Goal: Task Accomplishment & Management: Manage account settings

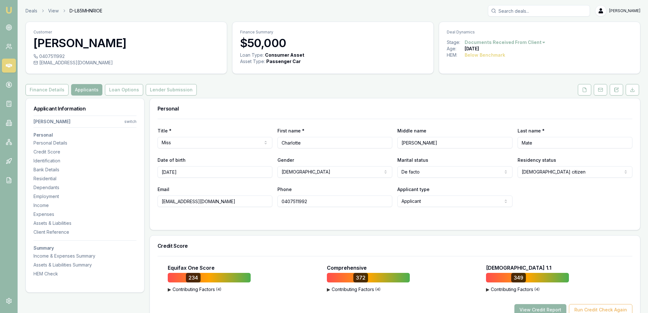
drag, startPoint x: 619, startPoint y: 93, endPoint x: 592, endPoint y: 111, distance: 32.7
click at [619, 93] on button at bounding box center [616, 89] width 13 height 11
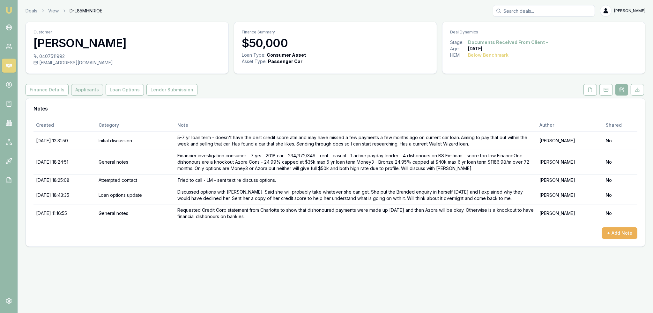
click at [79, 90] on button "Applicants" at bounding box center [87, 89] width 32 height 11
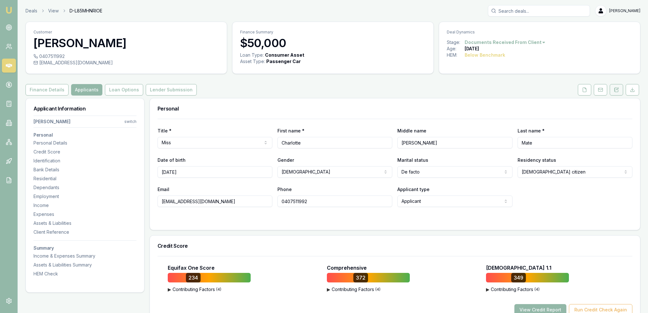
click at [618, 86] on button at bounding box center [616, 89] width 13 height 11
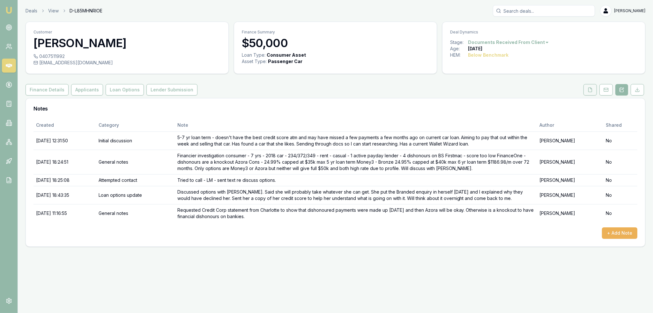
click at [593, 89] on button at bounding box center [589, 89] width 13 height 11
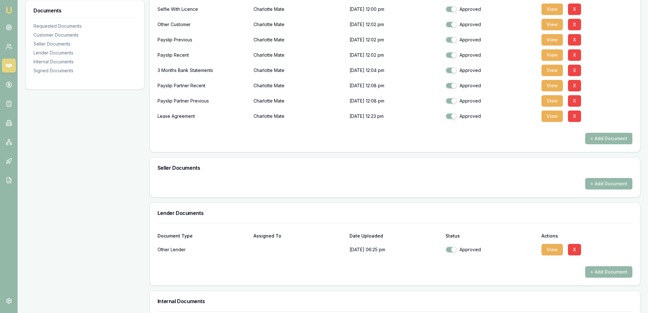
scroll to position [383, 0]
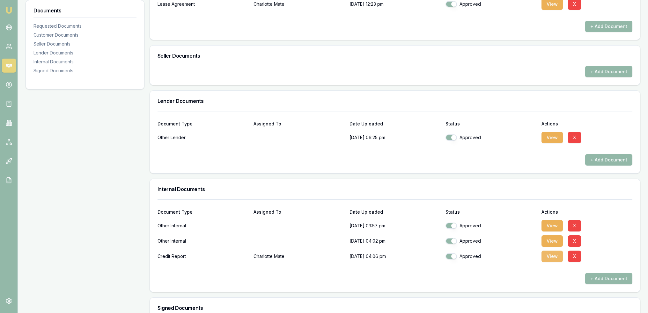
click at [549, 257] on button "View" at bounding box center [551, 256] width 21 height 11
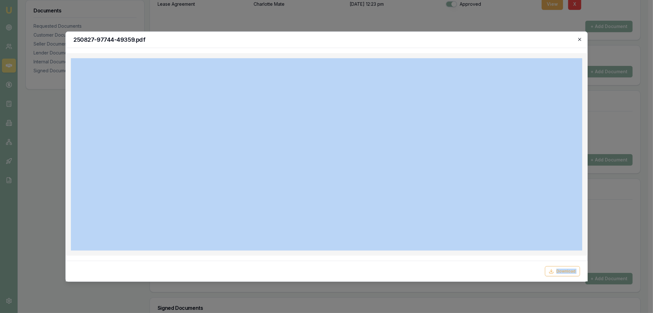
click at [578, 37] on div "250827-97744-49359.pdf Download Close" at bounding box center [326, 156] width 522 height 251
click at [580, 40] on icon "button" at bounding box center [579, 39] width 3 height 3
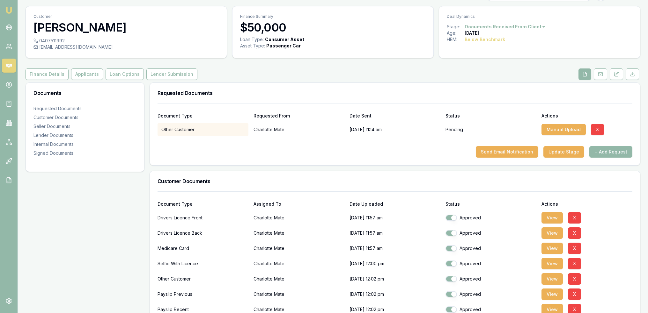
scroll to position [0, 0]
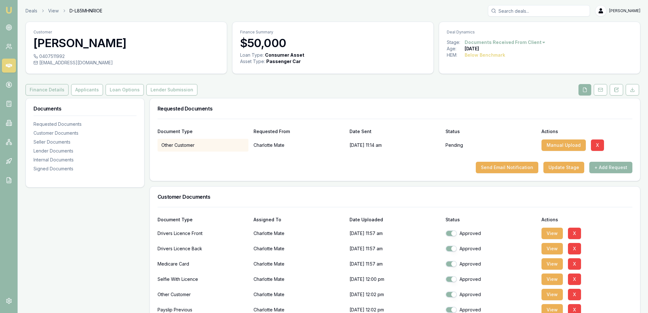
click at [46, 91] on button "Finance Details" at bounding box center [47, 89] width 43 height 11
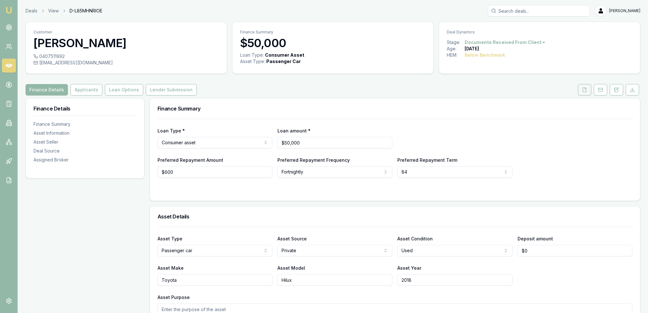
click at [588, 89] on button at bounding box center [584, 89] width 13 height 11
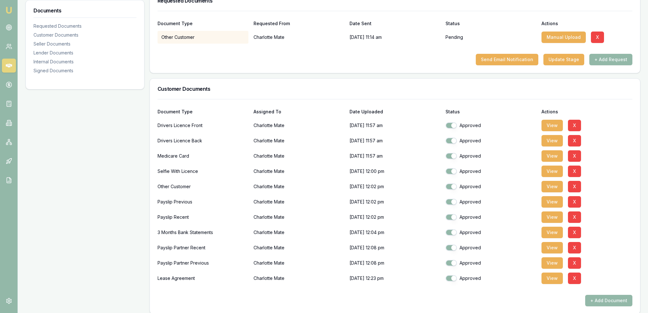
scroll to position [128, 0]
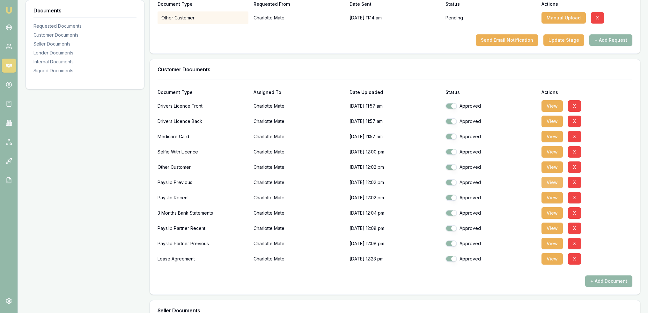
click at [549, 182] on button "View" at bounding box center [551, 182] width 21 height 11
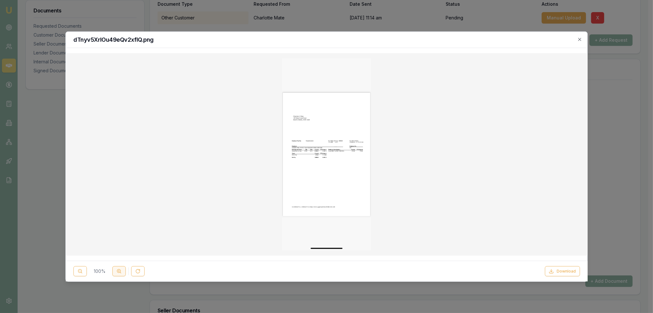
click at [117, 273] on icon at bounding box center [118, 271] width 5 height 5
click at [118, 273] on circle at bounding box center [119, 272] width 4 height 4
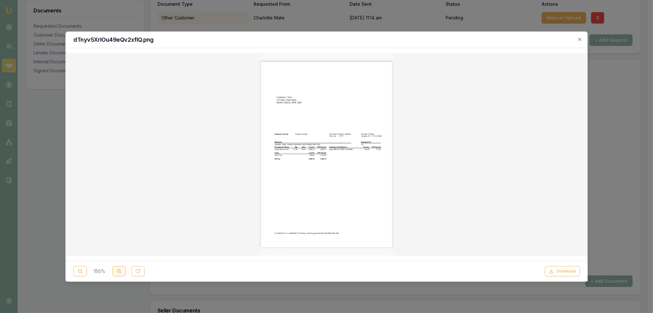
click at [118, 273] on circle at bounding box center [119, 272] width 4 height 4
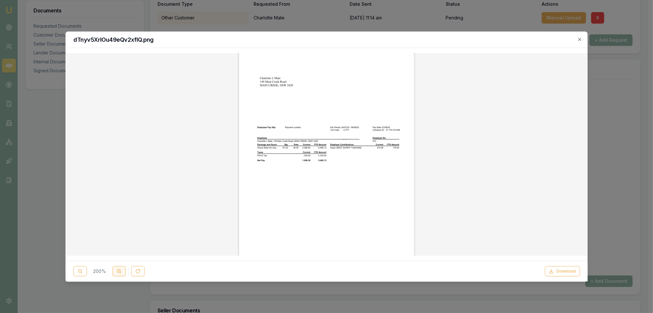
click at [118, 273] on icon at bounding box center [118, 271] width 5 height 5
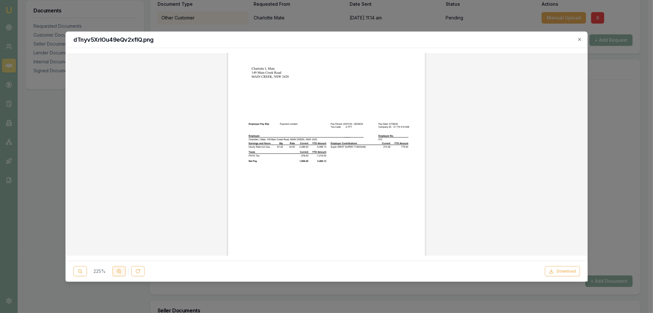
click at [118, 273] on icon at bounding box center [118, 271] width 5 height 5
click at [118, 274] on icon at bounding box center [118, 271] width 5 height 5
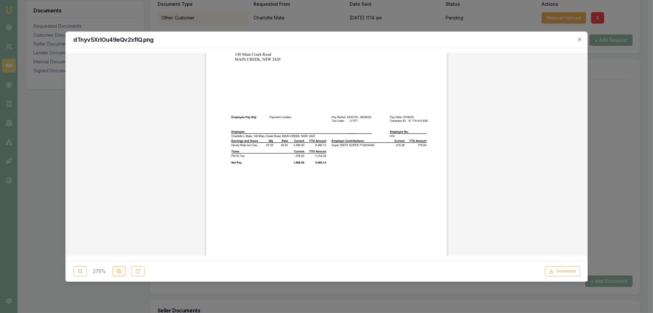
click at [118, 274] on icon at bounding box center [118, 271] width 5 height 5
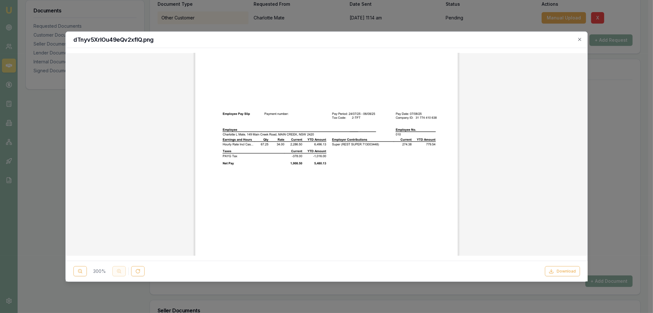
click at [118, 274] on div "300 %" at bounding box center [108, 272] width 71 height 10
click at [579, 37] on icon "button" at bounding box center [579, 39] width 5 height 5
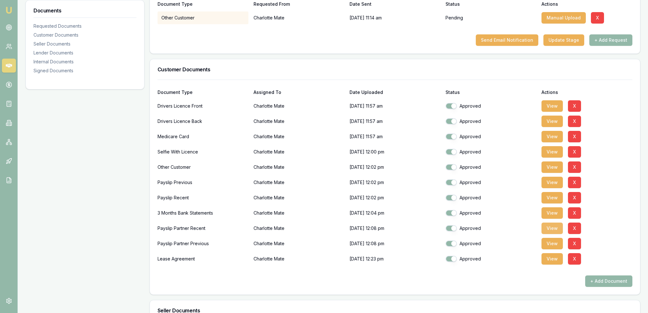
click at [549, 229] on button "View" at bounding box center [551, 228] width 21 height 11
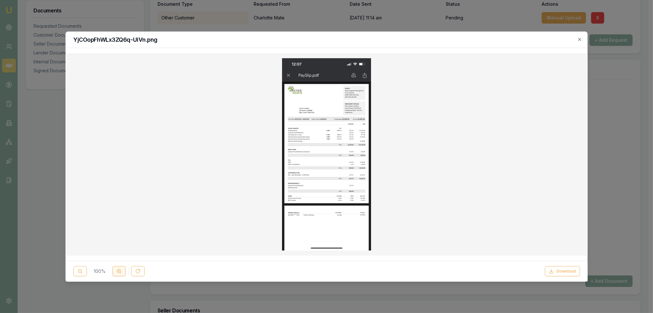
click at [120, 269] on icon at bounding box center [118, 271] width 5 height 5
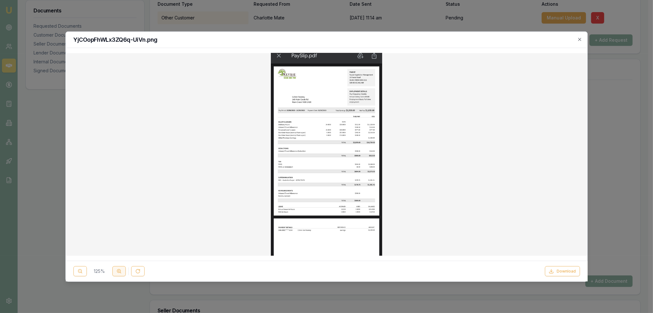
click at [120, 269] on icon at bounding box center [118, 271] width 5 height 5
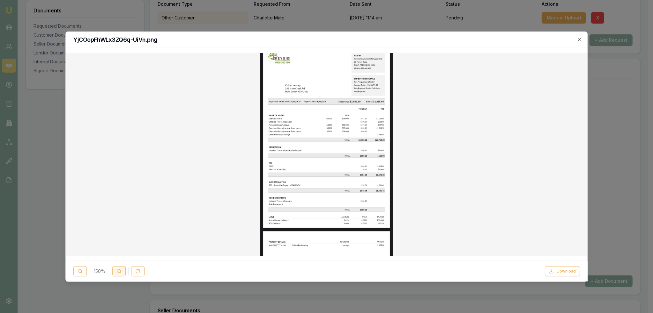
click at [120, 269] on icon at bounding box center [118, 271] width 5 height 5
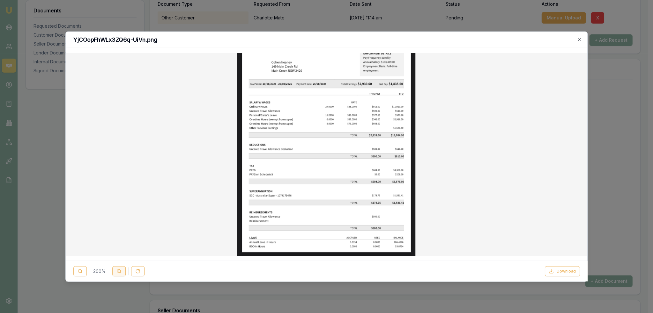
click at [120, 269] on icon at bounding box center [118, 271] width 5 height 5
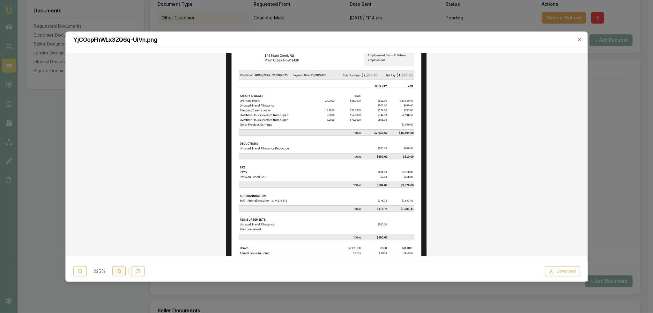
click at [120, 269] on icon at bounding box center [118, 271] width 5 height 5
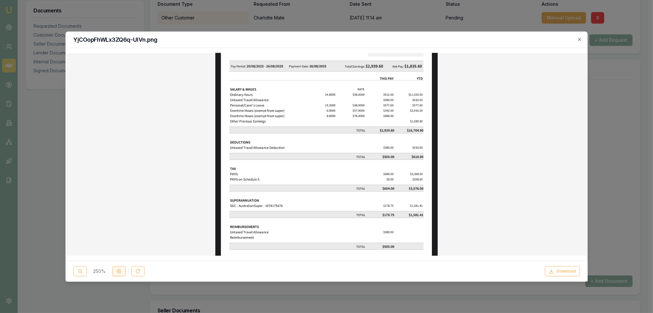
click at [120, 269] on icon at bounding box center [118, 271] width 5 height 5
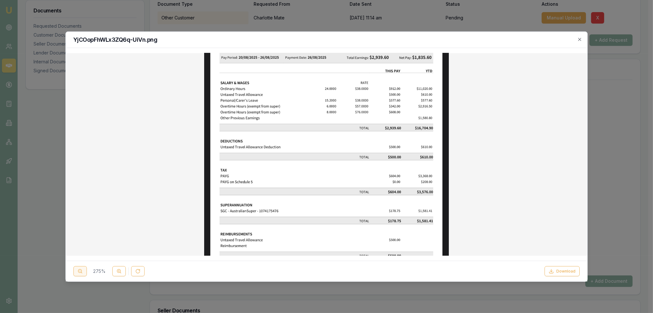
click at [84, 272] on button at bounding box center [79, 272] width 13 height 10
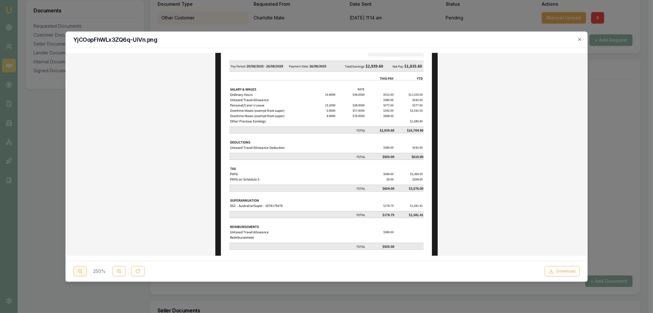
click at [84, 272] on button at bounding box center [79, 272] width 13 height 10
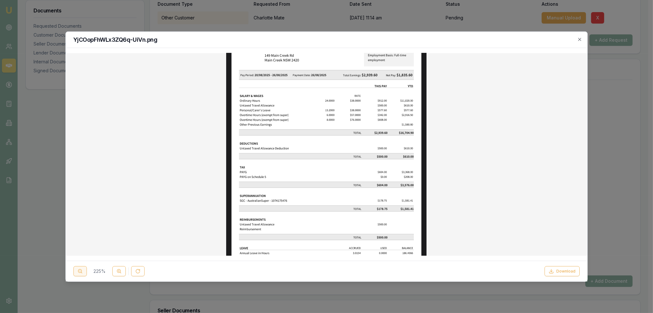
click at [84, 272] on button at bounding box center [79, 272] width 13 height 10
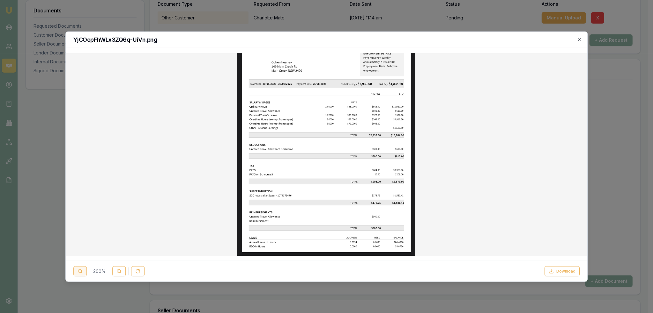
click at [84, 272] on button at bounding box center [79, 272] width 13 height 10
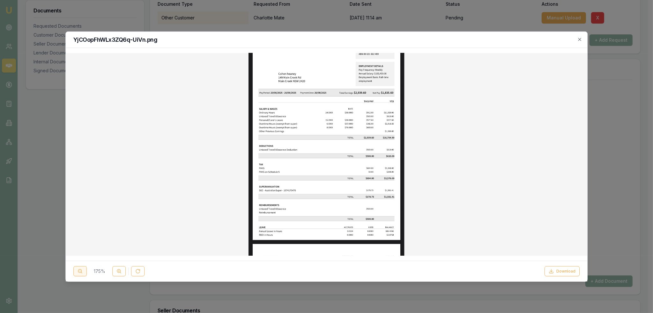
click at [84, 272] on button at bounding box center [79, 272] width 13 height 10
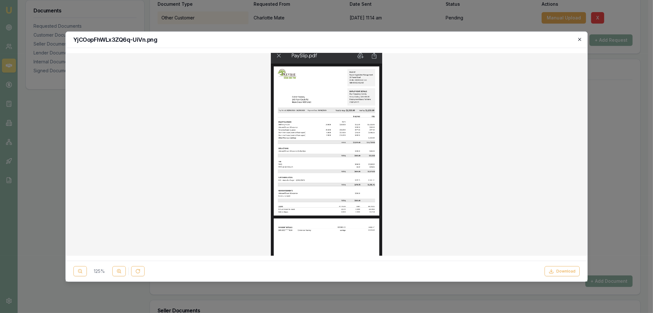
click at [579, 38] on icon "button" at bounding box center [579, 39] width 5 height 5
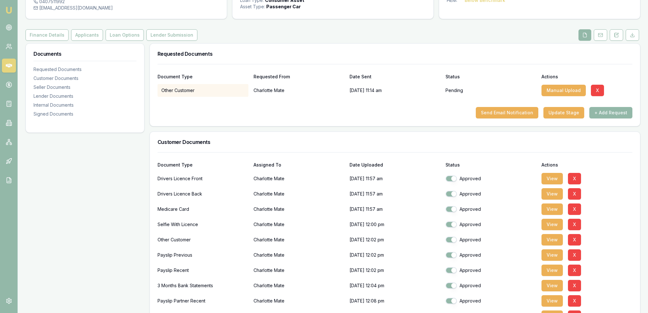
scroll to position [0, 0]
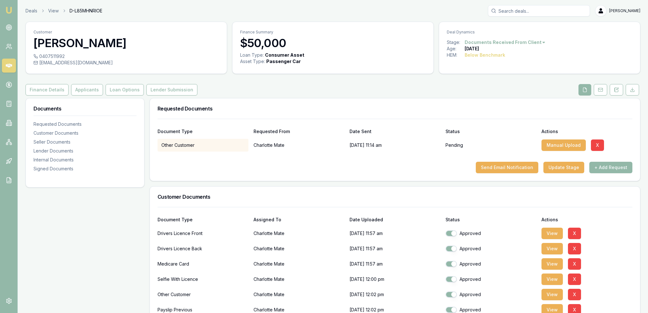
drag, startPoint x: 91, startPoint y: 92, endPoint x: 93, endPoint y: 95, distance: 4.3
click at [91, 92] on button "Applicants" at bounding box center [87, 89] width 32 height 11
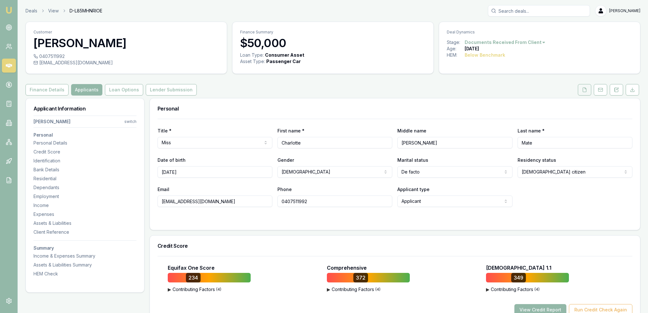
click at [584, 93] on button at bounding box center [584, 89] width 13 height 11
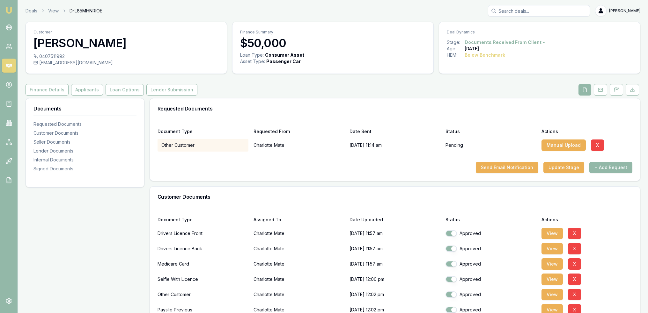
scroll to position [128, 0]
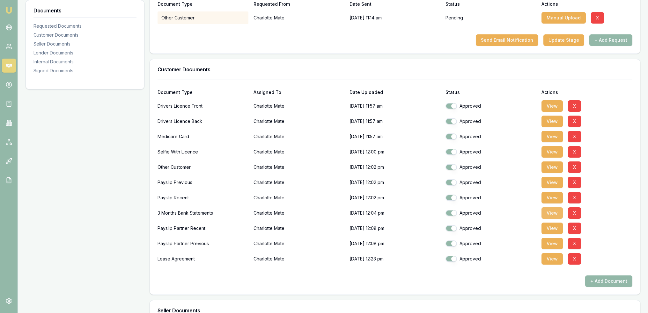
click at [552, 212] on button "View" at bounding box center [551, 213] width 21 height 11
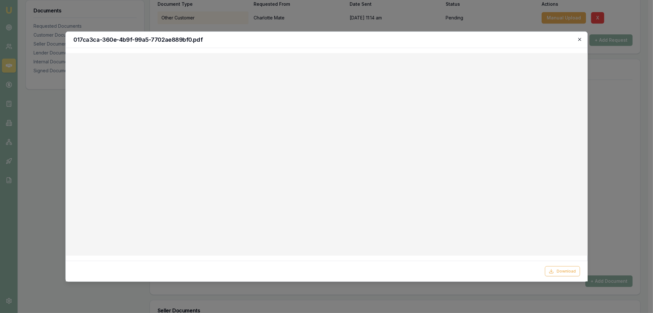
click at [580, 39] on icon "button" at bounding box center [579, 39] width 5 height 5
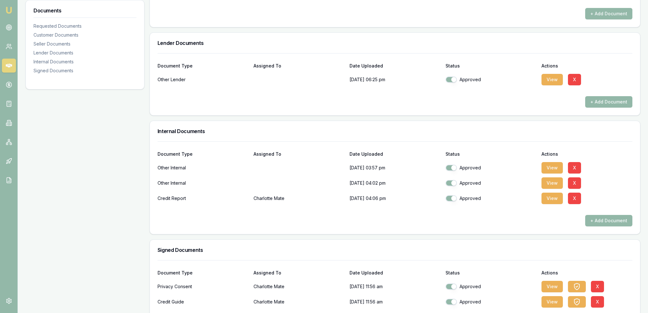
scroll to position [446, 0]
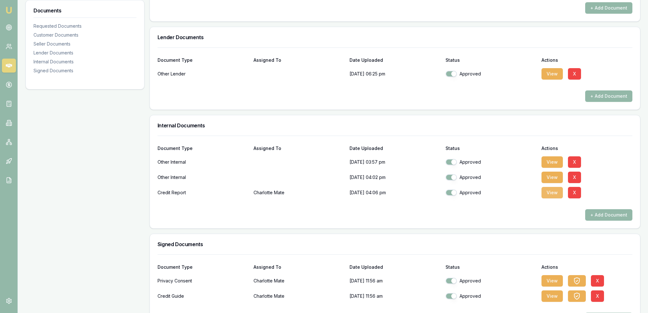
click at [552, 189] on button "View" at bounding box center [551, 192] width 21 height 11
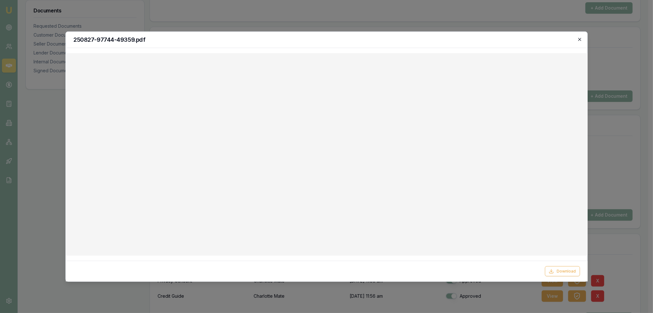
click at [581, 38] on icon "button" at bounding box center [579, 39] width 3 height 3
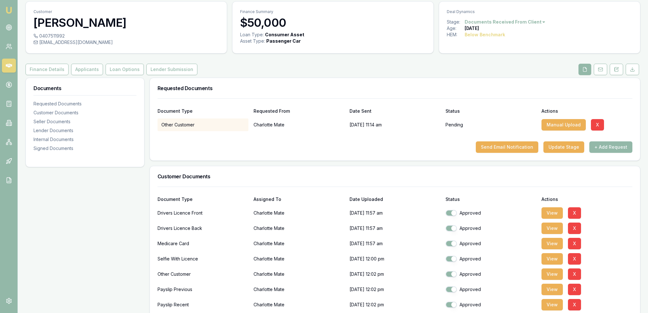
scroll to position [0, 0]
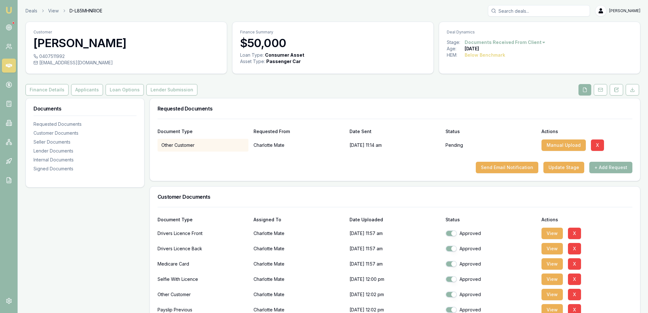
drag, startPoint x: 71, startPoint y: 245, endPoint x: 105, endPoint y: 231, distance: 36.7
click at [616, 88] on icon at bounding box center [616, 89] width 5 height 5
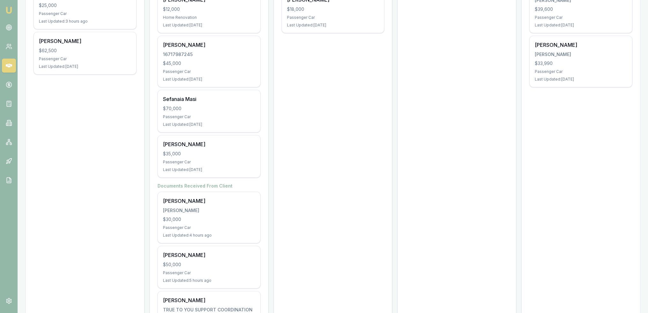
scroll to position [128, 0]
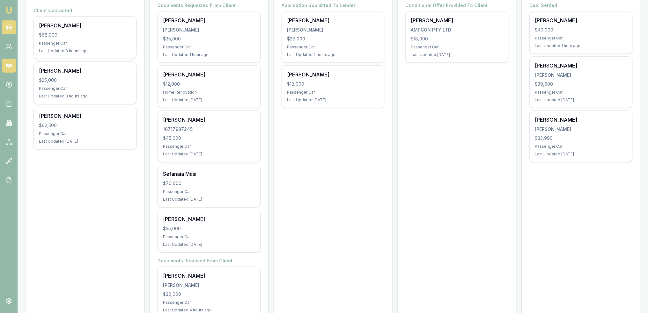
click at [4, 26] on link at bounding box center [9, 27] width 14 height 14
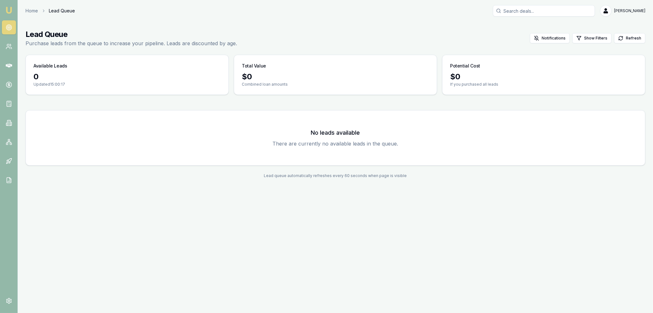
click at [11, 10] on img at bounding box center [9, 10] width 8 height 8
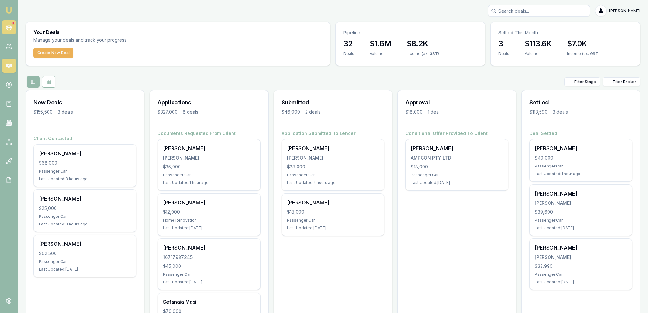
click at [6, 28] on icon at bounding box center [9, 27] width 6 height 6
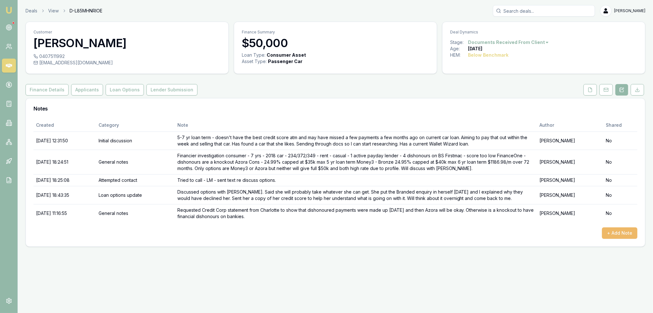
click at [615, 232] on button "+ Add Note" at bounding box center [619, 233] width 35 height 11
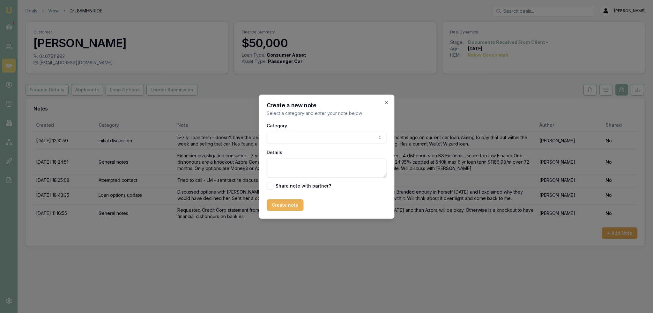
click at [317, 141] on body "Emu Broker Deals View D-L85MHNRIOE Robyn Adams Toggle Menu Customer Charlotte M…" at bounding box center [326, 156] width 653 height 313
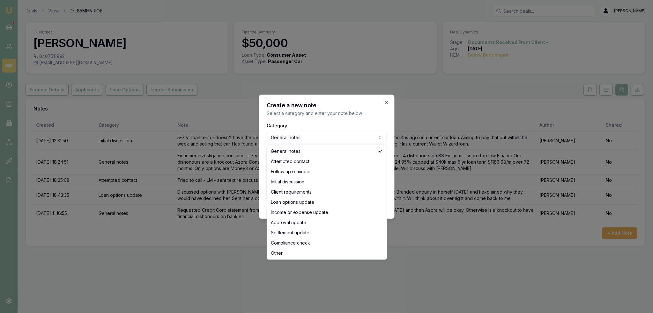
click at [311, 139] on body "Emu Broker Deals View D-L85MHNRIOE Robyn Adams Toggle Menu Customer Charlotte M…" at bounding box center [326, 156] width 653 height 313
select select "LOAN_OPTIONS_UPDATE"
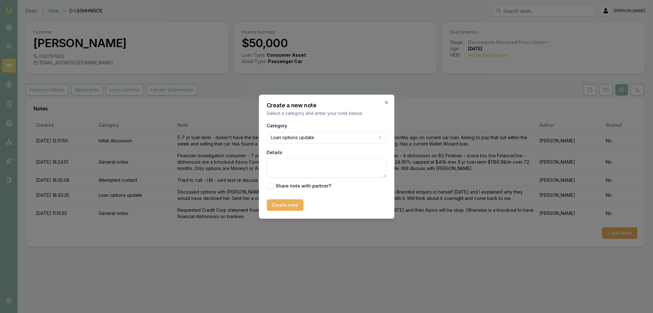
click at [302, 170] on textarea "Details" at bounding box center [327, 168] width 120 height 19
type textarea "May be able to submit to Money3 and use the Pepper good conduct to overcome the…"
click at [281, 204] on button "Create note" at bounding box center [285, 205] width 37 height 11
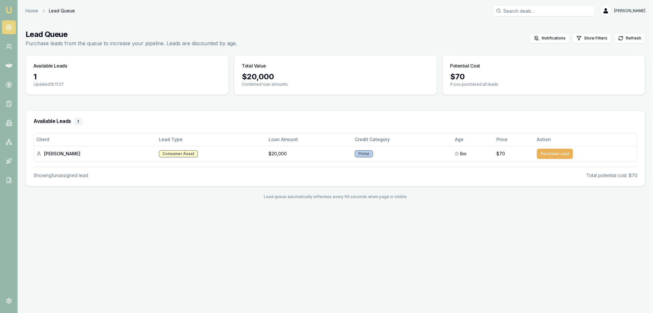
click at [9, 5] on nav "Emu Broker" at bounding box center [9, 96] width 18 height 193
click at [9, 10] on img at bounding box center [9, 10] width 8 height 8
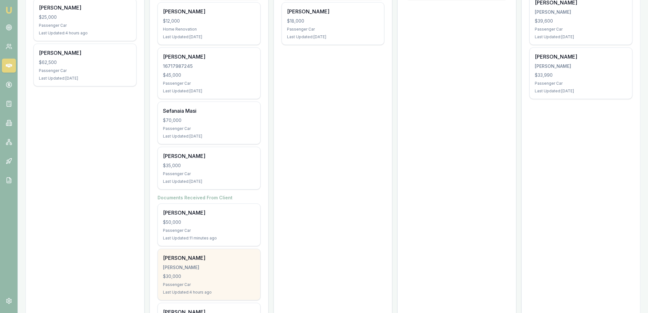
scroll to position [192, 0]
click at [195, 279] on div "[PERSON_NAME] [PERSON_NAME] $30,000 Passenger Car Last Updated: 4 hours ago" at bounding box center [209, 274] width 102 height 51
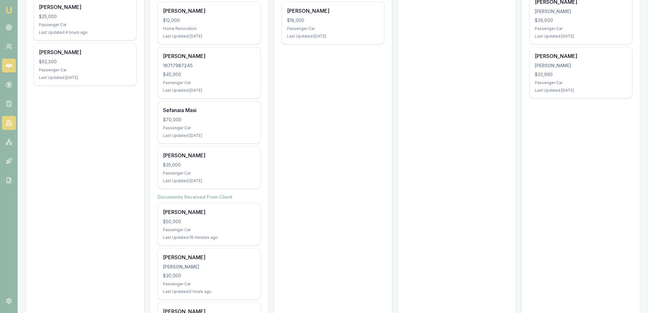
click at [8, 123] on icon at bounding box center [9, 123] width 6 height 6
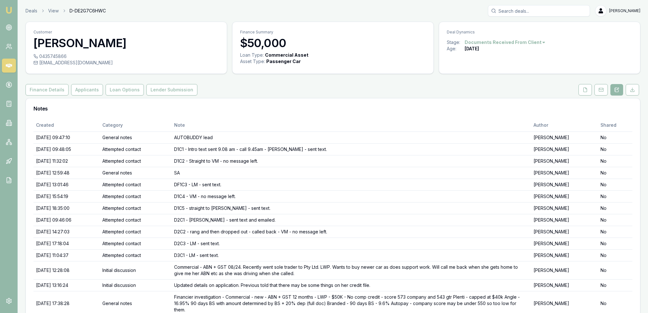
scroll to position [24, 0]
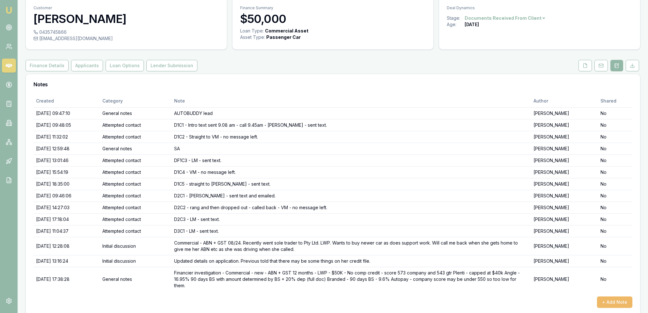
click at [621, 297] on button "+ Add Note" at bounding box center [614, 302] width 35 height 11
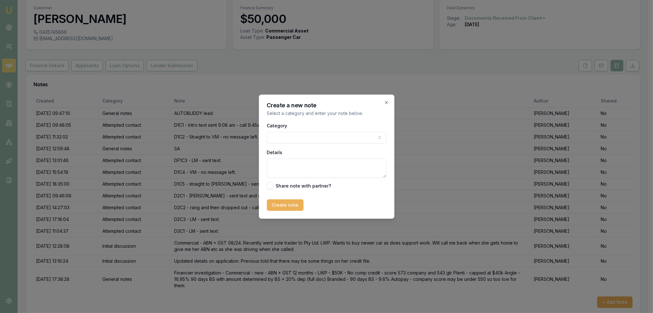
click at [313, 135] on body "Emu Broker Deals View D-DE2G7C6HWC Robyn Adams Toggle Menu Customer Danni Bella…" at bounding box center [324, 132] width 648 height 313
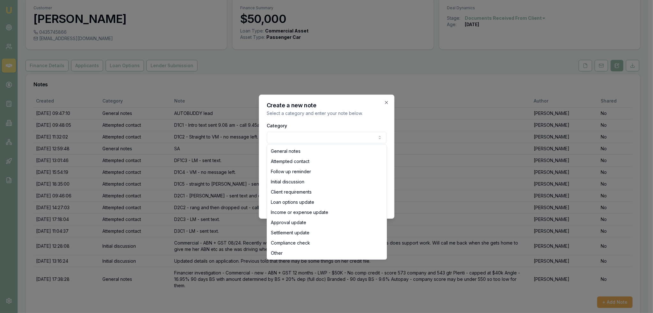
select select "LOAN_OPTIONS_UPDATE"
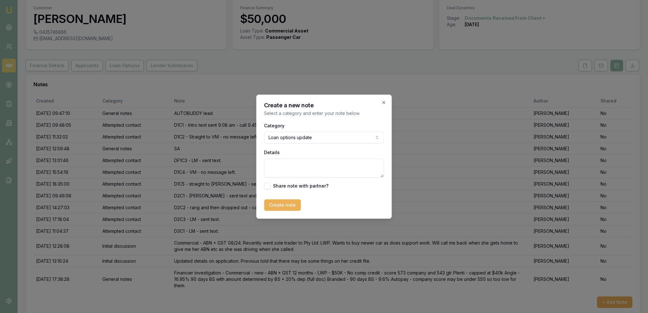
click at [294, 170] on textarea "Details" at bounding box center [324, 168] width 120 height 19
type textarea "Autopay are out as guarantor score is too low."
click at [276, 206] on button "Create note" at bounding box center [282, 205] width 37 height 11
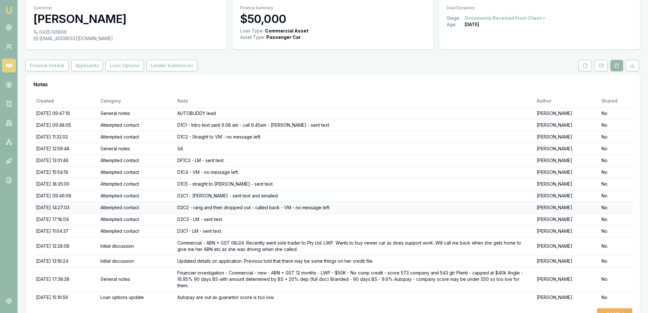
scroll to position [36, 0]
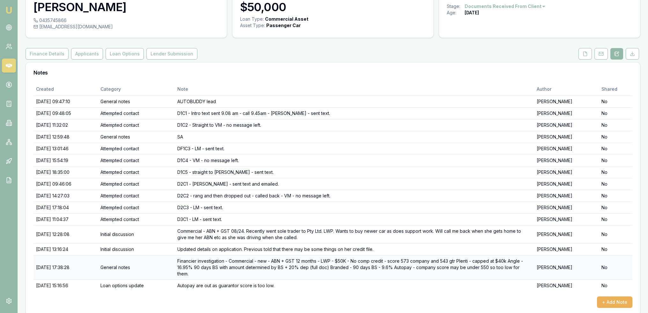
click at [399, 261] on td "Financier investigation - Commercial - new - ABN + GST 12 months - LWP - $50K -…" at bounding box center [354, 267] width 359 height 25
click at [293, 297] on div "+ Add Note" at bounding box center [332, 302] width 599 height 11
click at [615, 297] on button "+ Add Note" at bounding box center [614, 302] width 35 height 11
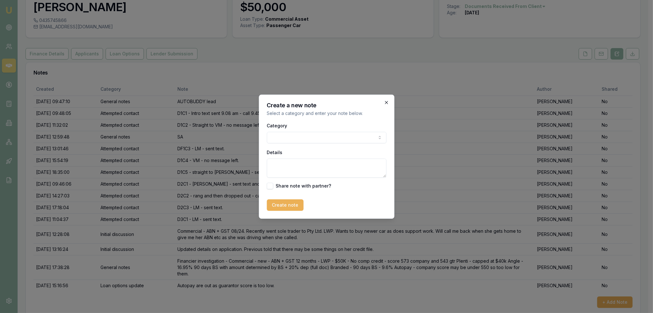
click at [385, 104] on icon "button" at bounding box center [386, 102] width 3 height 3
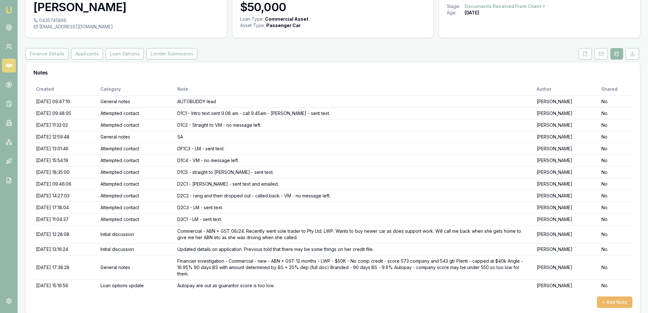
click at [605, 297] on button "+ Add Note" at bounding box center [614, 302] width 35 height 11
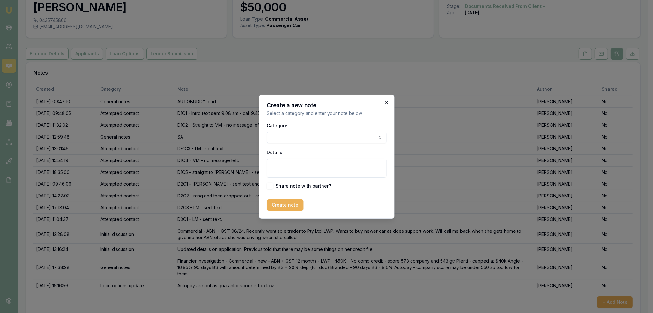
click at [385, 103] on icon "button" at bounding box center [386, 102] width 5 height 5
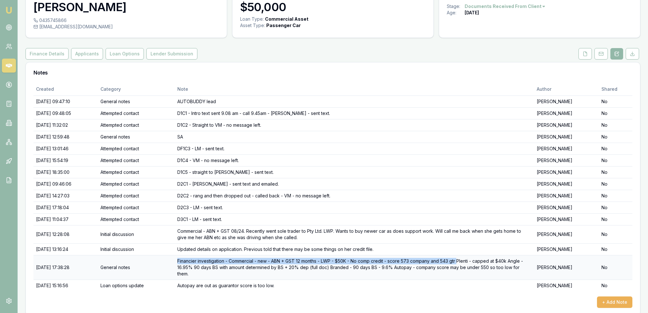
drag, startPoint x: 191, startPoint y: 260, endPoint x: 475, endPoint y: 262, distance: 283.2
click at [475, 262] on td "Financier investigation - Commercial - new - ABN + GST 12 months - LWP - $50K -…" at bounding box center [354, 267] width 359 height 25
copy td "Financier investigation - Commercial - new - ABN + GST 12 months - LWP - $50K -…"
click at [615, 297] on button "+ Add Note" at bounding box center [614, 302] width 35 height 11
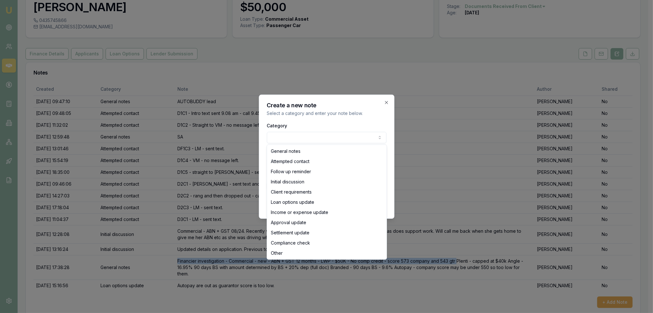
click at [310, 136] on body "Emu Broker Deals View D-DE2G7C6HWC Robyn Adams Toggle Menu Customer Danni Bella…" at bounding box center [324, 120] width 648 height 313
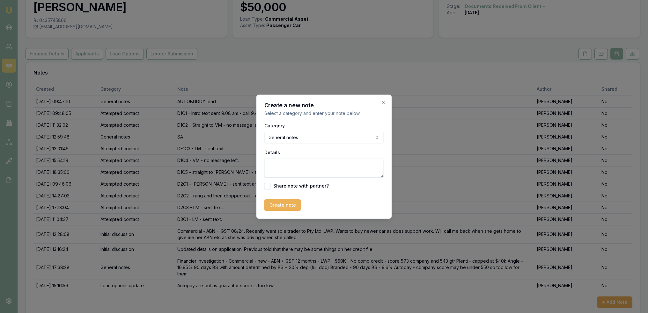
click at [309, 166] on textarea "Details" at bounding box center [324, 168] width 120 height 19
paste textarea "Financier investigation - Commercial - new - ABN + GST 12 months - LWP - $50K -…"
type textarea "Financier investigation - Commercial - new - ABN + GST 12 months - LWP - $50K -…"
click at [287, 206] on button "Create note" at bounding box center [282, 205] width 37 height 11
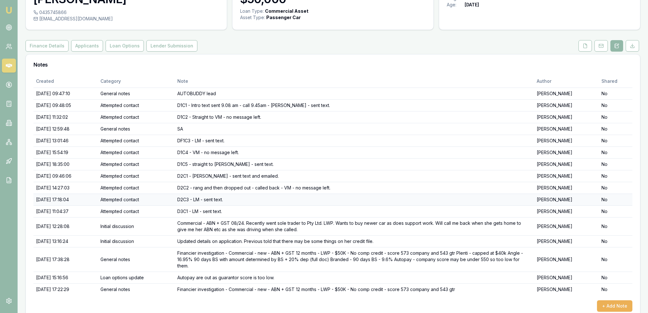
scroll to position [48, 0]
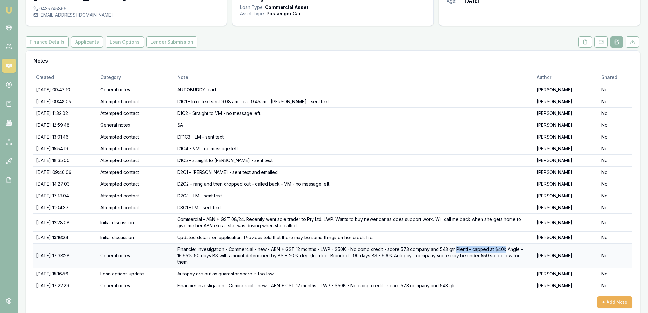
drag, startPoint x: 475, startPoint y: 247, endPoint x: 523, endPoint y: 246, distance: 48.5
click at [523, 246] on td "Financier investigation - Commercial - new - ABN + GST 12 months - LWP - $50K -…" at bounding box center [354, 256] width 359 height 25
click at [615, 297] on button "+ Add Note" at bounding box center [614, 302] width 35 height 11
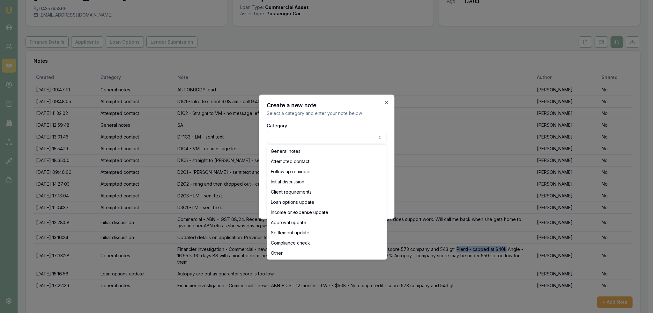
click at [307, 138] on body "Emu Broker Deals View D-DE2G7C6HWC Robyn Adams Toggle Menu Customer Danni Bella…" at bounding box center [324, 108] width 648 height 313
select select "LOAN_OPTIONS_UPDATE"
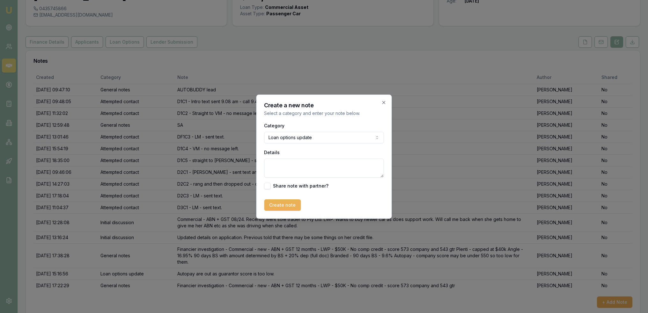
click at [297, 165] on textarea "Details" at bounding box center [324, 168] width 120 height 19
type textarea "p"
type textarea "O"
type textarea "Plenti - out due to credit score too low."
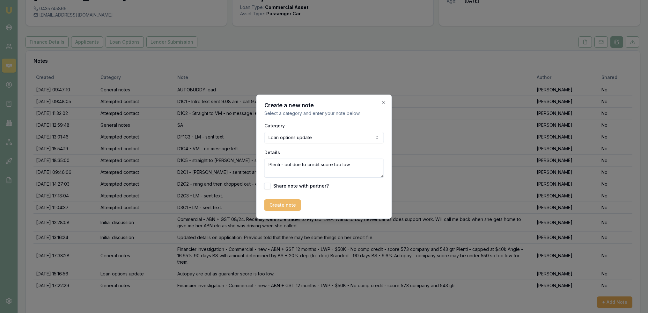
click at [283, 206] on button "Create note" at bounding box center [282, 205] width 37 height 11
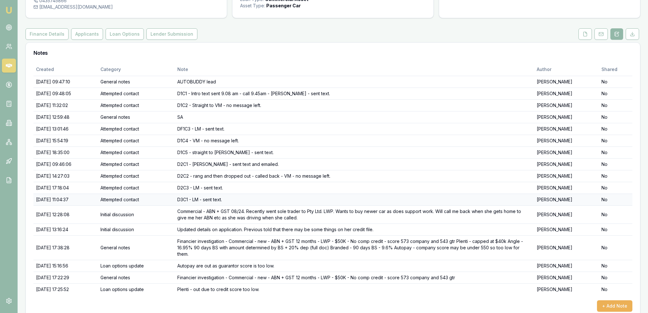
scroll to position [60, 0]
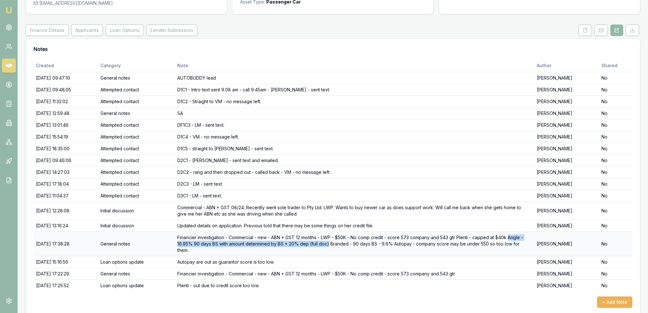
drag, startPoint x: 525, startPoint y: 236, endPoint x: 345, endPoint y: 245, distance: 180.1
click at [344, 245] on td "Financier investigation - Commercial - new - ABN + GST 12 months - LWP - $50K -…" at bounding box center [354, 244] width 359 height 25
copy td "Angle - 16.95% 90 days BS with amount determined by BS + 20% dep (full doc)"
click at [621, 297] on button "+ Add Note" at bounding box center [614, 302] width 35 height 11
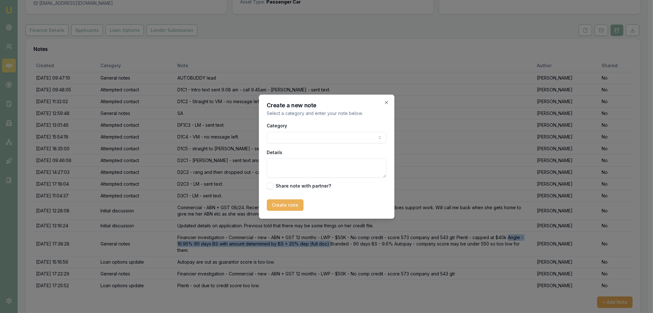
click at [294, 140] on body "Emu Broker Deals View D-DE2G7C6HWC Robyn Adams Toggle Menu Customer Danni Bella…" at bounding box center [324, 96] width 648 height 313
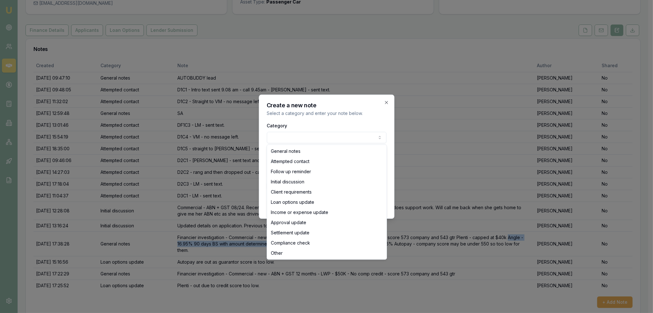
select select "LOAN_OPTIONS_UPDATE"
drag, startPoint x: 288, startPoint y: 202, endPoint x: 293, endPoint y: 169, distance: 33.8
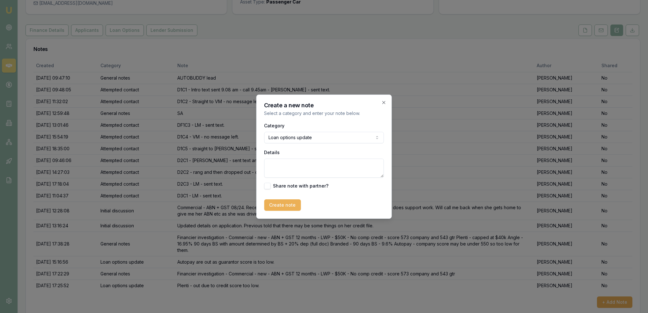
click at [291, 168] on textarea "Details" at bounding box center [324, 168] width 120 height 19
paste textarea "Angle - 16.95% 90 days BS with amount determined by BS + 20% dep (full doc)"
click at [302, 166] on textarea "Angle - Angle - 16.95% 90 days BS with amount determined by BS + 20% dep (full …" at bounding box center [324, 168] width 120 height 19
type textarea "Angle - 16.95% 90 days BS with amount determined by BS + 20% dep (full doc)"
click at [293, 204] on button "Create note" at bounding box center [282, 205] width 37 height 11
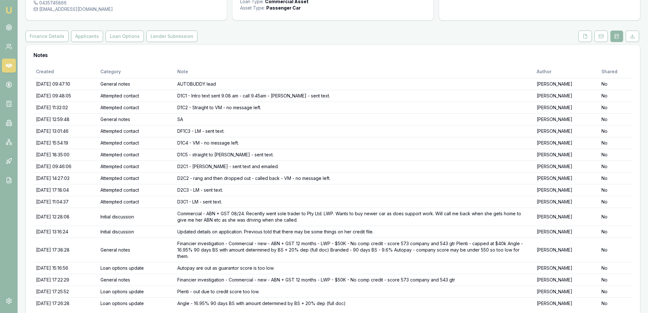
scroll to position [8, 0]
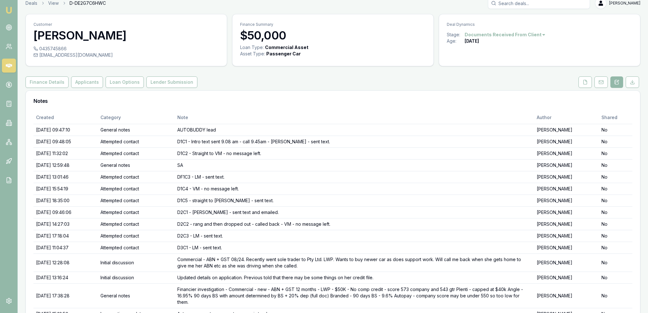
drag, startPoint x: 588, startPoint y: 79, endPoint x: 578, endPoint y: 87, distance: 12.9
click at [588, 79] on button at bounding box center [584, 82] width 13 height 11
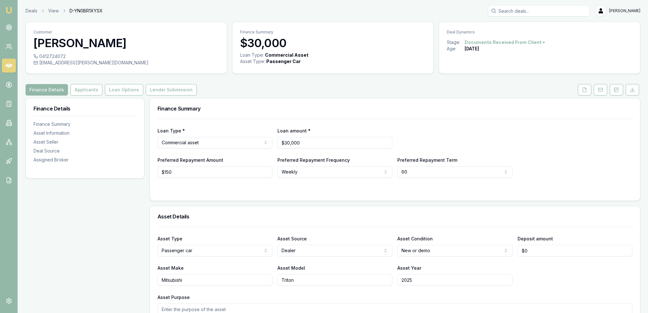
drag, startPoint x: 617, startPoint y: 89, endPoint x: 572, endPoint y: 109, distance: 50.1
click at [617, 89] on icon at bounding box center [616, 89] width 5 height 5
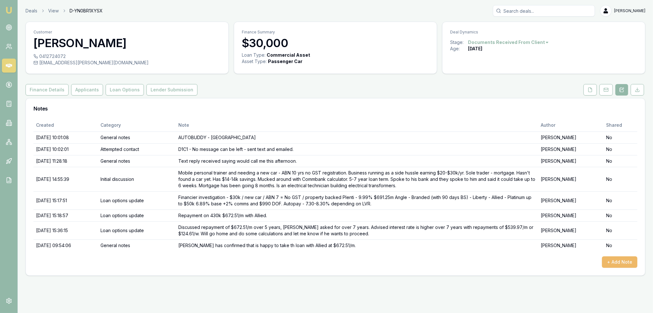
click at [623, 264] on button "+ Add Note" at bounding box center [619, 262] width 35 height 11
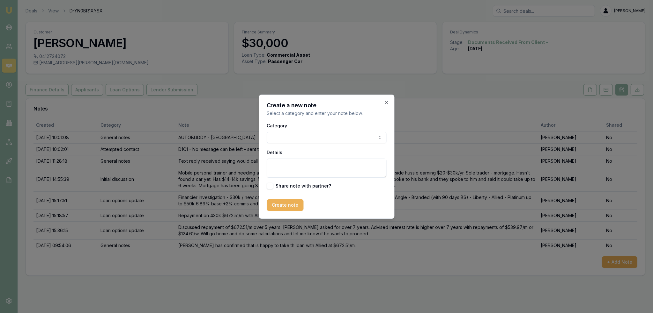
click at [311, 133] on body "Emu Broker Deals View D-YN0BR1XYSX [PERSON_NAME] Toggle Menu Customer [PERSON_N…" at bounding box center [326, 156] width 653 height 313
click at [304, 167] on textarea "Details" at bounding box center [327, 168] width 120 height 19
type textarea "Awaiting [PERSON_NAME] to sign lender privacy so can submit application."
click at [288, 205] on button "Create note" at bounding box center [285, 205] width 37 height 11
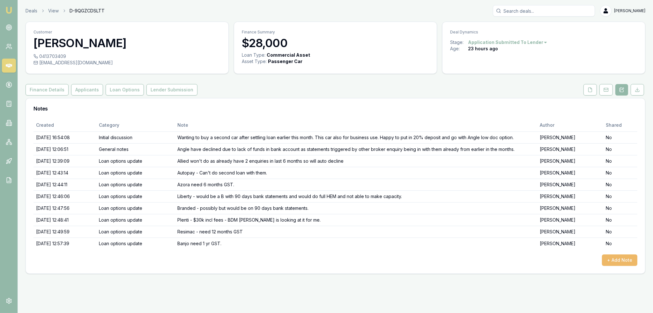
click at [615, 259] on button "+ Add Note" at bounding box center [619, 260] width 35 height 11
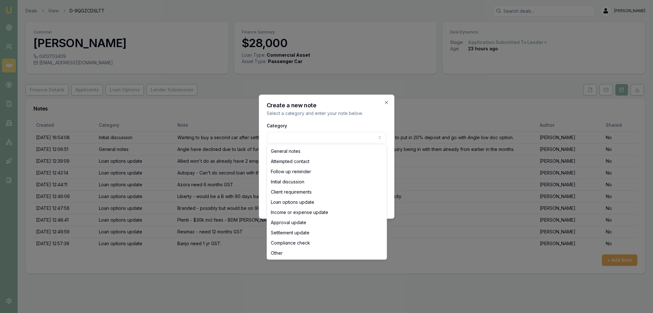
click at [306, 140] on body "Emu Broker Deals View D-9QGZCDSLTT [PERSON_NAME] Toggle Menu Customer [PERSON_N…" at bounding box center [326, 156] width 653 height 313
select select "LOAN_OPTIONS_UPDATE"
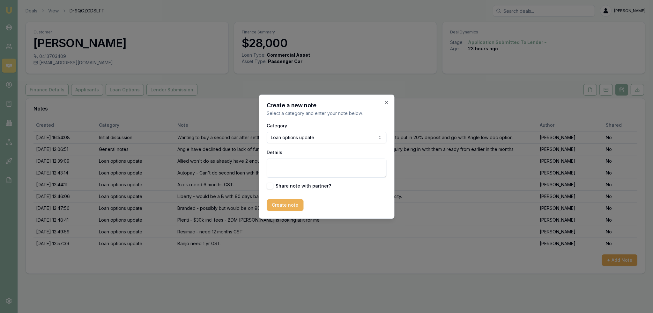
click at [298, 170] on textarea "Details" at bounding box center [327, 168] width 120 height 19
type textarea "Unable to assist at this time. Going to leave it for 3 months and then try agai…"
click at [292, 203] on button "Create note" at bounding box center [285, 205] width 37 height 11
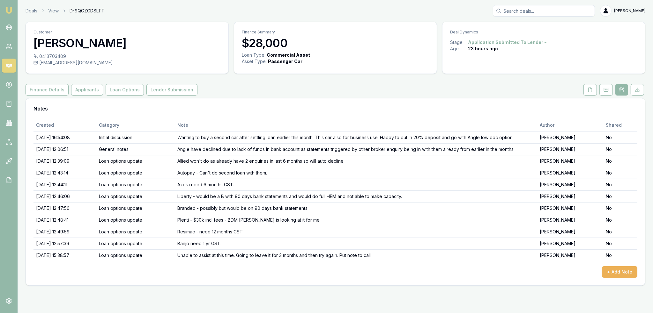
click at [522, 42] on html "Emu Broker Deals View D-9QGZCDSLTT Robyn Adams Toggle Menu Customer Daniel Cony…" at bounding box center [326, 156] width 653 height 313
click at [513, 54] on div "Deal On Hold" at bounding box center [506, 53] width 38 height 10
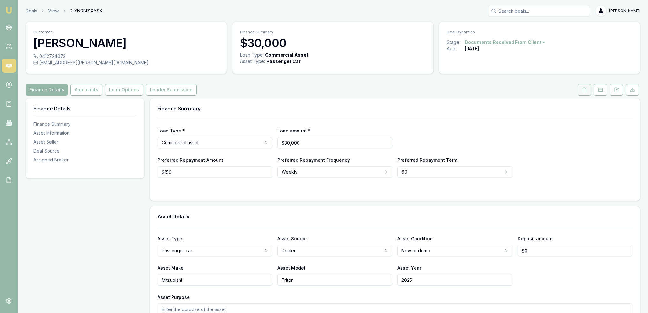
drag, startPoint x: 585, startPoint y: 89, endPoint x: 583, endPoint y: 92, distance: 3.7
click at [585, 89] on icon at bounding box center [584, 89] width 5 height 5
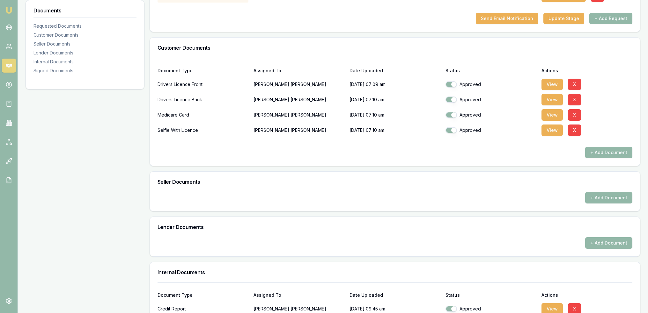
scroll to position [287, 0]
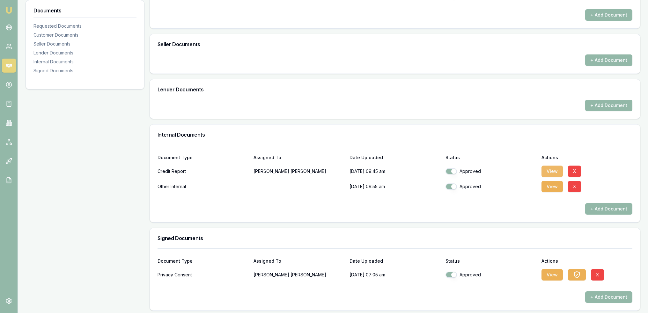
click at [551, 169] on button "View" at bounding box center [551, 171] width 21 height 11
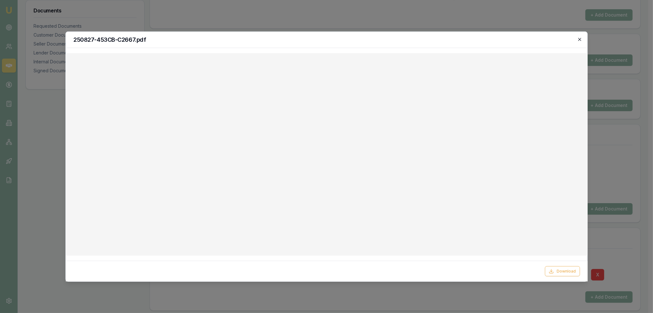
click at [577, 41] on icon "button" at bounding box center [579, 39] width 5 height 5
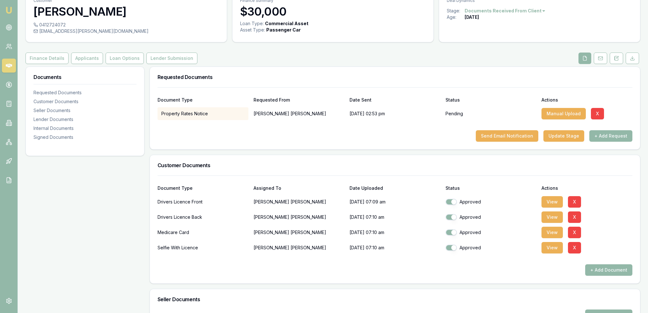
scroll to position [32, 0]
click at [47, 58] on button "Finance Details" at bounding box center [47, 57] width 43 height 11
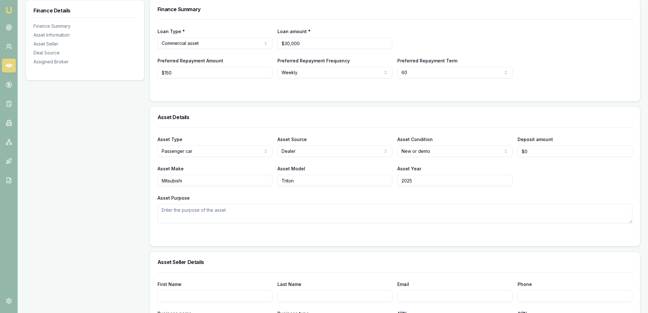
scroll to position [128, 0]
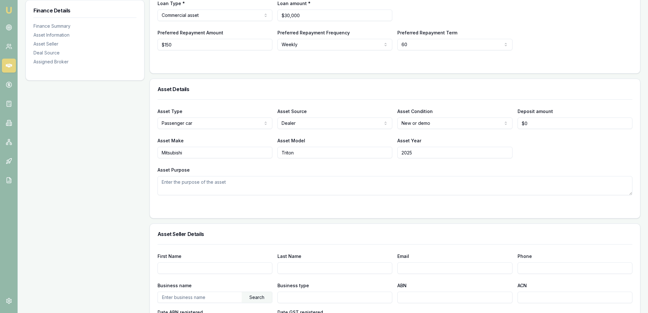
click at [187, 179] on textarea "Asset Purpose" at bounding box center [395, 185] width 475 height 19
type textarea "F"
type textarea "to attend various sites to perform required duties."
click at [368, 209] on div at bounding box center [395, 208] width 475 height 5
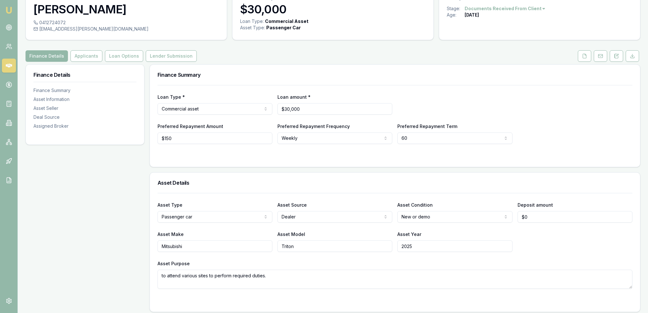
scroll to position [0, 0]
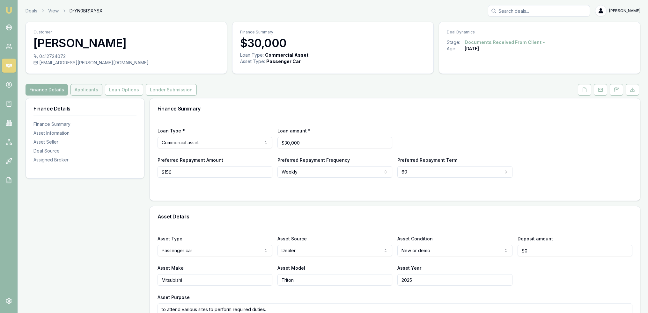
drag, startPoint x: 86, startPoint y: 89, endPoint x: 90, endPoint y: 89, distance: 3.8
click at [86, 89] on button "Applicants" at bounding box center [86, 89] width 32 height 11
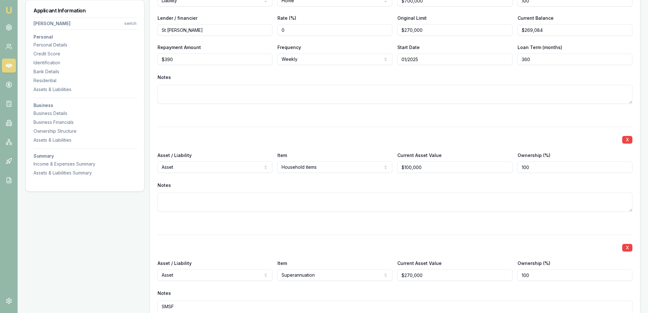
scroll to position [1148, 0]
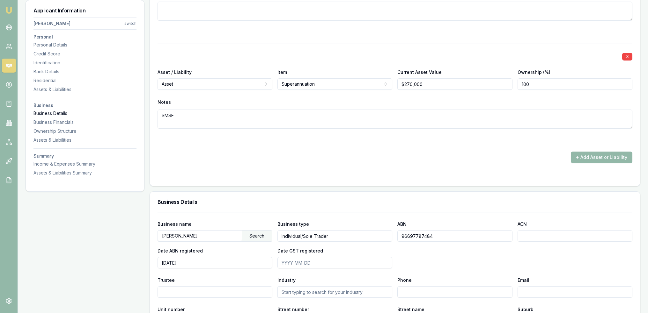
click at [58, 115] on div "Business Details" at bounding box center [84, 113] width 103 height 6
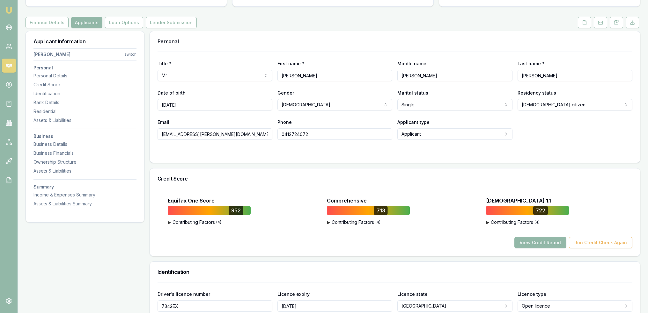
scroll to position [0, 0]
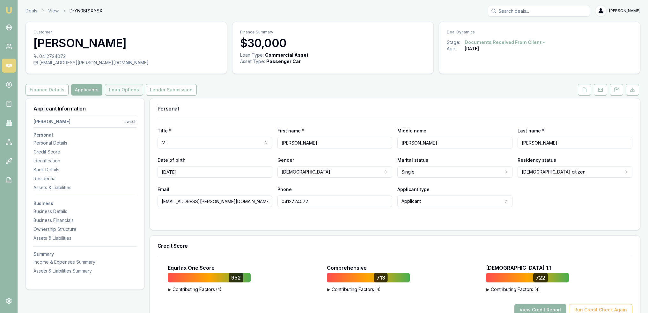
click at [114, 89] on button "Loan Options" at bounding box center [124, 89] width 38 height 11
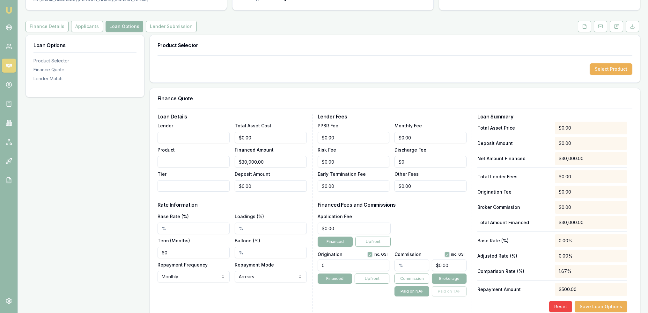
scroll to position [64, 0]
click at [183, 135] on input "Lender" at bounding box center [194, 137] width 72 height 11
type input "Allied"
click at [188, 162] on input "Product" at bounding box center [194, 161] width 72 height 11
type input "Secured asset"
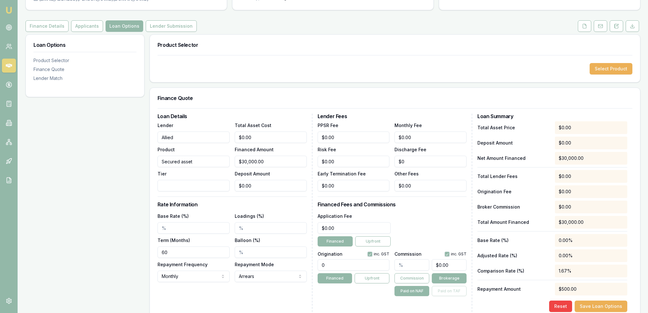
click at [184, 189] on input "Tier" at bounding box center [194, 185] width 72 height 11
type input "N/A"
drag, startPoint x: 102, startPoint y: 149, endPoint x: 98, endPoint y: 148, distance: 3.9
click at [102, 149] on div "Loan Options Product Selector Finance Quote Lender Match Product Selector Selec…" at bounding box center [333, 270] width 615 height 472
type input "c"
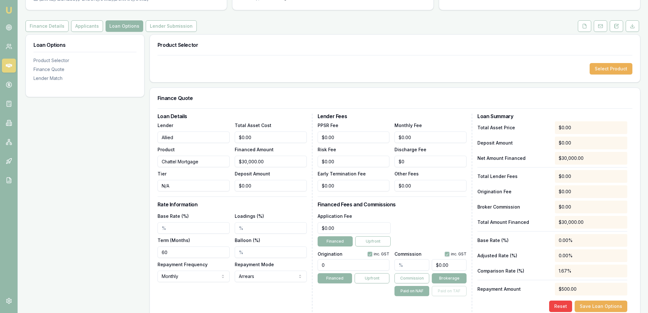
type input "Chattel Mortgage"
type input "Everyday Program"
drag, startPoint x: 247, startPoint y: 137, endPoint x: 230, endPoint y: 136, distance: 16.9
click at [233, 137] on div "Lender Allied Product Chattel Mortgage Tier Everyday Program Total Asset Cost 0…" at bounding box center [232, 157] width 149 height 70
type input "3"
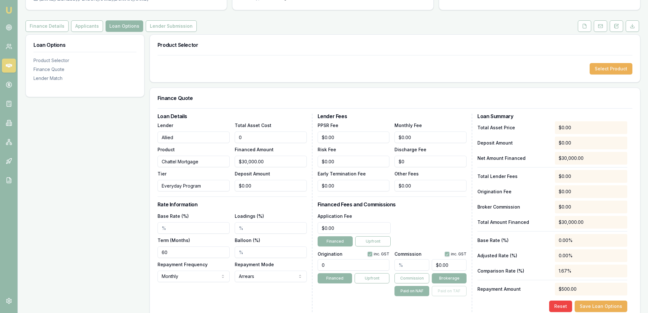
type input "$3.00"
type input "30"
type input "$30.00"
type input "300"
type input "$300.00"
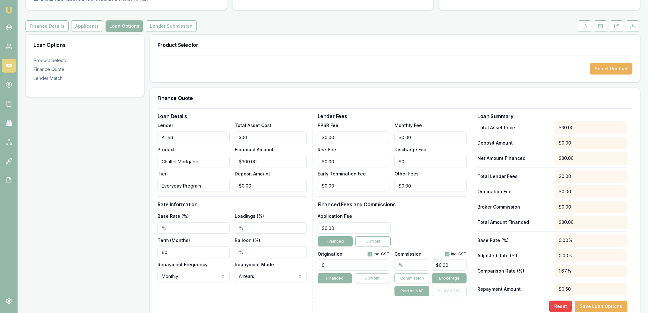
type input "3000"
type input "$3,000.00"
type input "30000"
type input "$30,000.00"
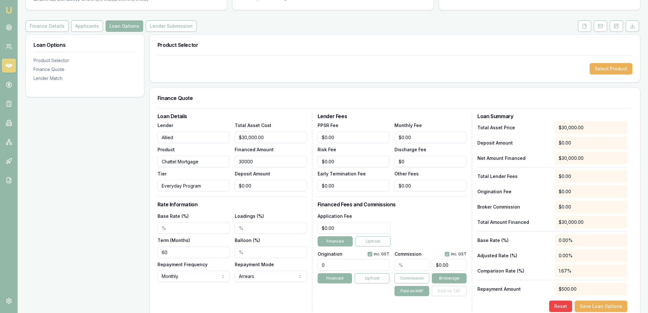
type input "$30,000.00"
click at [161, 229] on input "Base Rate (%)" at bounding box center [194, 228] width 72 height 11
type input "6.89%"
click at [237, 227] on input "Loadings (%)" at bounding box center [271, 228] width 72 height 11
type input "2.00%"
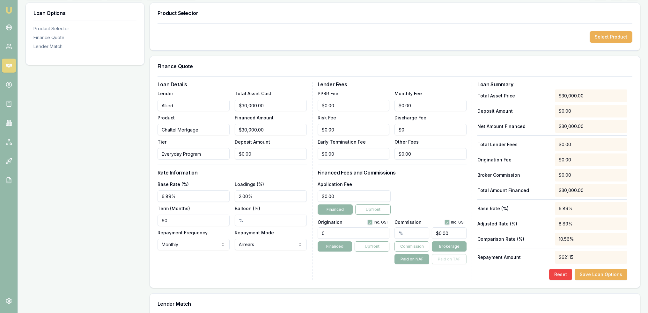
scroll to position [128, 0]
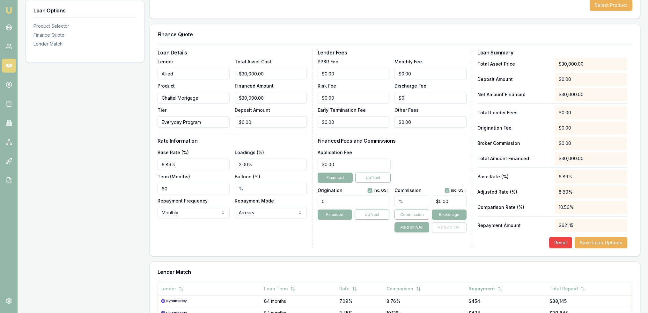
drag, startPoint x: 338, startPoint y: 201, endPoint x: 311, endPoint y: 202, distance: 27.4
click at [311, 202] on div "Loan Details Lender Allied Product Chattel Mortgage Tier Everyday Program Total…" at bounding box center [395, 149] width 475 height 199
type input "1250"
type input "0"
type input "1250.00"
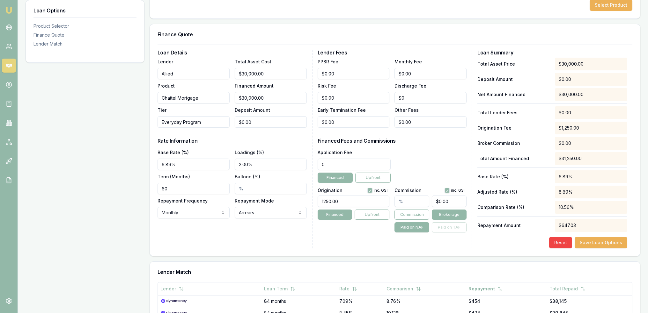
drag, startPoint x: 346, startPoint y: 165, endPoint x: 319, endPoint y: 167, distance: 26.5
click at [319, 167] on input "0" at bounding box center [354, 164] width 73 height 11
type input "595"
type input "0"
type input "$595.00"
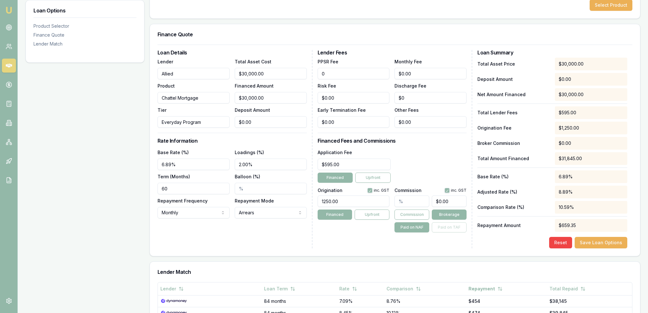
drag, startPoint x: 345, startPoint y: 71, endPoint x: 297, endPoint y: 73, distance: 48.5
click at [297, 73] on div "Loan Details Lender Allied Product Chattel Mortgage Tier Everyday Program Total…" at bounding box center [395, 149] width 475 height 199
type input "$9.95"
click at [268, 232] on div "Loan Details Lender Allied Product Chattel Mortgage Tier Everyday Program Total…" at bounding box center [235, 149] width 155 height 199
drag, startPoint x: 420, startPoint y: 71, endPoint x: 375, endPoint y: 71, distance: 45.0
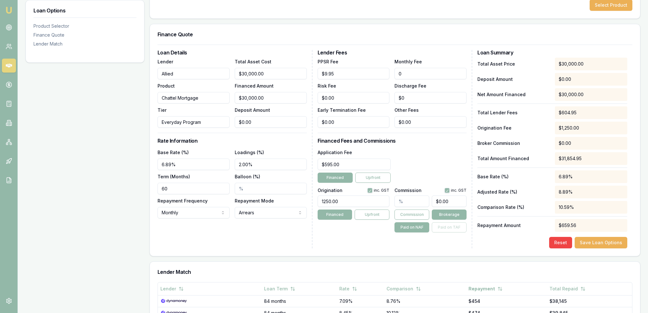
click at [380, 71] on div "PPSR Fee $9.95 Monthly Fee 0 Risk Fee $0.00 Discharge Fee $0 Early Termination …" at bounding box center [392, 93] width 149 height 70
type input "$12.95"
click at [597, 243] on button "Save Loan Options" at bounding box center [601, 242] width 53 height 11
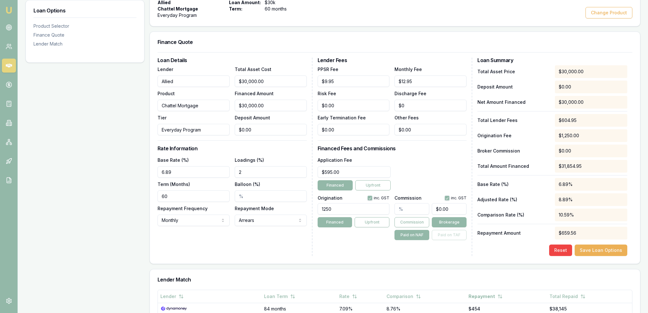
scroll to position [0, 0]
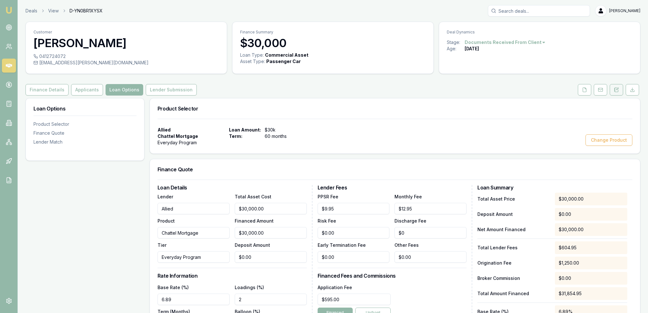
click at [616, 88] on icon at bounding box center [616, 89] width 5 height 5
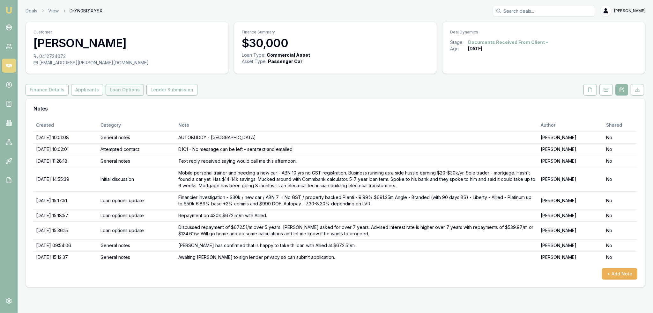
click at [117, 86] on button "Loan Options" at bounding box center [125, 89] width 38 height 11
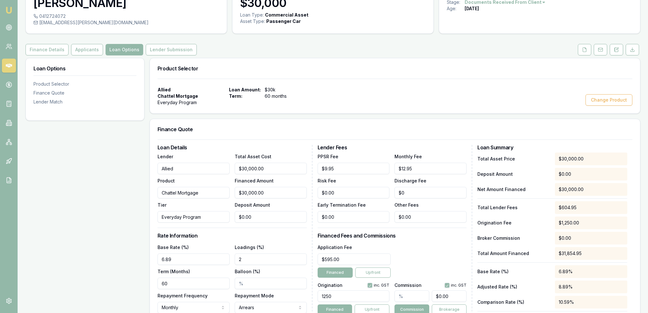
scroll to position [96, 0]
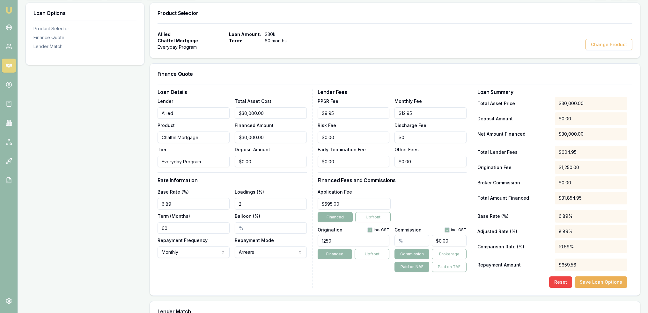
click at [179, 226] on input "60" at bounding box center [194, 228] width 72 height 11
drag, startPoint x: 153, startPoint y: 230, endPoint x: 146, endPoint y: 230, distance: 7.0
click at [146, 231] on div "Loan Options Product Selector Finance Quote Lender Match Product Selector Allie…" at bounding box center [333, 242] width 615 height 479
type input "84"
click at [223, 282] on div "Loan Details Lender Allied Product Chattel Mortgage Tier Everyday Program Total…" at bounding box center [235, 189] width 155 height 199
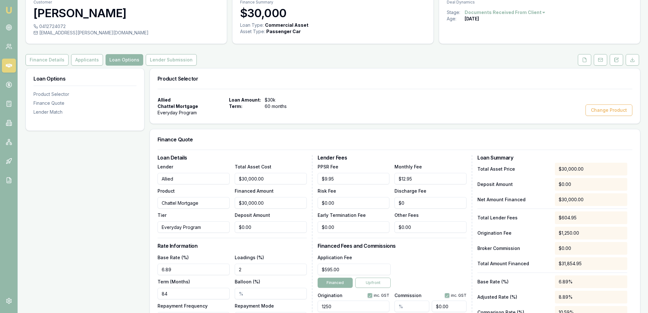
scroll to position [0, 0]
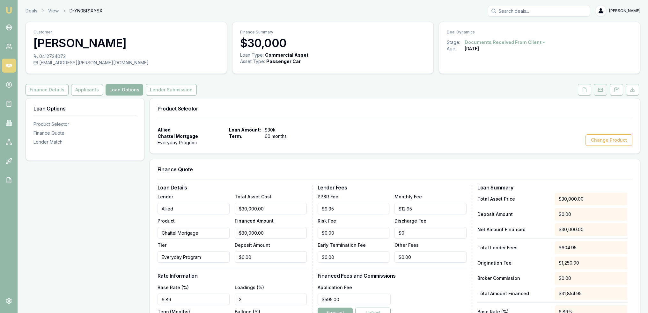
drag, startPoint x: 617, startPoint y: 88, endPoint x: 606, endPoint y: 94, distance: 12.7
click at [617, 88] on icon at bounding box center [616, 89] width 5 height 5
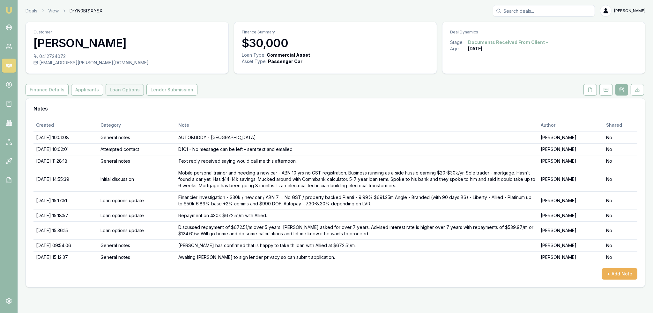
click at [123, 87] on button "Loan Options" at bounding box center [125, 89] width 38 height 11
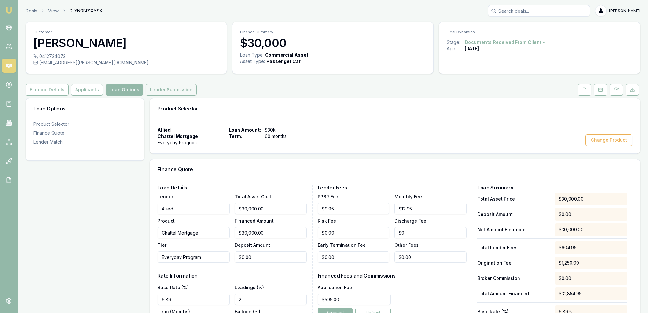
click at [154, 89] on button "Lender Submission" at bounding box center [171, 89] width 51 height 11
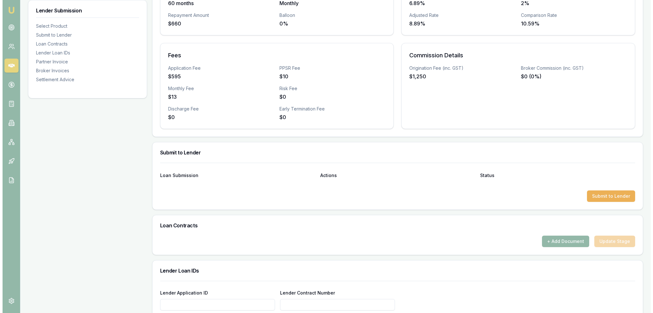
scroll to position [191, 0]
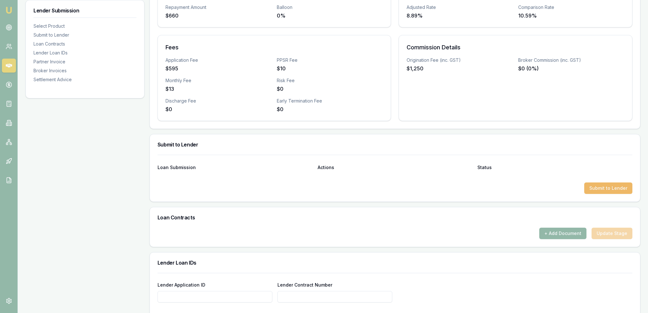
click at [623, 188] on button "Submit to Lender" at bounding box center [608, 188] width 48 height 11
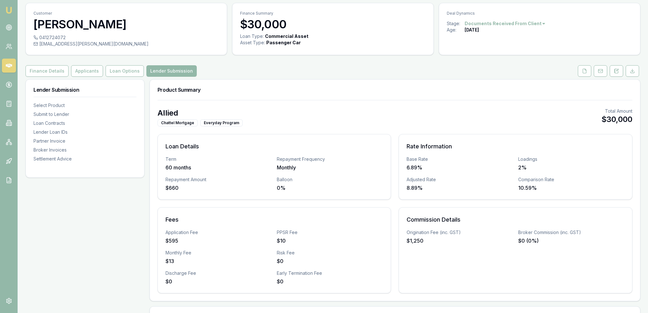
scroll to position [0, 0]
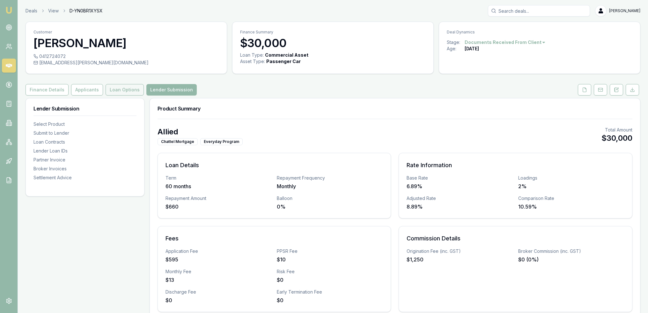
click at [114, 88] on button "Loan Options" at bounding box center [125, 89] width 38 height 11
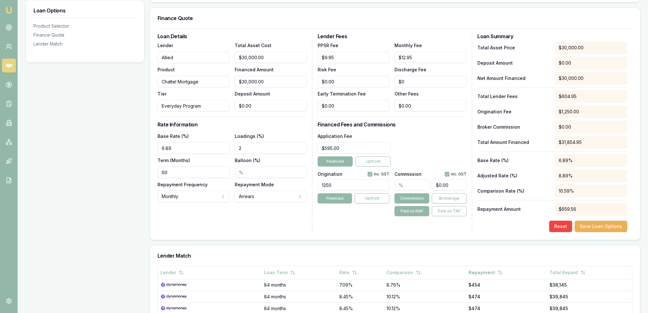
scroll to position [159, 0]
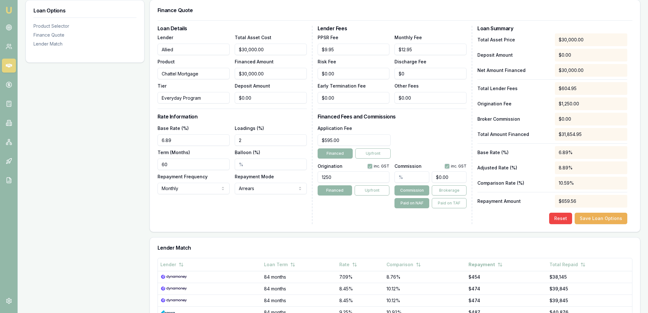
type input "0"
click at [440, 177] on input "0" at bounding box center [449, 177] width 35 height 11
drag, startPoint x: 440, startPoint y: 177, endPoint x: 428, endPoint y: 177, distance: 12.4
click at [428, 177] on div "0" at bounding box center [430, 176] width 72 height 14
type input "0.0033333333333333335"
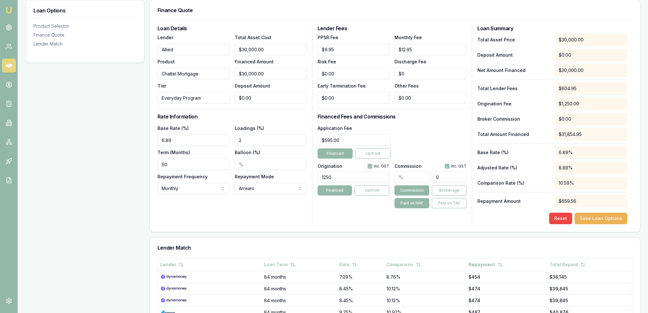
type input "1"
type input "0.043333333333333335"
type input "13"
type input "0.45999999999999996"
type input "1387"
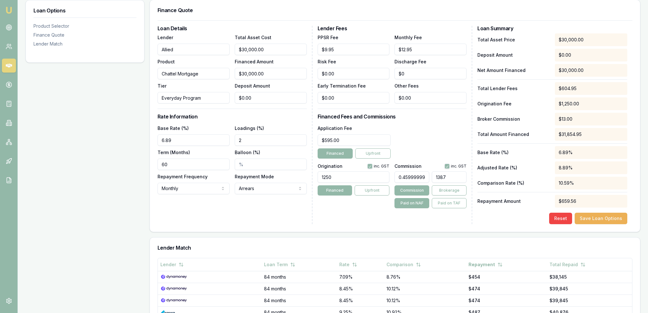
type input "4.623333333333333"
type input "$1,387.00"
click at [375, 212] on div "Lender Fees PPSR Fee $9.95 Monthly Fee $12.95 Risk Fee $0.00 Discharge Fee $0 E…" at bounding box center [395, 125] width 155 height 199
click at [592, 218] on button "Save Loan Options" at bounding box center [601, 218] width 53 height 11
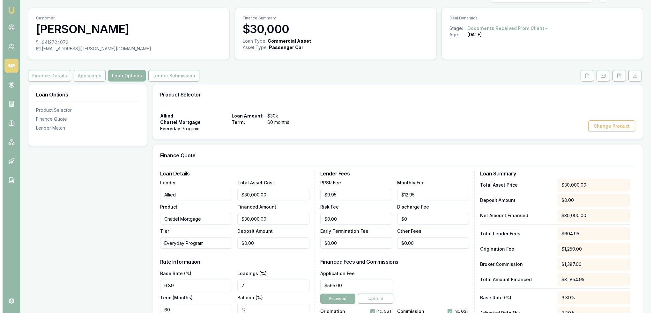
scroll to position [0, 0]
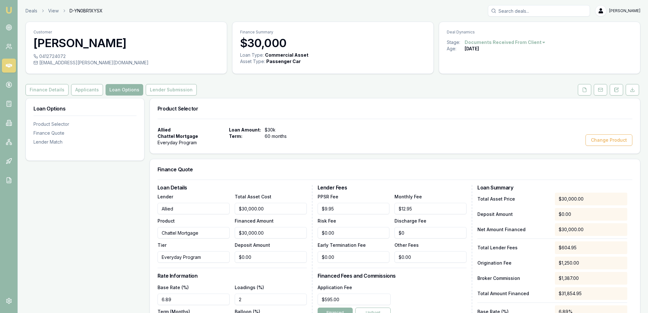
drag, startPoint x: 615, startPoint y: 90, endPoint x: 578, endPoint y: 109, distance: 40.9
click at [615, 90] on icon at bounding box center [617, 90] width 4 height 4
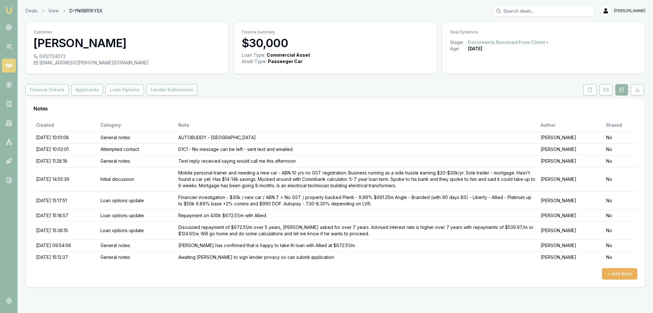
drag, startPoint x: 591, startPoint y: 90, endPoint x: 579, endPoint y: 90, distance: 11.2
click at [591, 90] on icon at bounding box center [589, 89] width 5 height 5
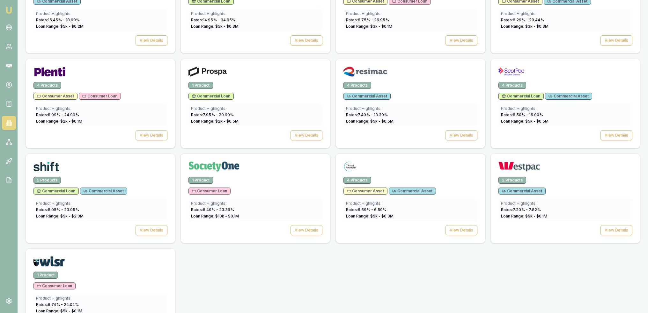
scroll to position [874, 0]
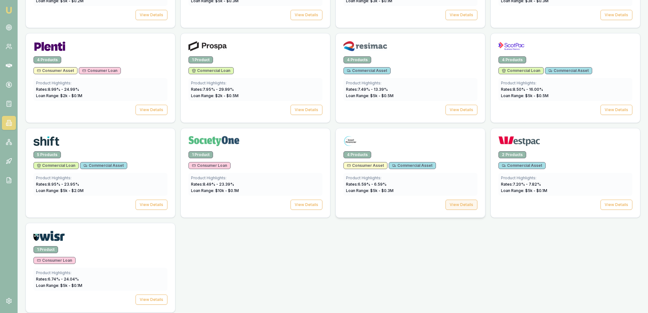
click at [460, 200] on button "View Details" at bounding box center [462, 205] width 32 height 10
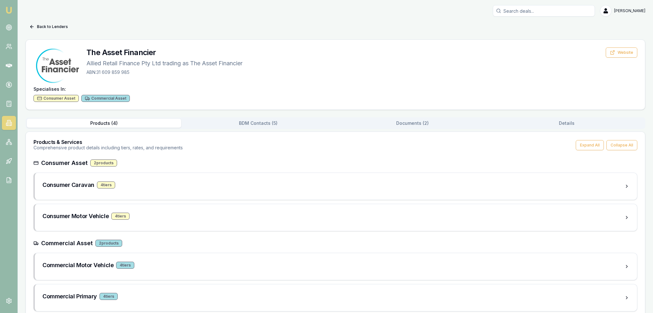
click at [410, 123] on button "Documents ( 2 )" at bounding box center [412, 123] width 154 height 9
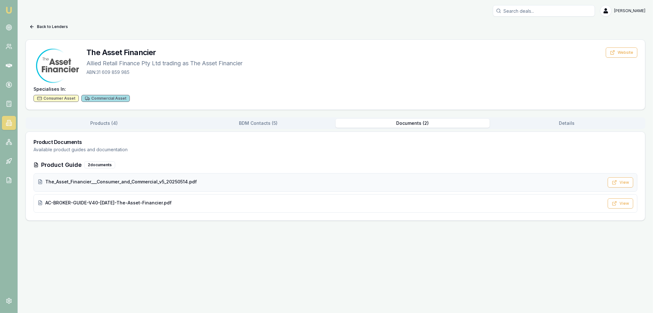
click at [142, 178] on div "The_Asset_Financier___Consumer_and_Commercial_v5_20250514.pdf View" at bounding box center [335, 182] width 604 height 18
click at [80, 203] on span "AC-BROKER-GUIDE-V40-[DATE]-The-Asset-Financier.pdf" at bounding box center [108, 203] width 126 height 6
click at [260, 122] on button "BDM Contacts ( 5 )" at bounding box center [256, 123] width 153 height 9
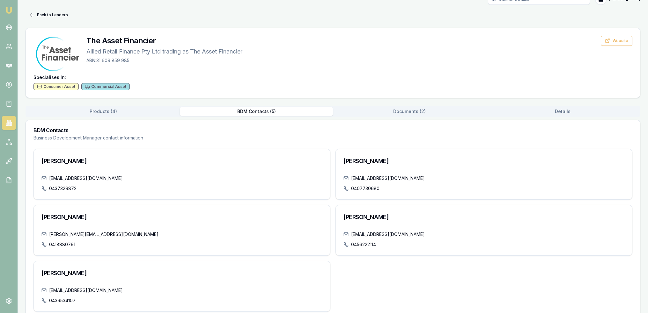
scroll to position [23, 0]
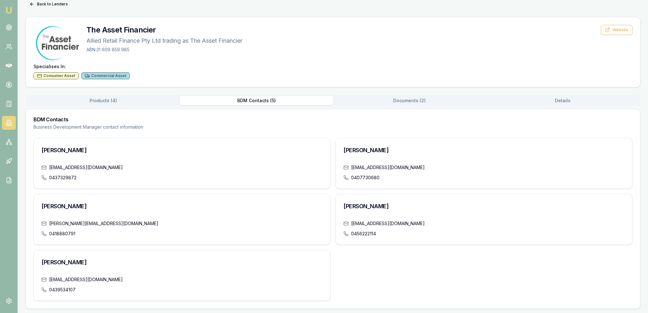
click at [406, 100] on div "Back to Lenders The Asset Financier Allied Retail Finance Pty Ltd trading as Th…" at bounding box center [333, 154] width 615 height 310
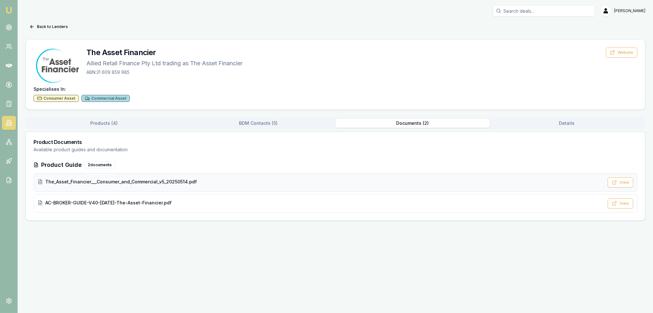
click at [117, 183] on span "The_Asset_Financier___Consumer_and_Commercial_v5_20250514.pdf" at bounding box center [120, 182] width 151 height 6
click at [6, 7] on img at bounding box center [9, 10] width 8 height 8
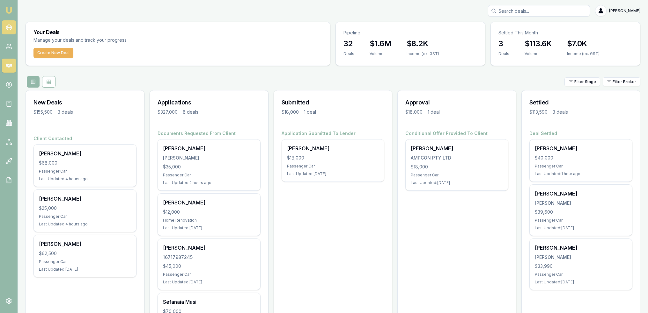
click at [9, 27] on icon at bounding box center [9, 27] width 6 height 6
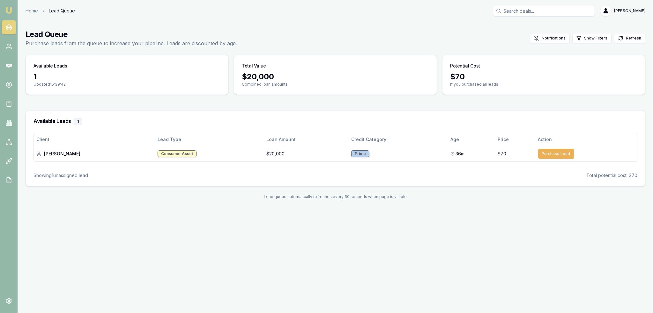
click at [10, 13] on img at bounding box center [9, 10] width 8 height 8
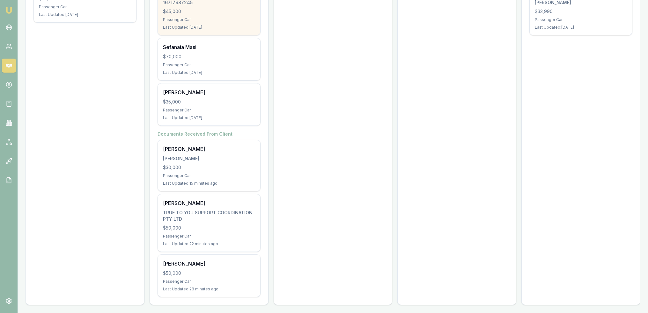
scroll to position [256, 0]
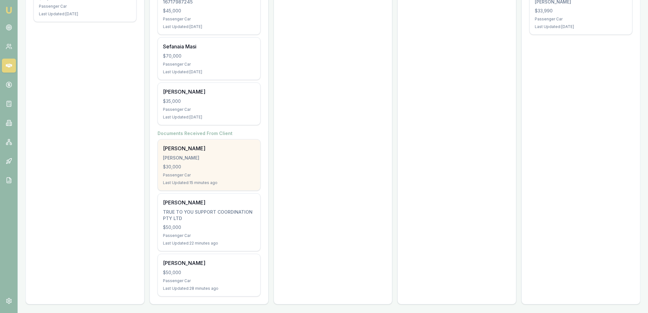
click at [238, 162] on div "[PERSON_NAME] [PERSON_NAME] $30,000 Passenger Car Last Updated: 15 minutes ago" at bounding box center [209, 165] width 102 height 51
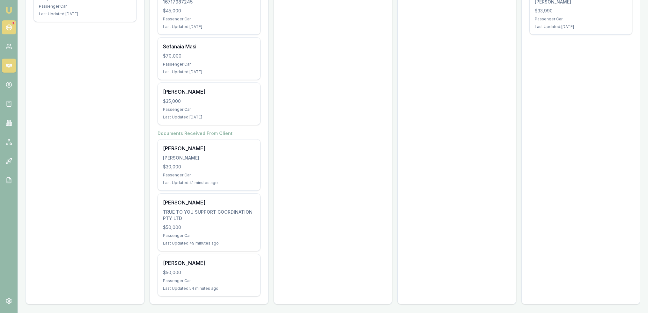
click at [7, 28] on icon at bounding box center [9, 27] width 6 height 6
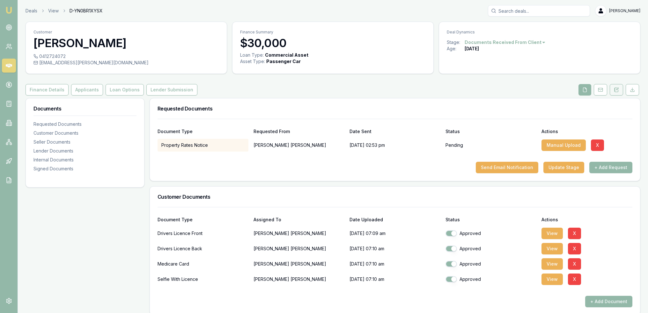
click at [622, 91] on button at bounding box center [616, 89] width 13 height 11
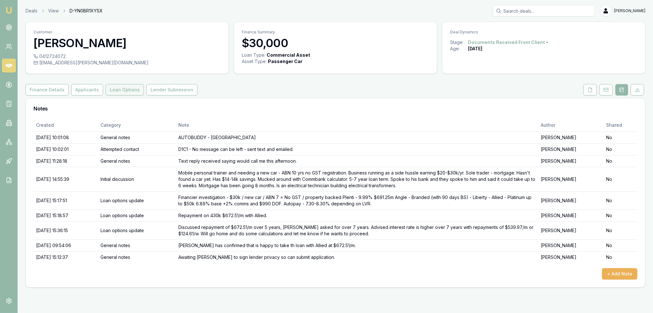
click at [110, 95] on button "Loan Options" at bounding box center [125, 89] width 38 height 11
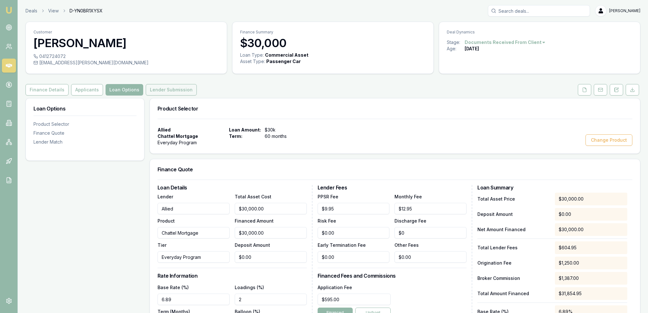
click at [156, 91] on button "Lender Submission" at bounding box center [171, 89] width 51 height 11
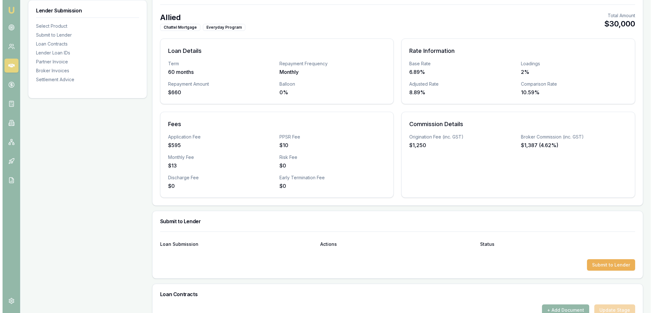
scroll to position [159, 0]
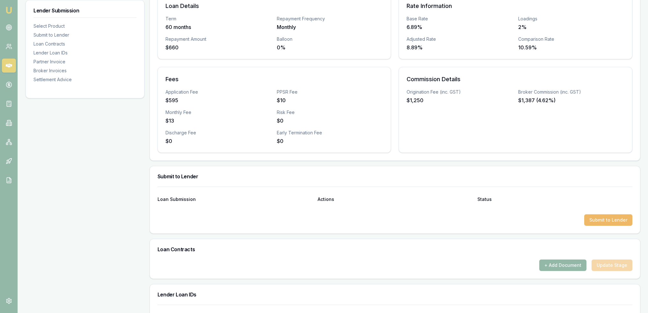
click at [601, 219] on button "Submit to Lender" at bounding box center [608, 220] width 48 height 11
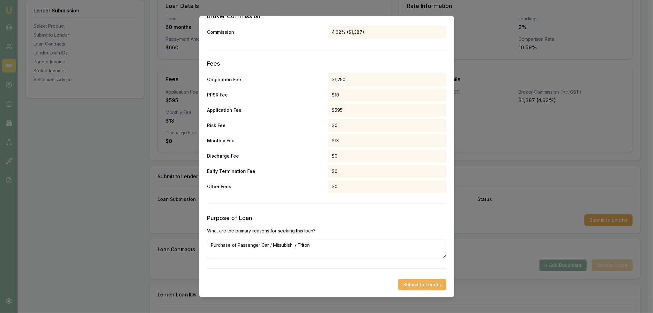
scroll to position [277, 0]
click at [420, 284] on button "Submit to Lender" at bounding box center [422, 284] width 48 height 11
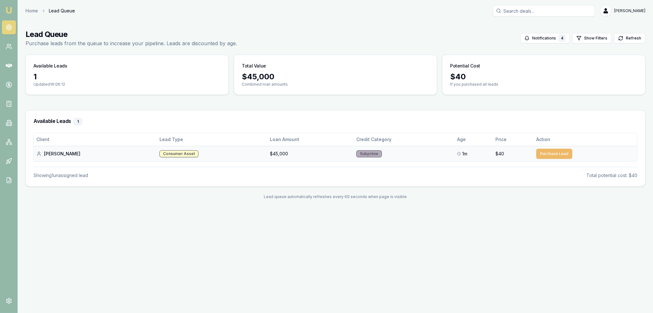
click at [551, 153] on button "Purchase Lead" at bounding box center [554, 154] width 36 height 10
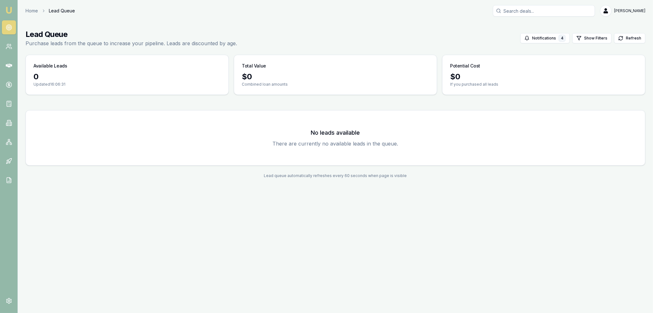
click at [8, 10] on img at bounding box center [9, 10] width 8 height 8
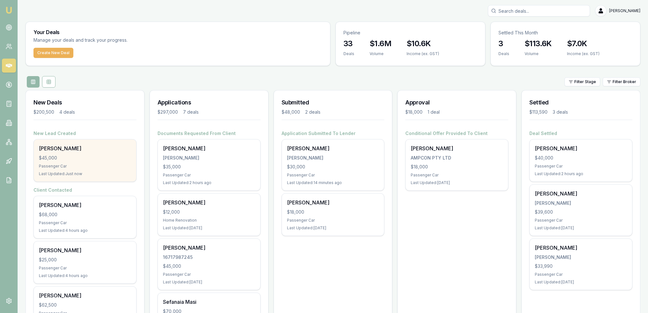
click at [77, 151] on div "[PERSON_NAME]" at bounding box center [85, 149] width 92 height 8
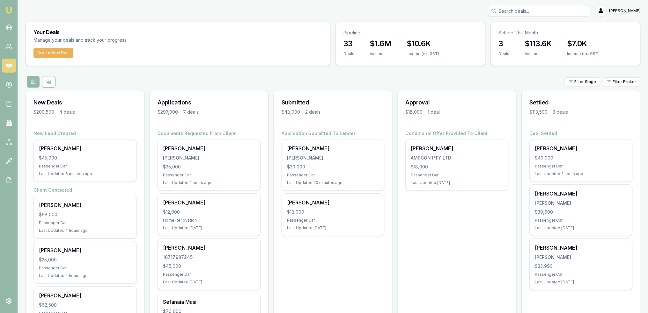
click at [9, 9] on img at bounding box center [9, 10] width 8 height 8
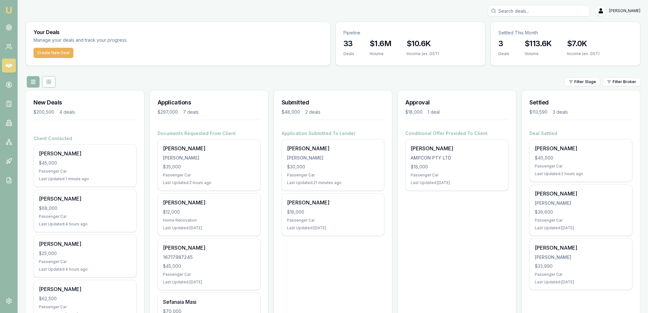
click at [540, 10] on input "Search deals" at bounding box center [539, 10] width 102 height 11
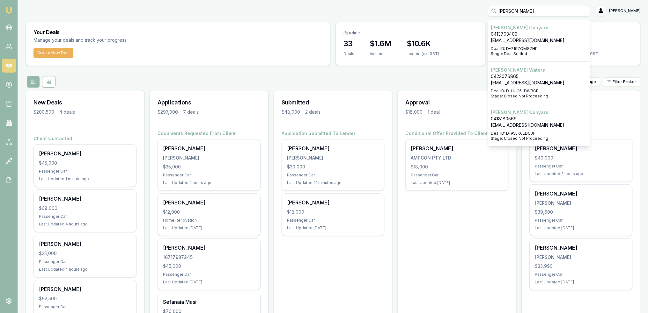
type input "daniel"
click at [540, 88] on div "Select deal for Daniel Waters" at bounding box center [539, 87] width 96 height 3
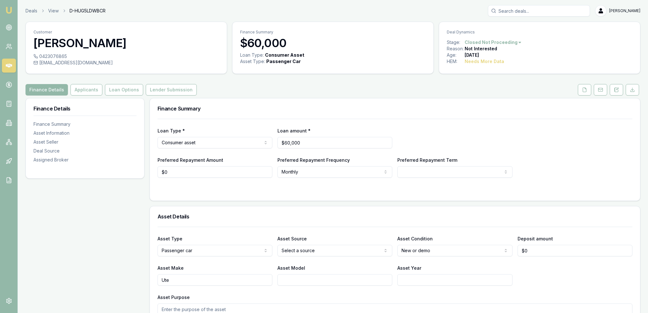
click at [531, 8] on input "Search deals" at bounding box center [539, 10] width 102 height 11
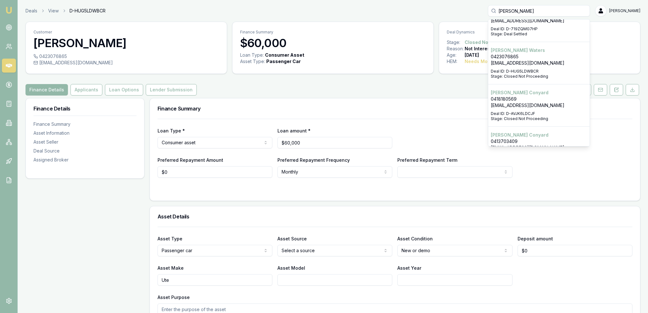
scroll to position [42, 0]
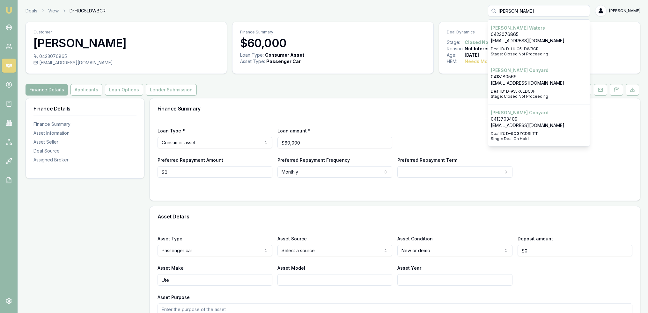
type input "daniel"
click at [533, 134] on div "Daniel Conyard 0413703409 dansproplastering@outlook.com Deal ID: D-9QGZCDSLTT S…" at bounding box center [538, 126] width 101 height 42
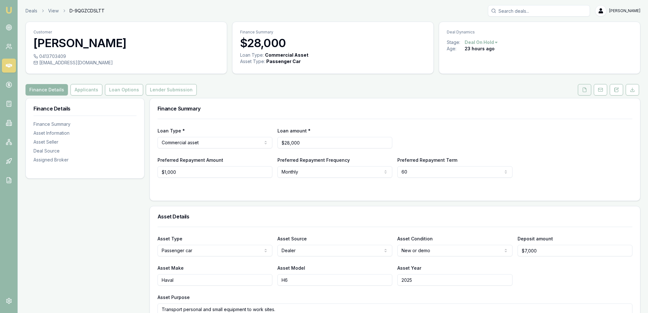
click at [588, 88] on button at bounding box center [584, 89] width 13 height 11
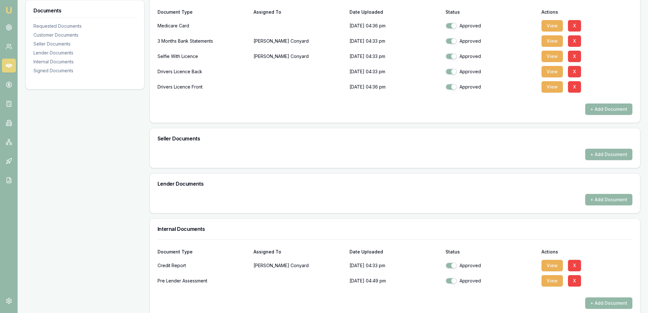
scroll to position [159, 0]
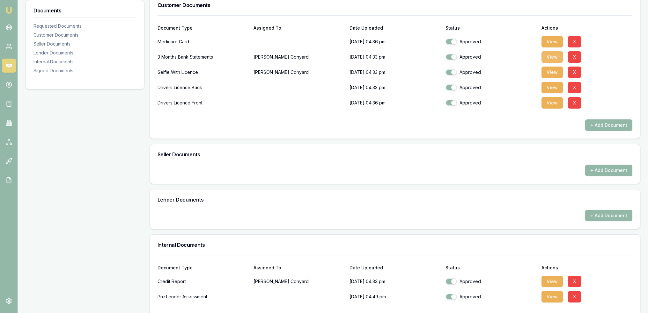
click at [557, 54] on button "View" at bounding box center [551, 56] width 21 height 11
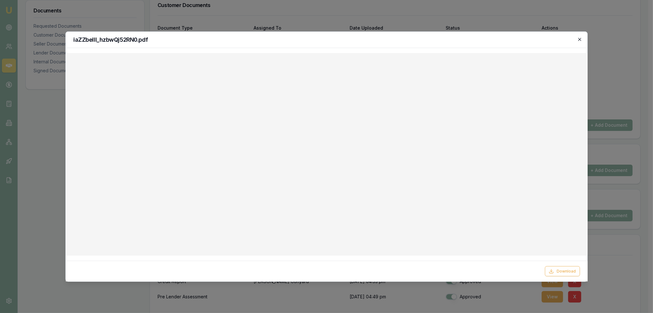
click at [578, 41] on icon "button" at bounding box center [579, 39] width 5 height 5
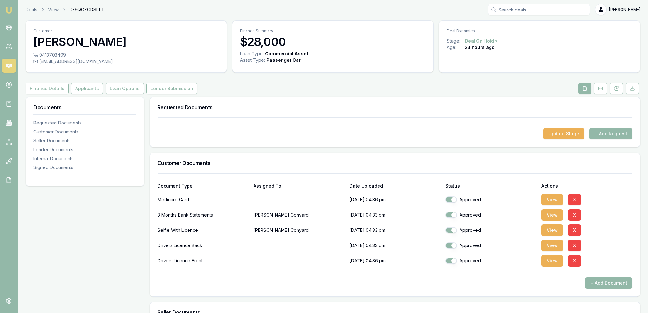
scroll to position [0, 0]
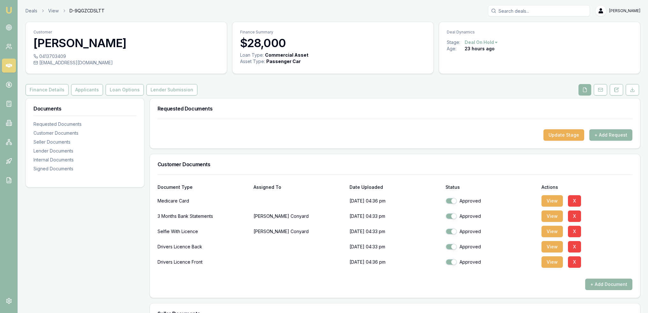
click at [10, 12] on img at bounding box center [9, 10] width 8 height 8
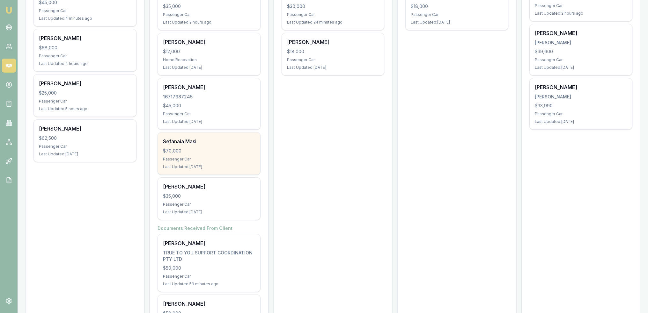
scroll to position [202, 0]
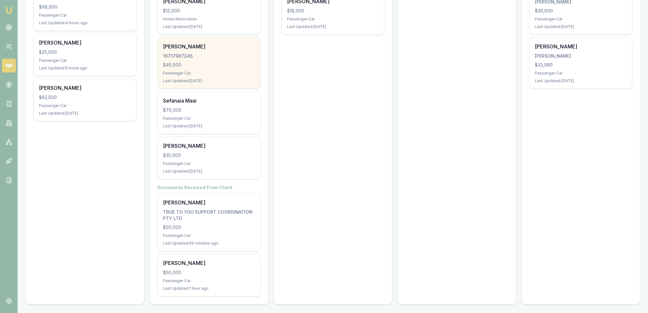
click at [196, 74] on div "Passenger Car" at bounding box center [209, 73] width 92 height 5
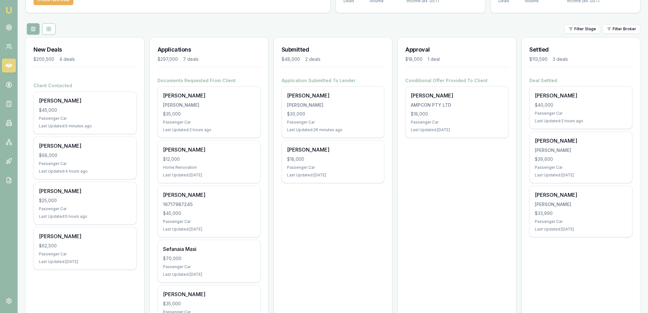
scroll to position [10, 0]
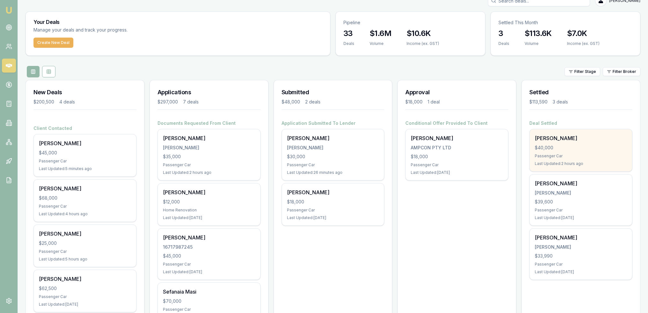
click at [565, 140] on div "[PERSON_NAME]" at bounding box center [581, 139] width 92 height 8
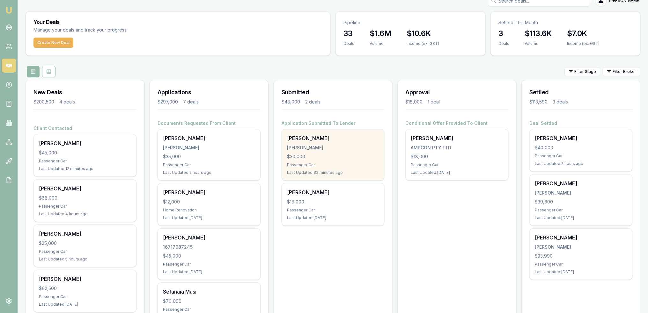
click at [320, 156] on div "$30,000" at bounding box center [333, 157] width 92 height 6
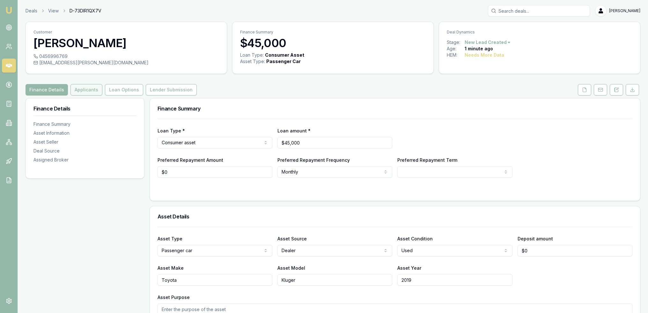
click at [83, 91] on button "Applicants" at bounding box center [86, 89] width 32 height 11
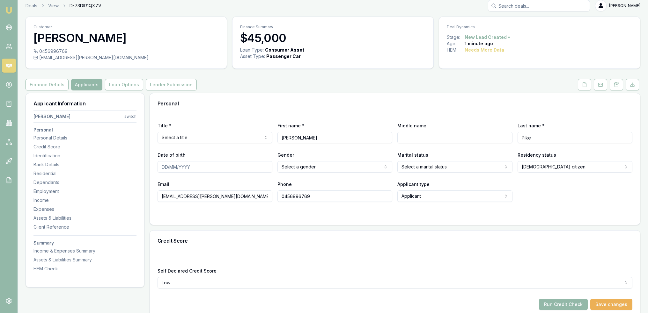
scroll to position [159, 0]
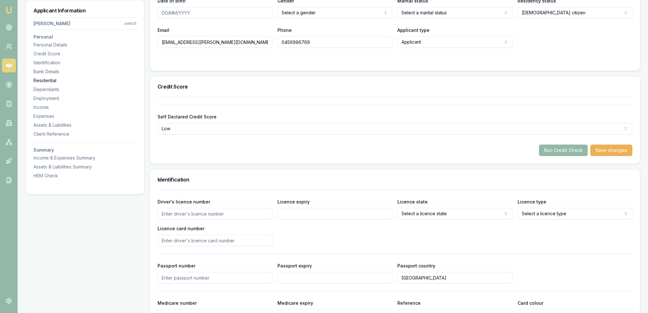
click at [50, 83] on div "Residential" at bounding box center [84, 80] width 103 height 6
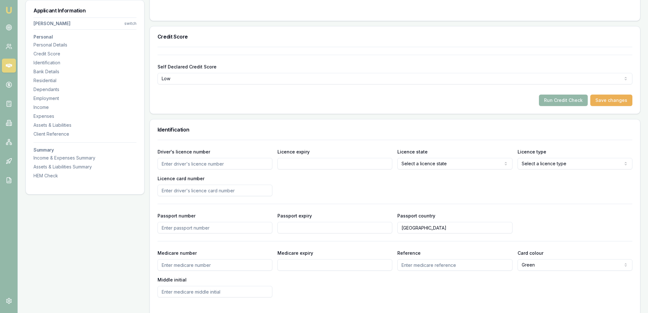
scroll to position [0, 0]
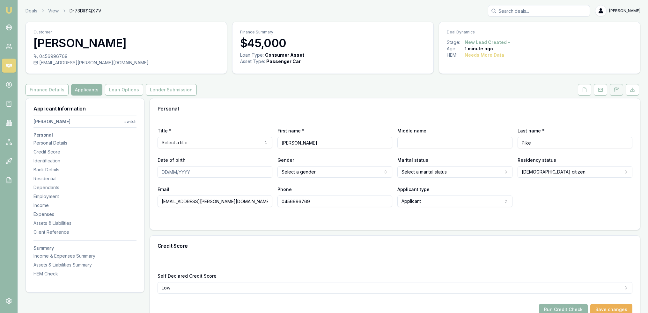
click at [618, 89] on icon at bounding box center [617, 89] width 2 height 2
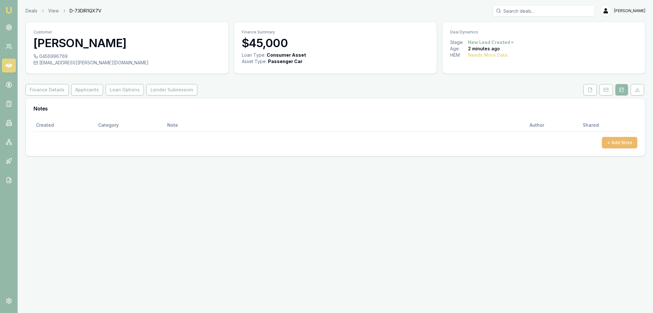
click at [619, 139] on button "+ Add Note" at bounding box center [619, 142] width 35 height 11
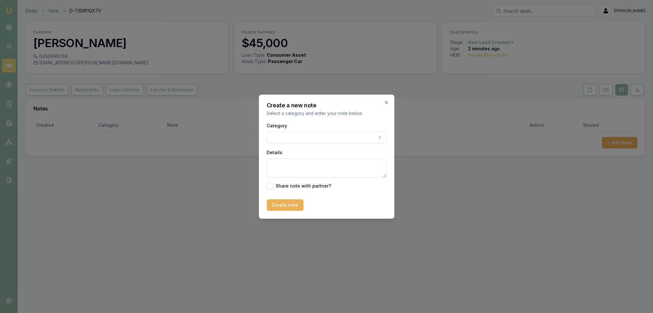
click at [307, 136] on body "Emu Broker Deals View D-73DIR1QX7V Robyn Adams Toggle Menu Customer Samantha Pi…" at bounding box center [326, 156] width 653 height 313
click at [300, 165] on textarea "Details" at bounding box center [327, 168] width 120 height 19
type textarea "EMU - Vic"
click at [278, 206] on button "Create note" at bounding box center [285, 205] width 37 height 11
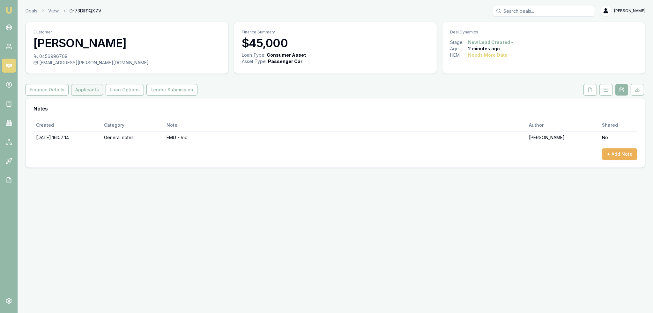
drag, startPoint x: 94, startPoint y: 92, endPoint x: 89, endPoint y: 92, distance: 5.7
click at [94, 92] on button "Applicants" at bounding box center [87, 89] width 32 height 11
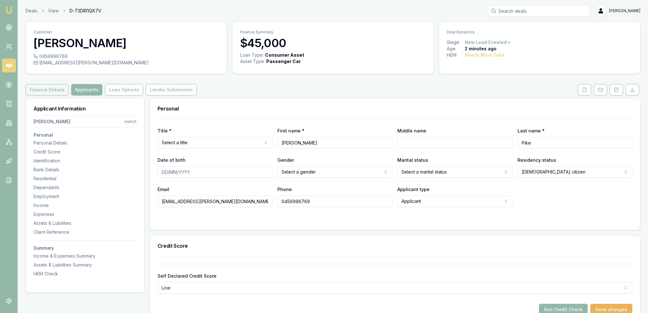
click at [45, 90] on button "Finance Details" at bounding box center [47, 89] width 43 height 11
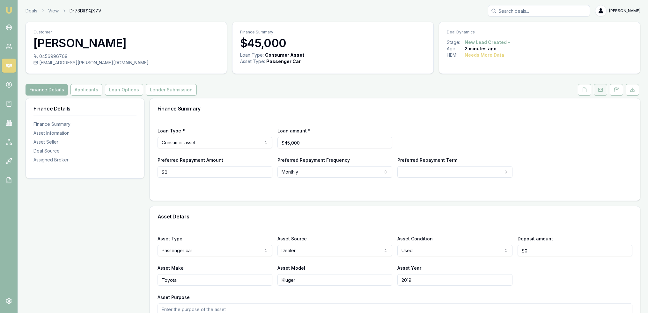
drag, startPoint x: 619, startPoint y: 89, endPoint x: 607, endPoint y: 92, distance: 12.6
click at [619, 89] on icon at bounding box center [616, 89] width 5 height 5
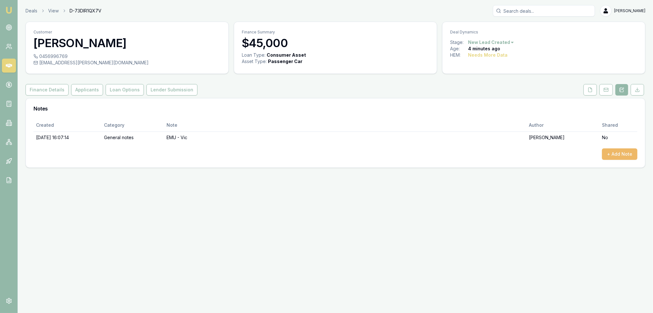
click at [616, 157] on button "+ Add Note" at bounding box center [619, 154] width 35 height 11
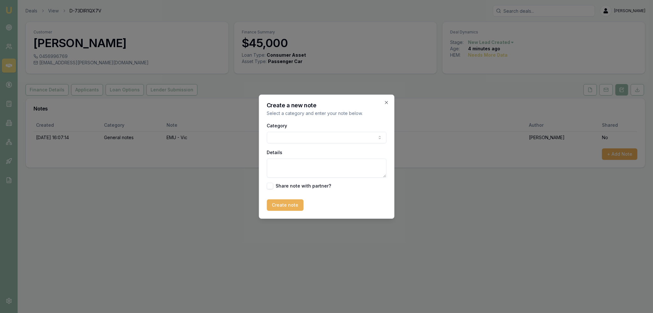
click at [300, 135] on body "Emu Broker Deals View D-73DIR1QX7V Robyn Adams Toggle Menu Customer Samantha Pi…" at bounding box center [326, 156] width 653 height 313
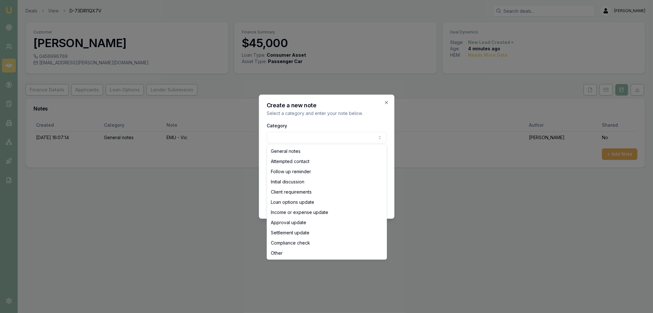
select select "ATTEMPTED_CONTACT"
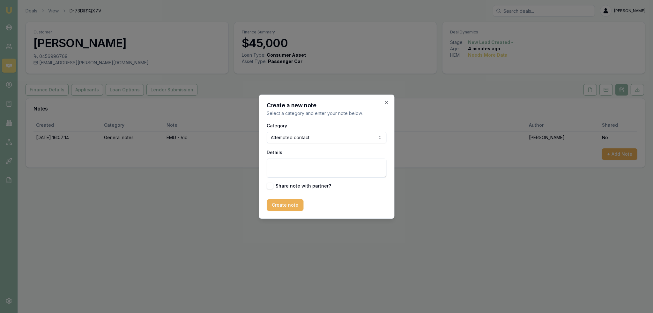
click at [296, 162] on textarea "Details" at bounding box center [327, 168] width 120 height 19
type textarea "D1C1 - LM - sent text and emailed."
click at [283, 204] on button "Create note" at bounding box center [285, 205] width 37 height 11
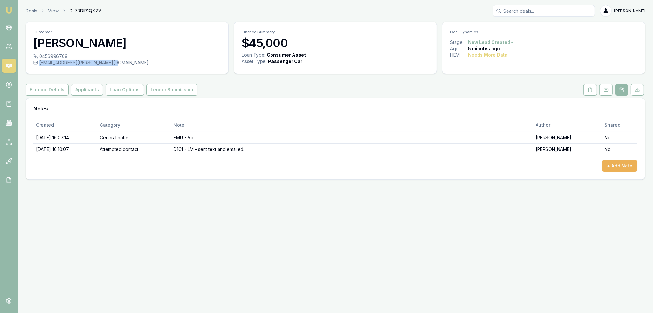
drag, startPoint x: 110, startPoint y: 63, endPoint x: 40, endPoint y: 63, distance: 70.8
click at [40, 63] on div "samantha.jane.daly95@gmail.com" at bounding box center [126, 63] width 187 height 6
copy div "samantha.jane.daly95@gmail.com"
click at [589, 92] on icon at bounding box center [590, 90] width 4 height 4
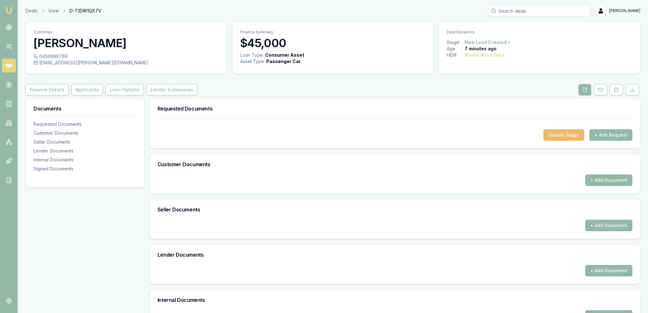
click at [565, 133] on button "Update Stage" at bounding box center [563, 134] width 41 height 11
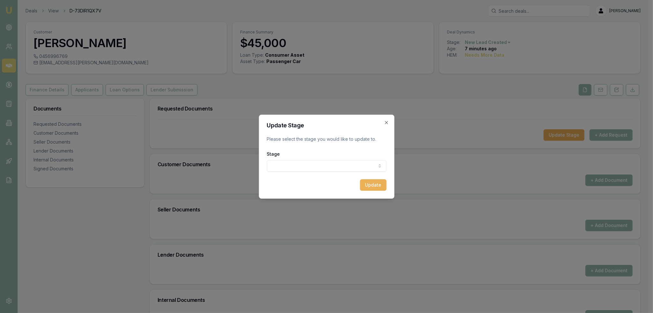
click at [298, 166] on body "Emu Broker Deals View D-73DIR1QX7V Robyn Adams Toggle Menu Customer Samantha Pi…" at bounding box center [324, 156] width 648 height 313
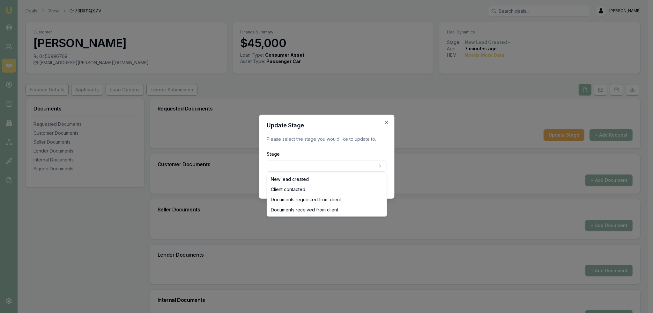
select select "CLIENT_CONTACTED"
click at [293, 166] on body "Emu Broker Deals View D-73DIR1QX7V Robyn Adams Toggle Menu Customer Samantha Pi…" at bounding box center [324, 156] width 648 height 313
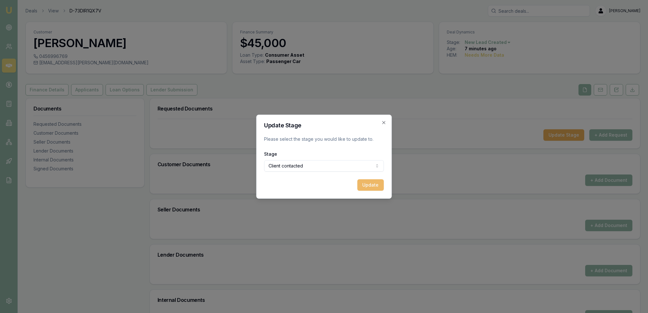
click at [374, 187] on button "Update" at bounding box center [370, 185] width 26 height 11
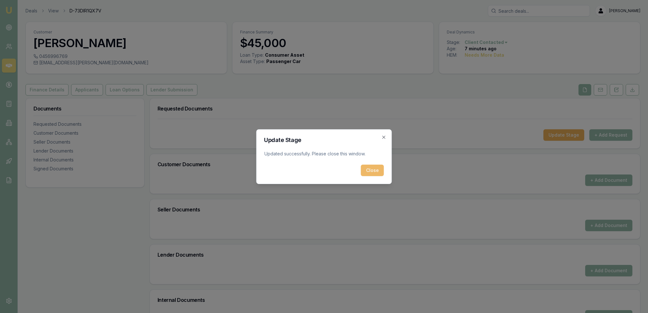
click at [369, 172] on button "Close" at bounding box center [372, 170] width 23 height 11
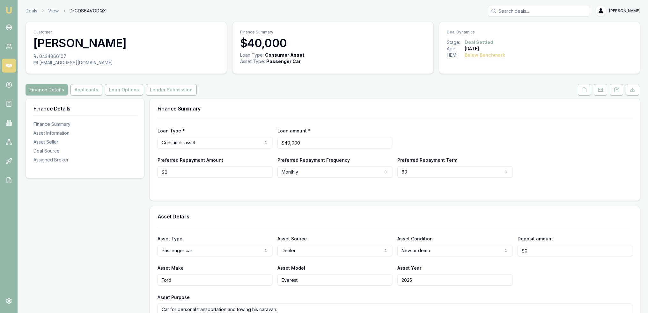
drag, startPoint x: 582, startPoint y: 91, endPoint x: 527, endPoint y: 155, distance: 83.7
click at [582, 91] on button at bounding box center [584, 89] width 13 height 11
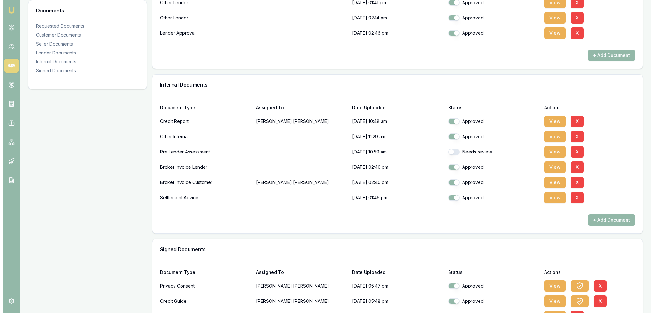
scroll to position [649, 0]
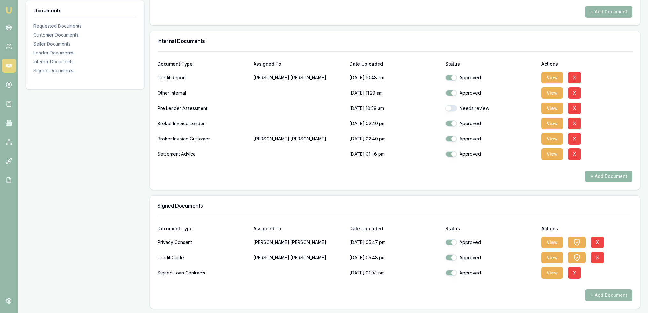
click at [612, 176] on button "+ Add Document" at bounding box center [608, 176] width 47 height 11
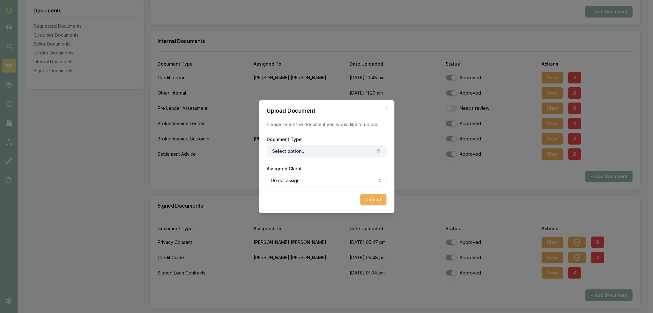
click at [314, 153] on button "Select option..." at bounding box center [327, 151] width 120 height 11
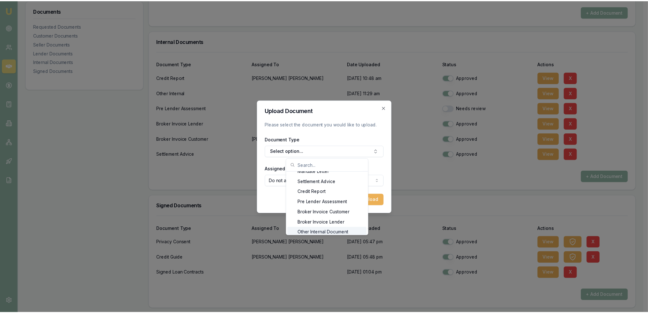
scroll to position [10, 0]
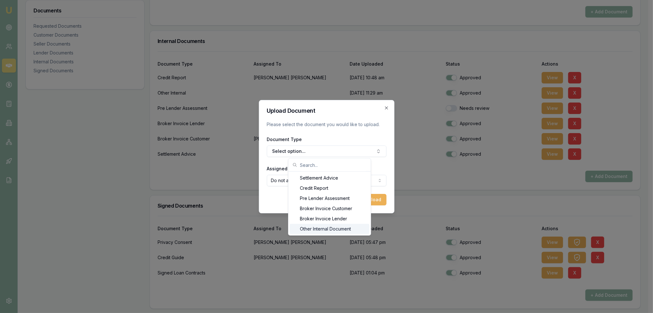
click at [344, 233] on div "Other Internal Document" at bounding box center [330, 229] width 80 height 10
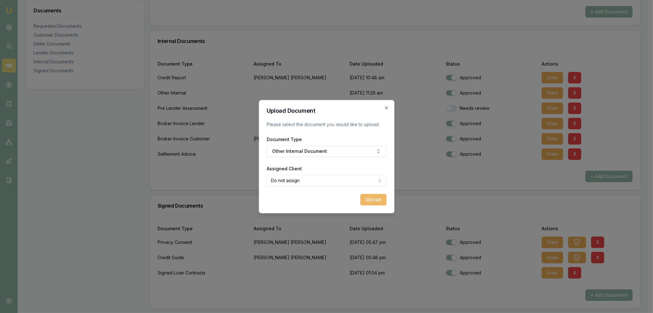
click at [372, 201] on button "Upload" at bounding box center [373, 199] width 26 height 11
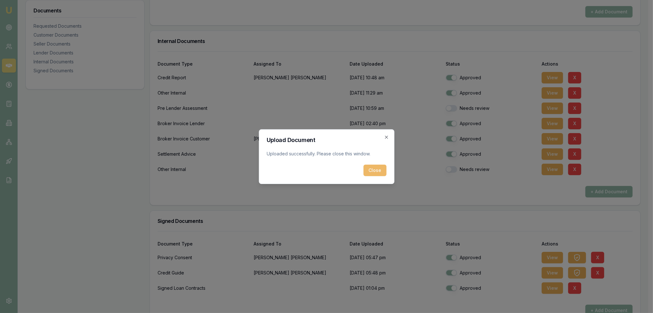
click at [372, 172] on button "Close" at bounding box center [374, 170] width 23 height 11
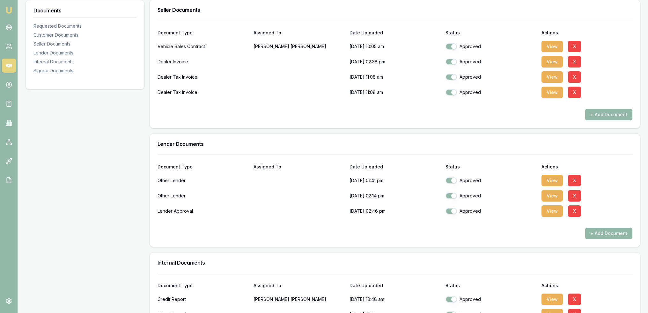
scroll to position [425, 0]
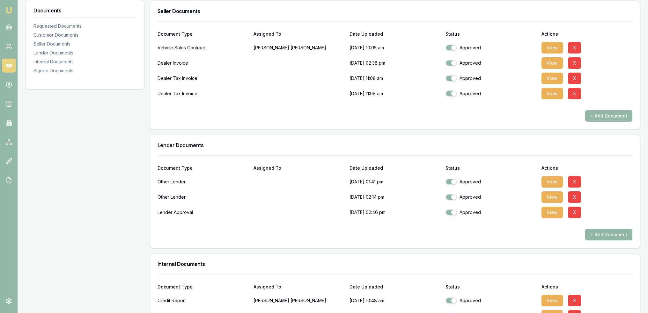
click at [620, 234] on button "+ Add Document" at bounding box center [608, 234] width 47 height 11
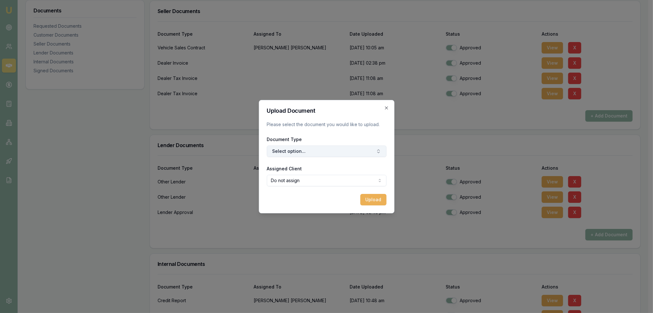
click at [329, 152] on button "Select option..." at bounding box center [327, 151] width 120 height 11
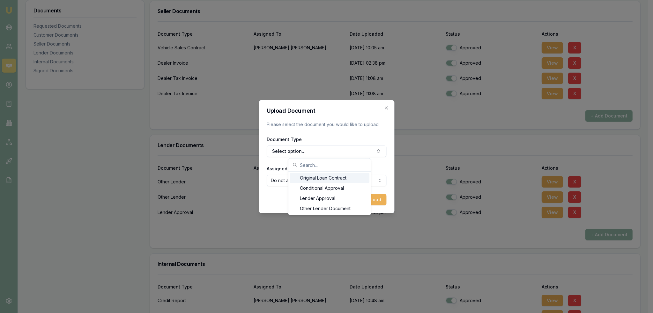
click at [387, 108] on icon "button" at bounding box center [386, 108] width 5 height 5
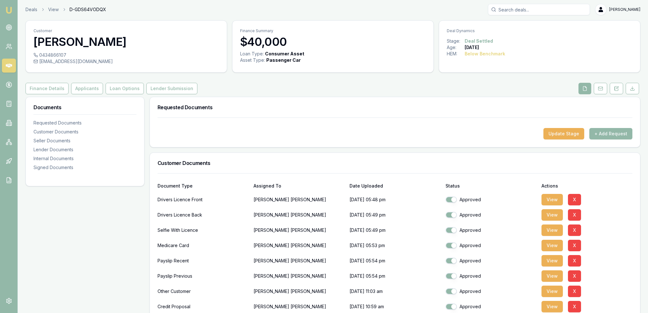
scroll to position [0, 0]
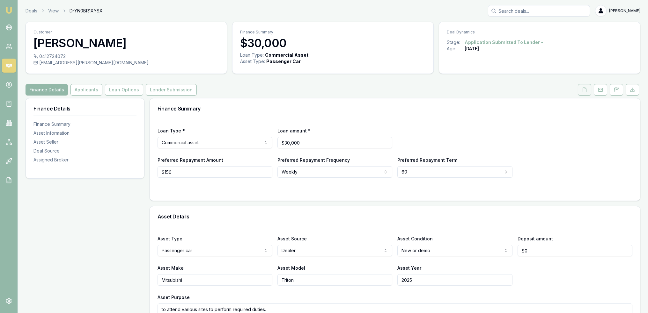
click at [584, 89] on icon at bounding box center [584, 89] width 5 height 5
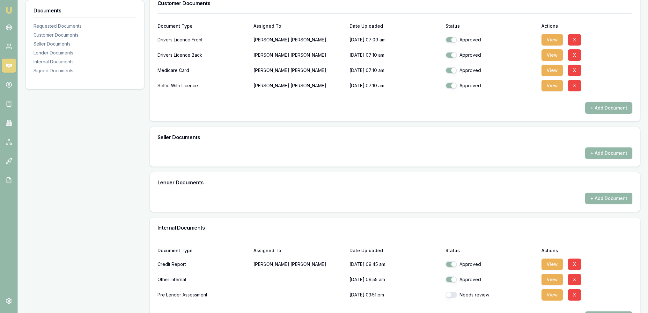
scroll to position [223, 0]
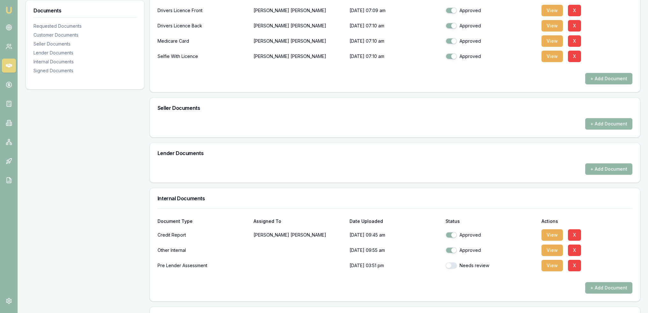
click at [446, 265] on button "button" at bounding box center [451, 266] width 11 height 6
checkbox input "true"
click at [551, 235] on button "View" at bounding box center [551, 235] width 21 height 11
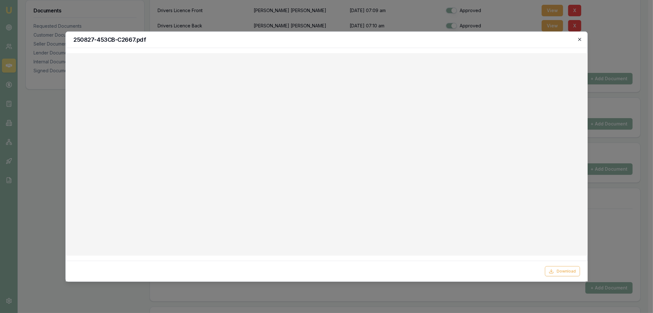
click at [579, 39] on icon "button" at bounding box center [579, 39] width 3 height 3
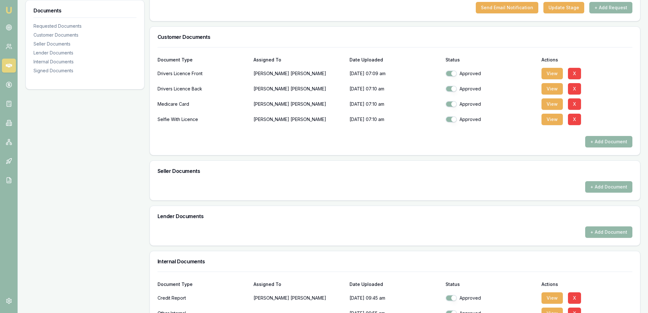
scroll to position [159, 0]
click at [554, 100] on button "View" at bounding box center [551, 104] width 21 height 11
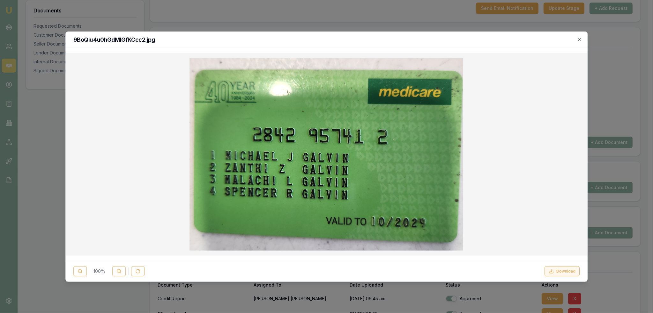
click at [563, 271] on button "Download" at bounding box center [561, 272] width 35 height 10
drag, startPoint x: 496, startPoint y: 75, endPoint x: 524, endPoint y: 75, distance: 28.1
click at [496, 75] on div at bounding box center [327, 154] width 512 height 193
click at [578, 39] on icon "button" at bounding box center [579, 39] width 5 height 5
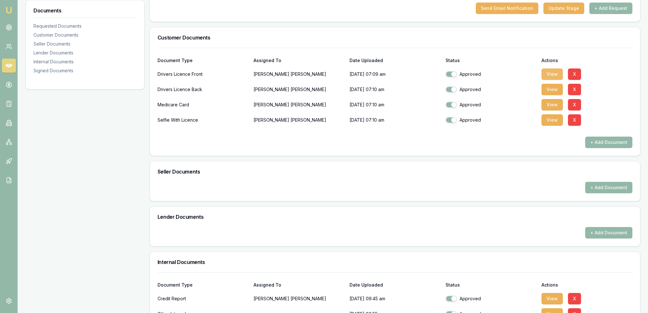
click at [549, 75] on button "View" at bounding box center [551, 74] width 21 height 11
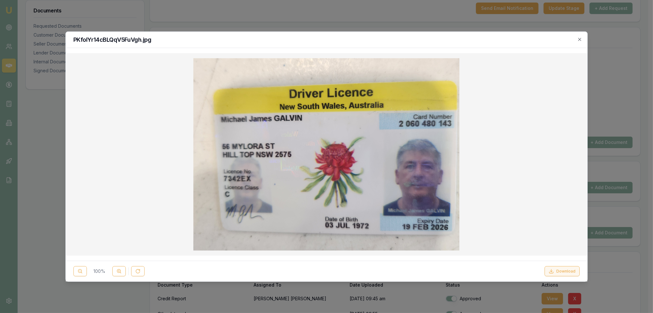
click at [567, 268] on button "Download" at bounding box center [561, 272] width 35 height 10
drag, startPoint x: 104, startPoint y: 100, endPoint x: 248, endPoint y: 100, distance: 144.1
click at [104, 100] on div at bounding box center [327, 154] width 512 height 193
click at [578, 39] on icon "button" at bounding box center [579, 39] width 5 height 5
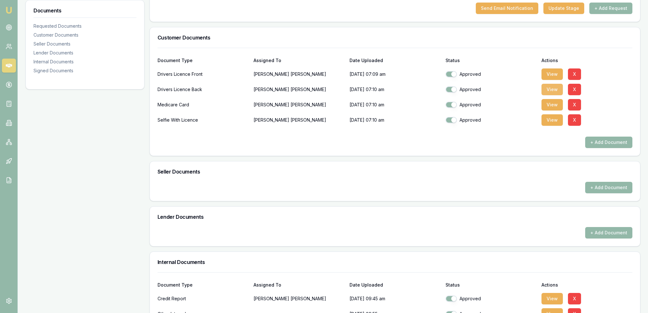
click at [552, 89] on button "View" at bounding box center [551, 89] width 21 height 11
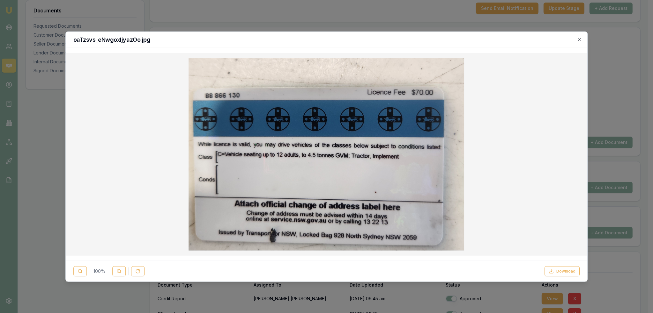
click at [556, 270] on button "Download" at bounding box center [561, 272] width 35 height 10
click at [108, 135] on div at bounding box center [327, 154] width 512 height 193
click at [580, 41] on icon "button" at bounding box center [579, 39] width 5 height 5
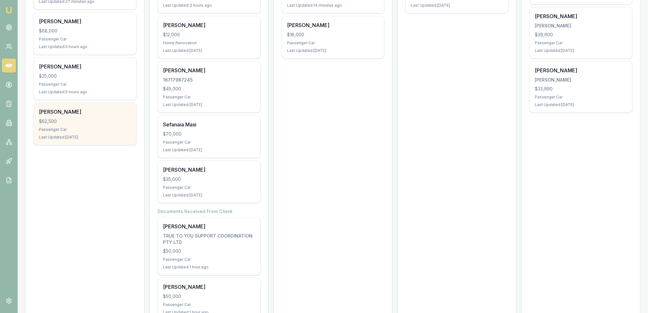
scroll to position [42, 0]
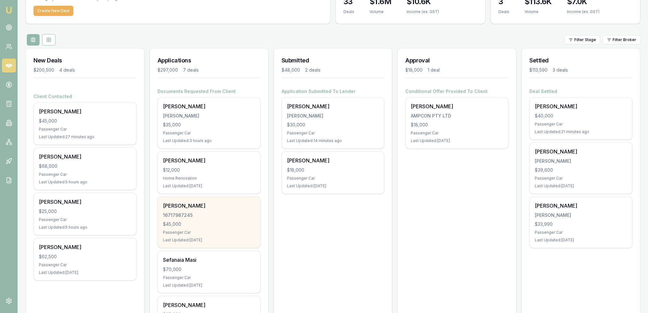
click at [175, 223] on div "$45,000" at bounding box center [209, 224] width 92 height 6
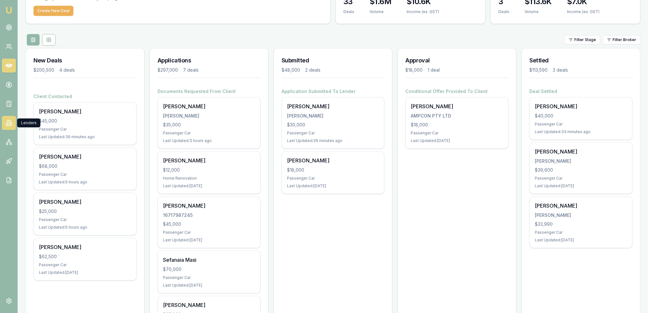
click at [8, 122] on icon at bounding box center [8, 122] width 1 height 0
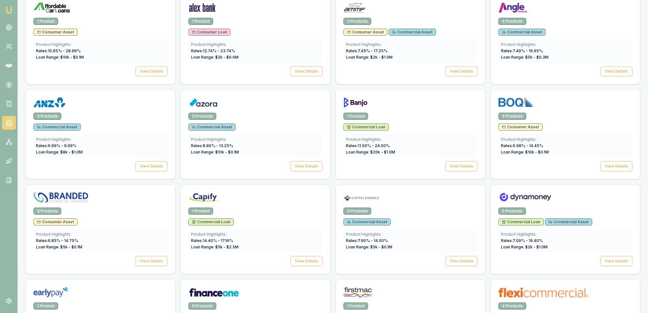
scroll to position [287, 0]
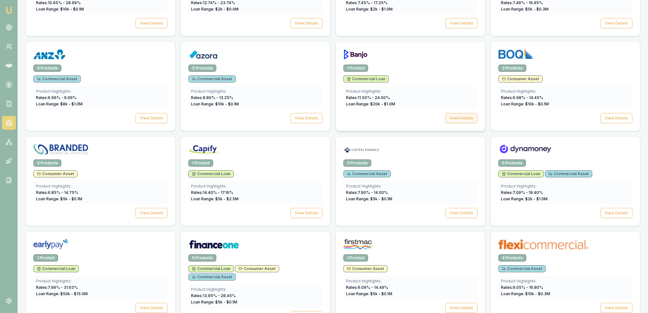
click at [466, 119] on button "View Details" at bounding box center [462, 118] width 32 height 10
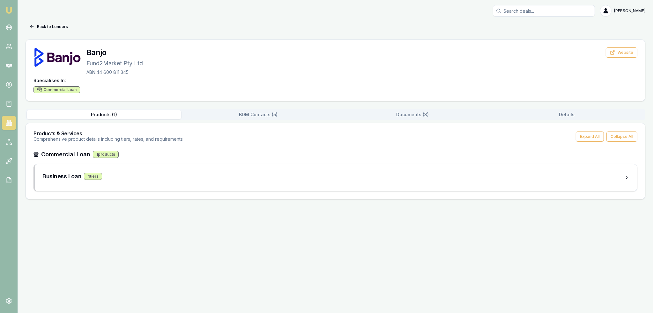
click at [431, 109] on div "Products ( 1 ) BDM Contacts ( 5 ) Documents ( 3 ) Details Products & Services C…" at bounding box center [336, 154] width 620 height 91
drag, startPoint x: 423, startPoint y: 114, endPoint x: 396, endPoint y: 121, distance: 28.3
click at [423, 114] on button "Documents ( 3 )" at bounding box center [412, 114] width 154 height 9
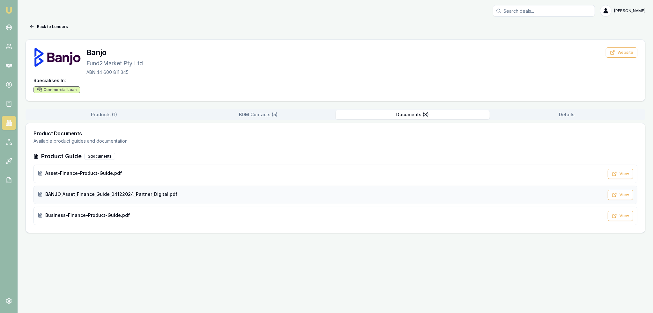
click at [88, 197] on span "BANJO_Asset_Finance_Guide_04122024_Partner_Digital.pdf" at bounding box center [111, 194] width 132 height 6
click at [46, 29] on button "Back to Lenders" at bounding box center [49, 27] width 46 height 10
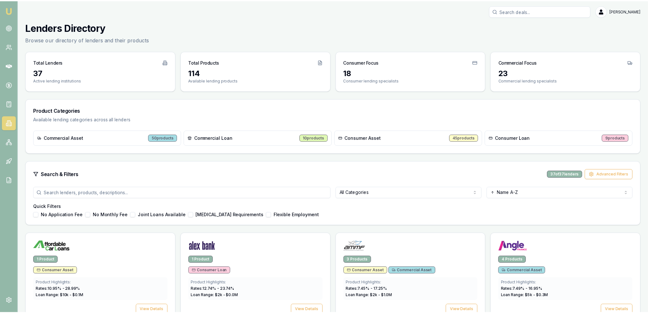
scroll to position [287, 0]
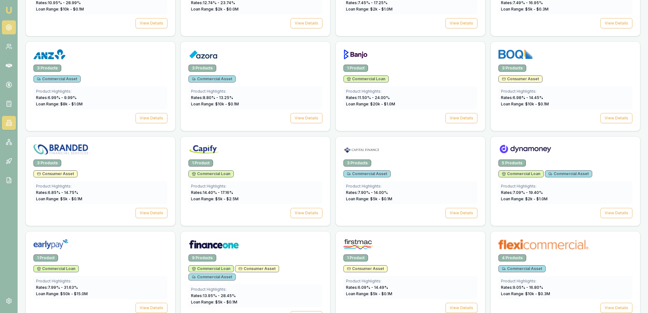
click at [13, 29] on link at bounding box center [9, 27] width 14 height 14
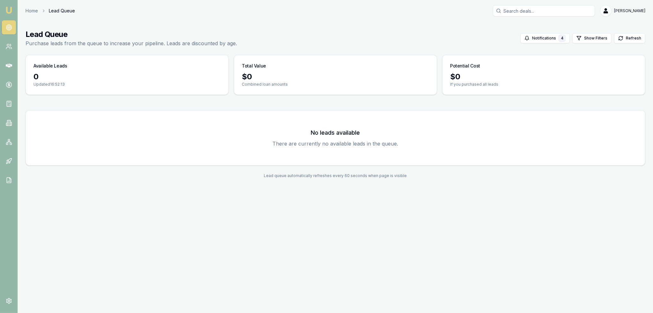
click at [9, 10] on img at bounding box center [9, 10] width 8 height 8
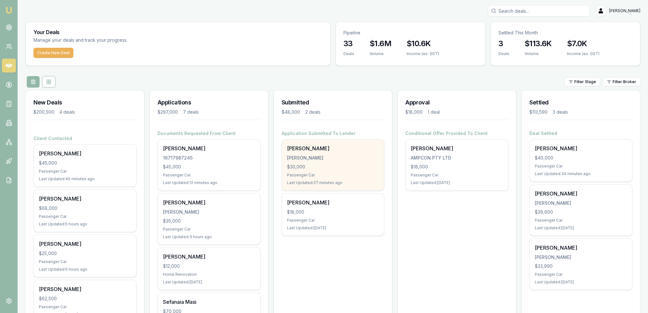
click at [320, 175] on div "Passenger Car" at bounding box center [333, 175] width 92 height 5
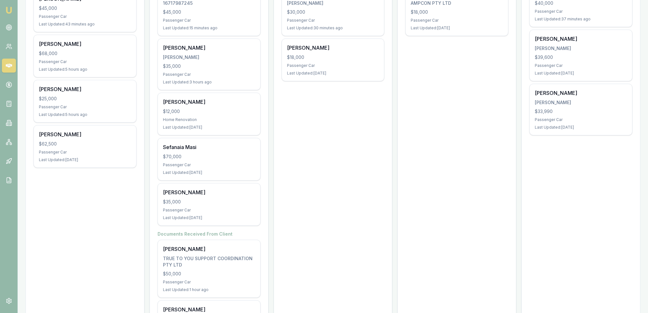
scroll to position [159, 0]
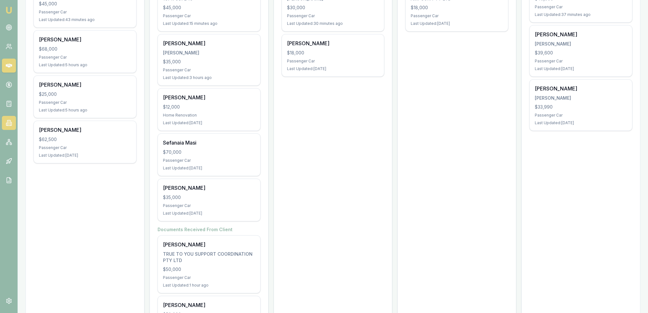
click at [7, 122] on icon at bounding box center [8, 123] width 3 height 5
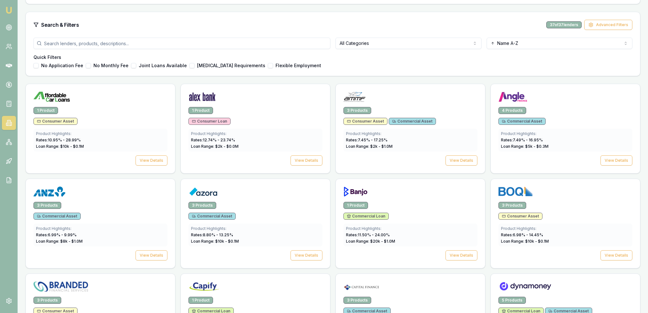
scroll to position [191, 0]
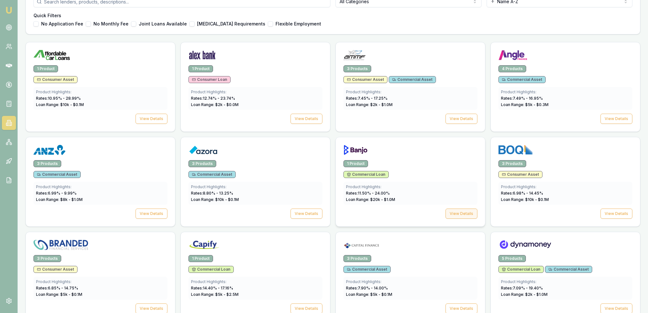
click at [459, 210] on button "View Details" at bounding box center [462, 214] width 32 height 10
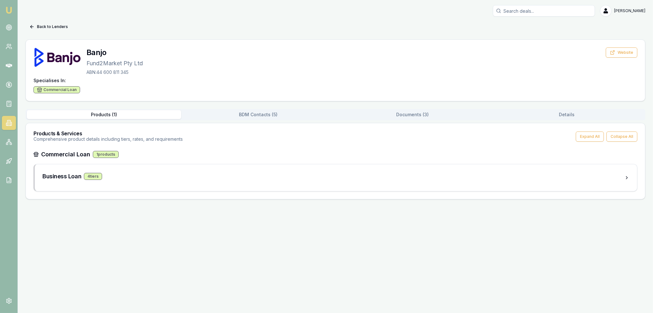
click at [274, 114] on button "BDM Contacts ( 5 )" at bounding box center [258, 114] width 154 height 9
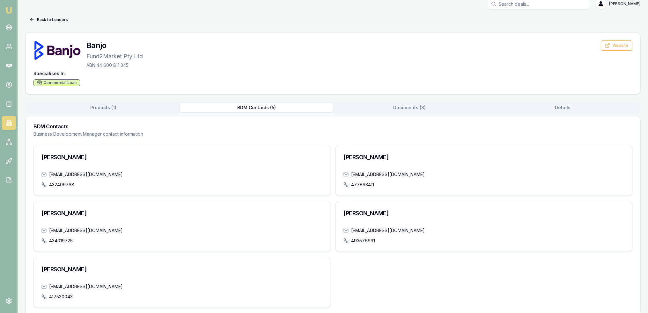
scroll to position [14, 0]
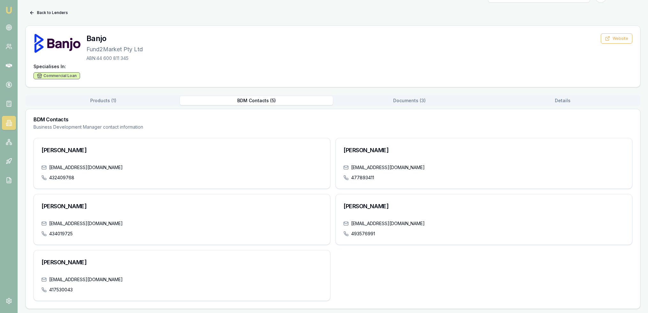
click at [10, 11] on img at bounding box center [9, 10] width 8 height 8
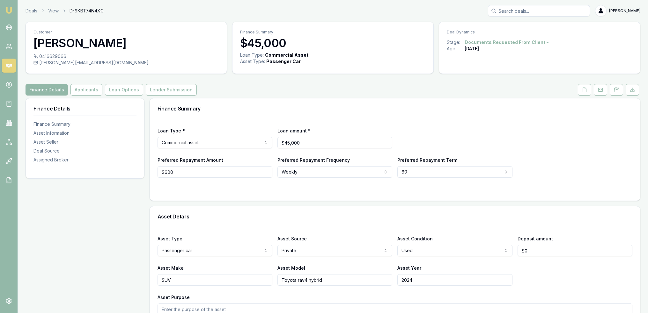
drag, startPoint x: 584, startPoint y: 92, endPoint x: 576, endPoint y: 99, distance: 10.4
click at [584, 92] on icon at bounding box center [584, 89] width 5 height 5
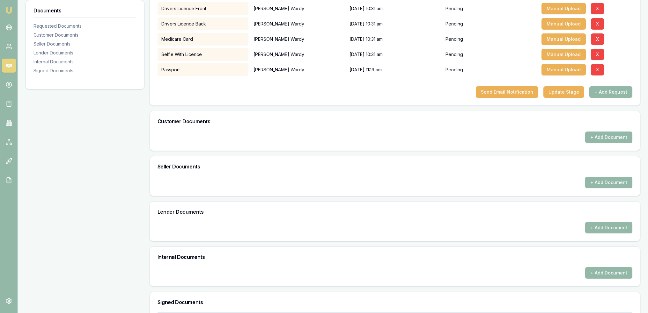
scroll to position [218, 0]
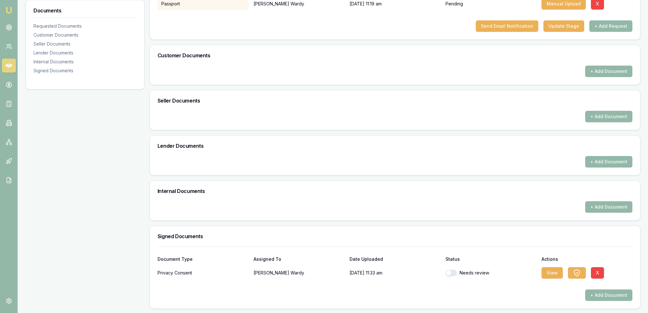
click at [453, 270] on button "button" at bounding box center [451, 273] width 11 height 6
checkbox input "true"
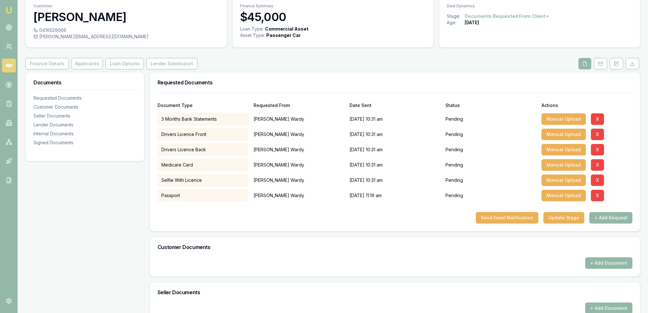
scroll to position [0, 0]
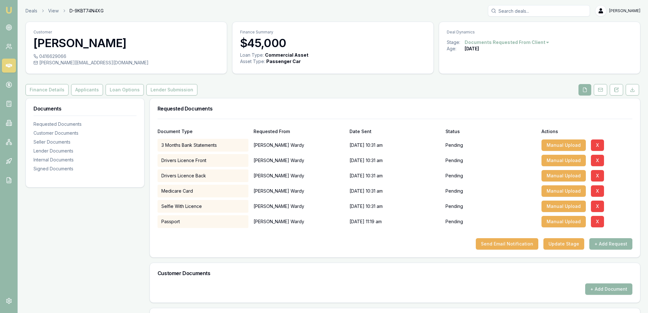
drag, startPoint x: 613, startPoint y: 89, endPoint x: 563, endPoint y: 103, distance: 51.9
click at [613, 89] on button at bounding box center [616, 89] width 13 height 11
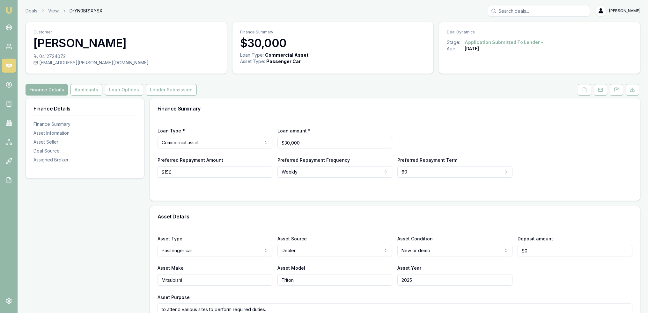
drag, startPoint x: 591, startPoint y: 86, endPoint x: 557, endPoint y: 98, distance: 35.2
click at [591, 86] on button at bounding box center [584, 89] width 13 height 11
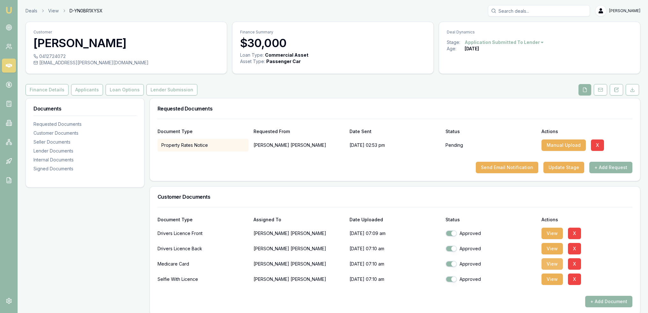
click at [551, 265] on button "View" at bounding box center [551, 264] width 21 height 11
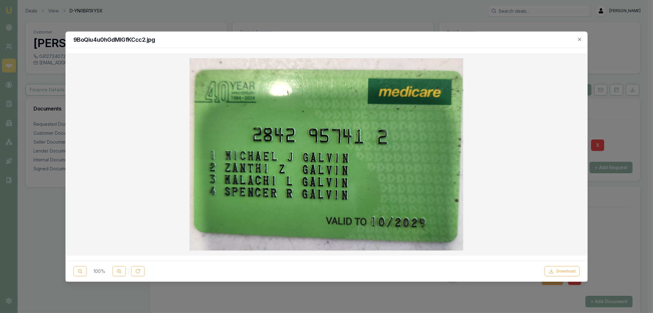
click at [578, 44] on div "9BoQiu4u0hGdMIGfKCcc2.jpg" at bounding box center [327, 40] width 522 height 16
click at [580, 39] on icon "button" at bounding box center [579, 39] width 3 height 3
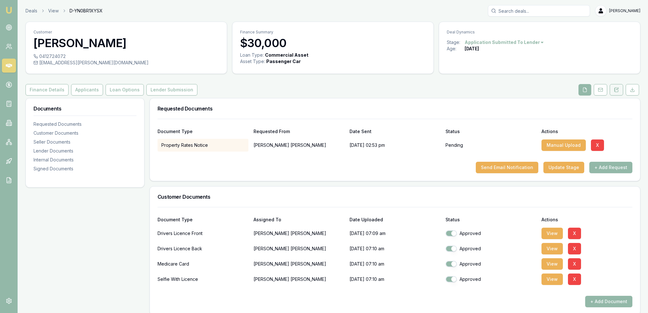
click at [615, 91] on icon at bounding box center [616, 89] width 5 height 5
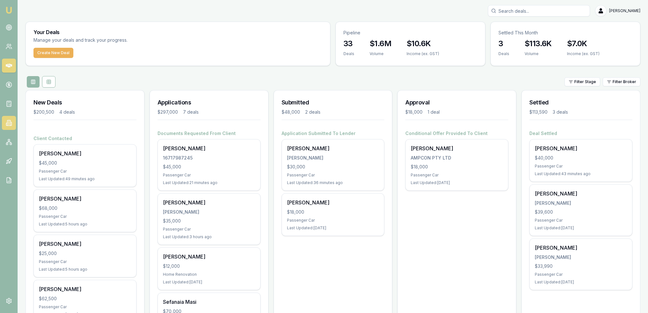
click at [13, 125] on link at bounding box center [9, 123] width 14 height 14
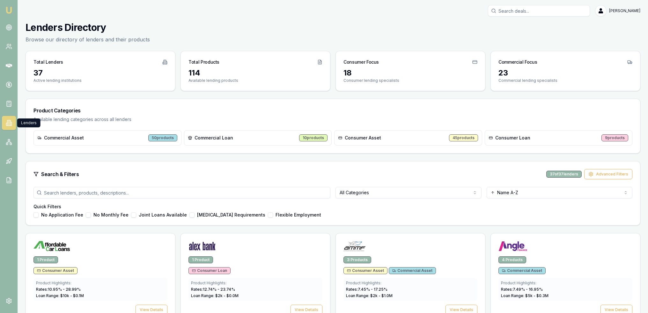
click at [8, 121] on icon at bounding box center [9, 123] width 6 height 6
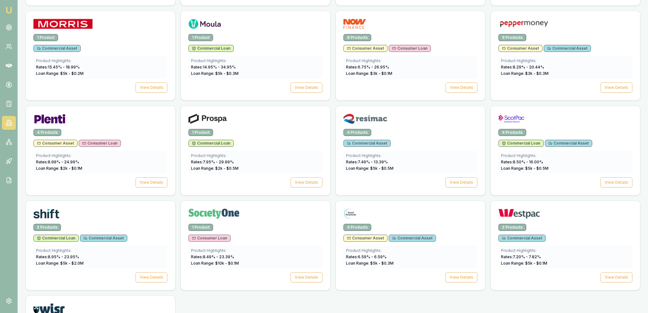
scroll to position [816, 0]
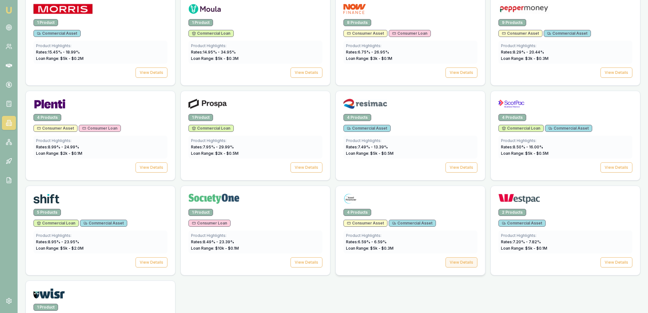
click at [463, 259] on button "View Details" at bounding box center [462, 263] width 32 height 10
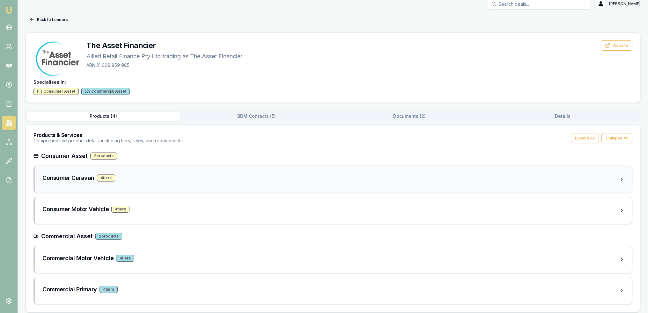
scroll to position [10, 0]
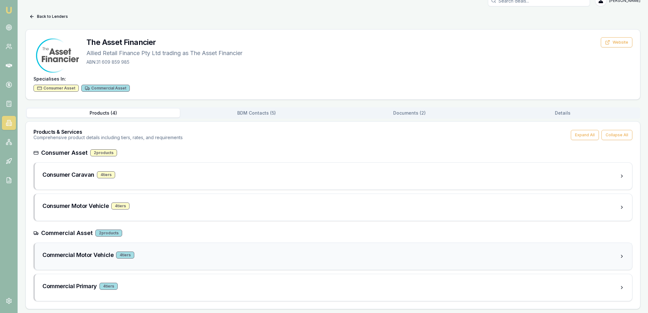
click at [89, 254] on h3 "Commercial Motor Vehicle" at bounding box center [77, 255] width 71 height 9
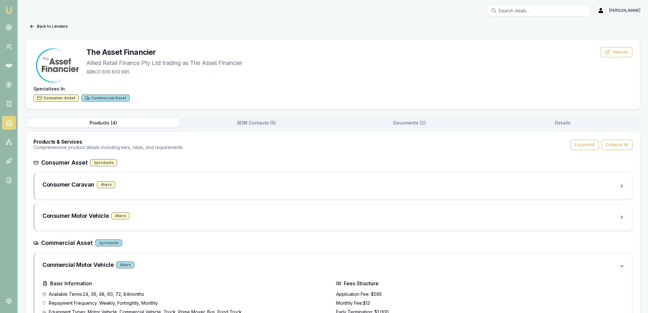
scroll to position [0, 0]
click at [42, 26] on button "Back to Lenders" at bounding box center [49, 27] width 46 height 10
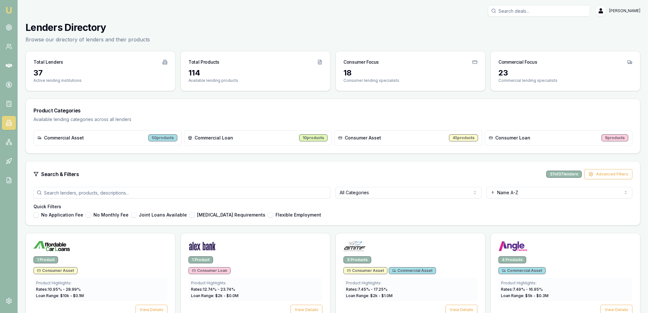
scroll to position [816, 0]
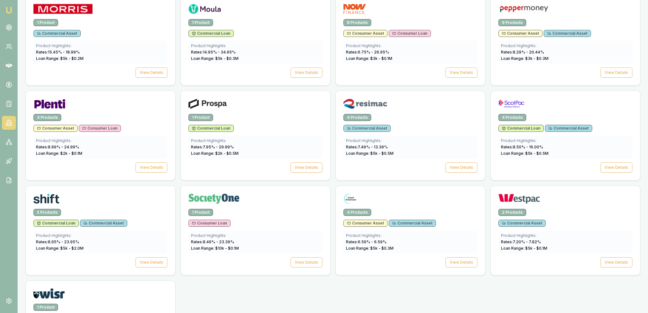
click at [9, 9] on img at bounding box center [9, 10] width 8 height 8
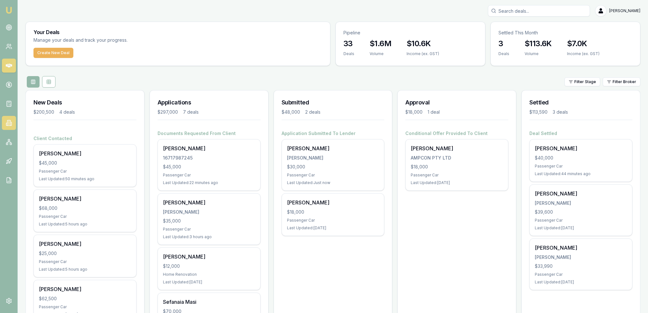
click at [6, 122] on icon at bounding box center [9, 123] width 6 height 6
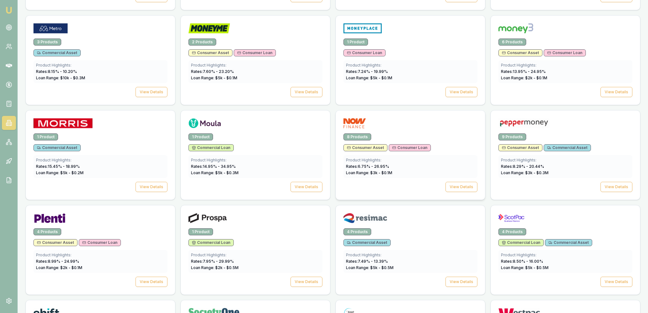
scroll to position [765, 0]
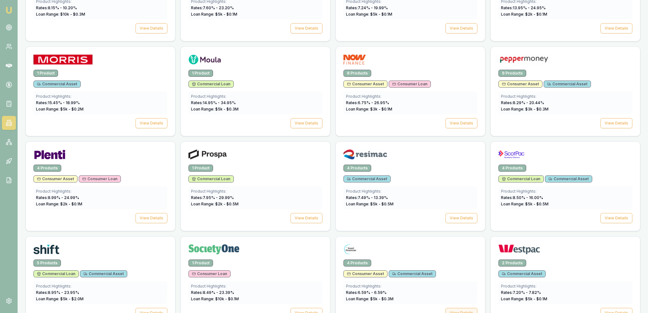
click at [459, 308] on button "View Details" at bounding box center [462, 313] width 32 height 10
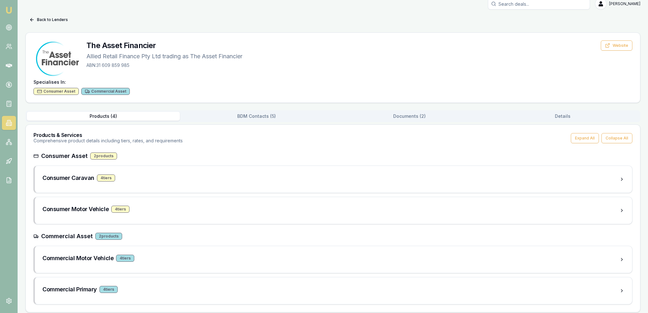
scroll to position [10, 0]
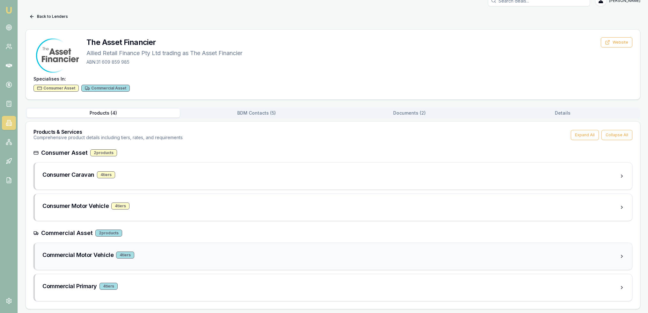
click at [84, 253] on h3 "Commercial Motor Vehicle" at bounding box center [77, 255] width 71 height 9
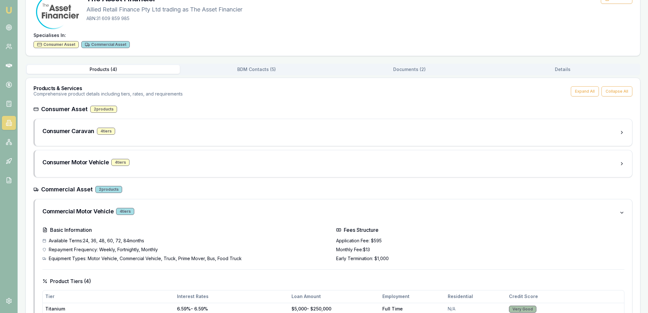
scroll to position [0, 0]
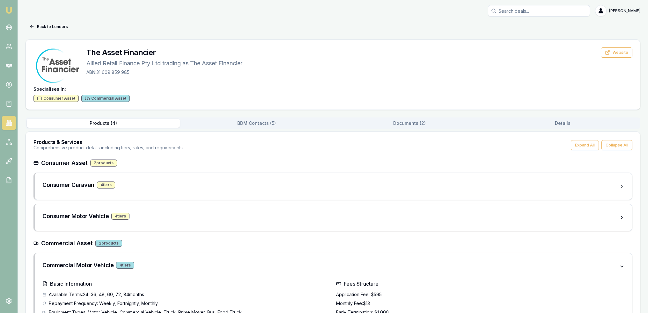
click at [7, 11] on img at bounding box center [9, 10] width 8 height 8
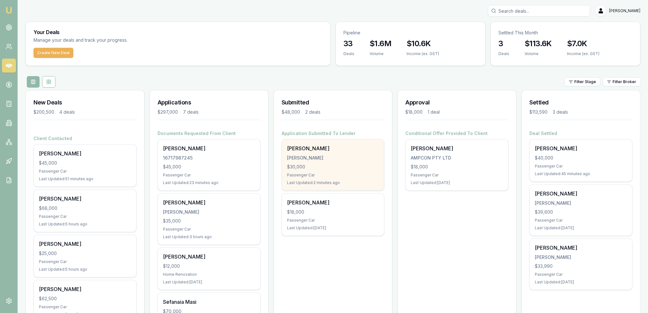
click at [325, 150] on div "[PERSON_NAME]" at bounding box center [333, 149] width 92 height 8
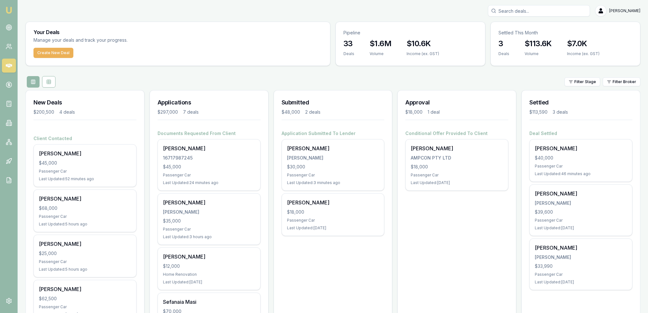
drag, startPoint x: 7, startPoint y: 11, endPoint x: 7, endPoint y: 17, distance: 6.1
click at [7, 11] on img at bounding box center [9, 10] width 8 height 8
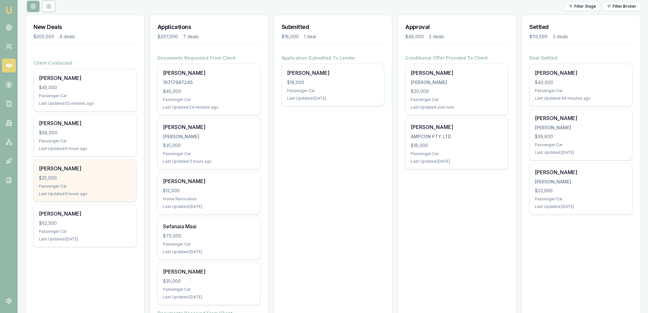
scroll to position [64, 0]
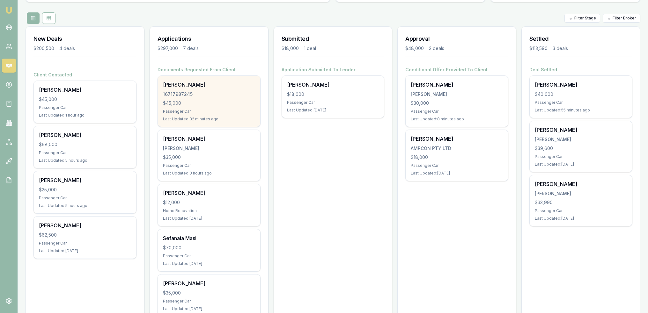
click at [191, 96] on div "16717987245" at bounding box center [209, 94] width 92 height 6
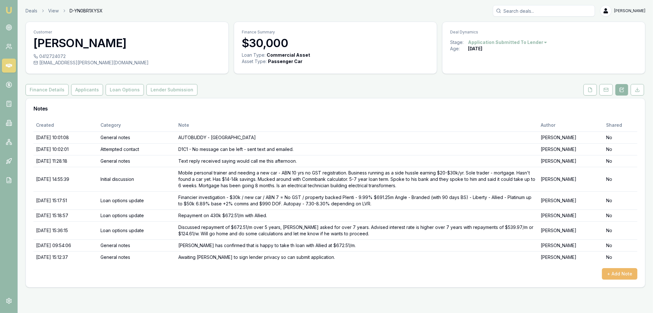
click at [615, 272] on button "+ Add Note" at bounding box center [619, 274] width 35 height 11
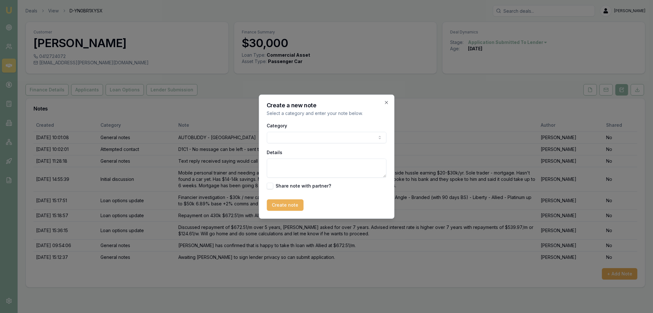
click at [312, 137] on body "Emu Broker Deals View D-YN0BR1XYSX [PERSON_NAME] Toggle Menu Customer [PERSON_N…" at bounding box center [326, 156] width 653 height 313
click at [297, 163] on textarea "Details" at bounding box center [327, 168] width 120 height 19
type textarea "o"
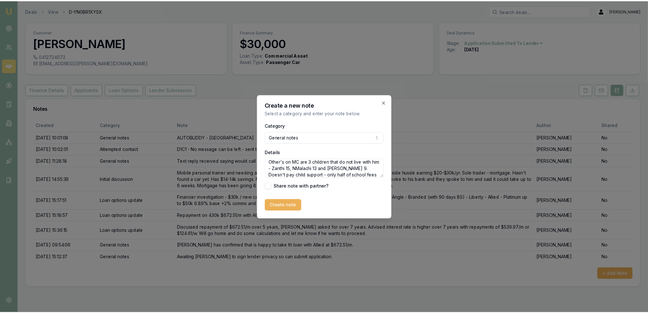
scroll to position [9, 0]
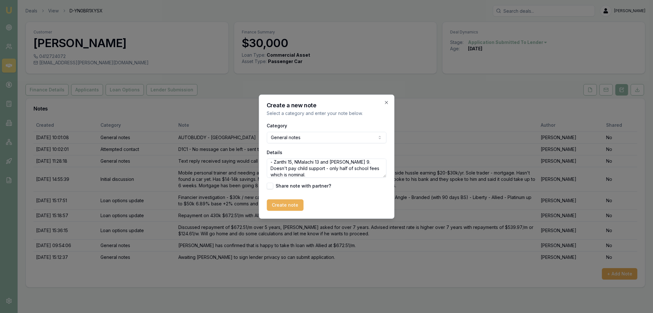
click at [307, 163] on textarea "Other's on MC are 3 children that do not live with him - Zanthi 15, NMalachi 13…" at bounding box center [327, 168] width 120 height 19
type textarea "Other's on MC are 3 children that do not live with him - Zanthi 15, Malachi 13 …"
click at [286, 206] on button "Create note" at bounding box center [285, 205] width 37 height 11
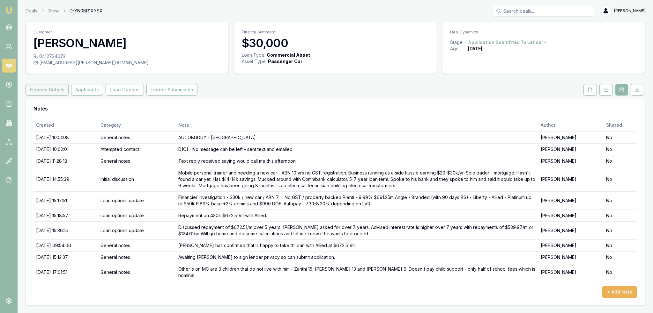
click at [52, 90] on button "Finance Details" at bounding box center [47, 89] width 43 height 11
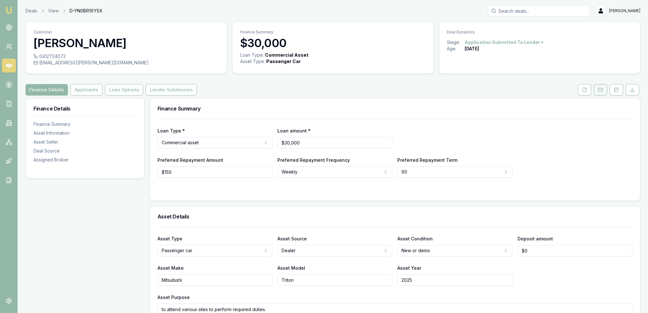
drag, startPoint x: 618, startPoint y: 90, endPoint x: 605, endPoint y: 92, distance: 13.2
click at [618, 90] on icon at bounding box center [616, 89] width 5 height 5
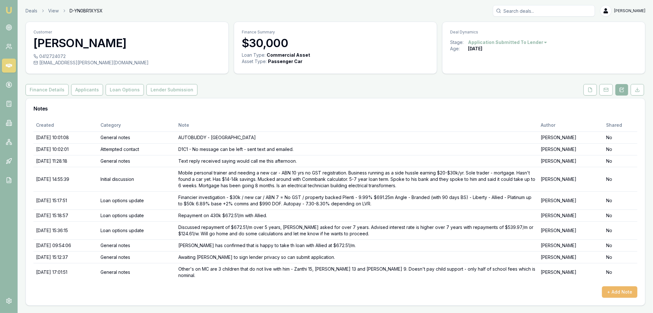
click at [617, 287] on button "+ Add Note" at bounding box center [619, 292] width 35 height 11
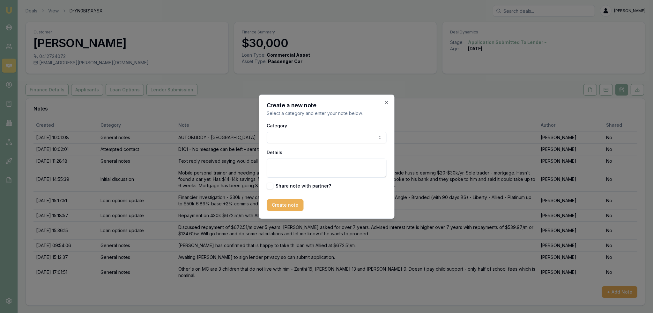
click at [290, 136] on body "Emu Broker Deals View D-YN0BR1XYSX Robyn Adams Toggle Menu Customer Michael Gal…" at bounding box center [326, 156] width 653 height 313
click at [291, 139] on body "Emu Broker Deals View D-YN0BR1XYSX Robyn Adams Toggle Menu Customer Michael Gal…" at bounding box center [326, 156] width 653 height 313
click at [288, 164] on textarea "Details" at bounding box center [327, 168] width 120 height 19
type textarea "a"
type textarea "Approved - will look at cars over this weekend and the next few weekends."
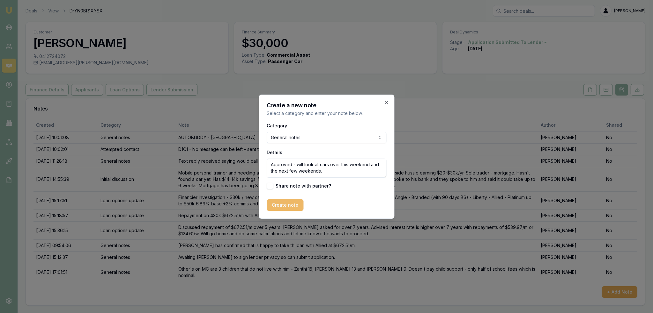
click at [287, 207] on button "Create note" at bounding box center [285, 205] width 37 height 11
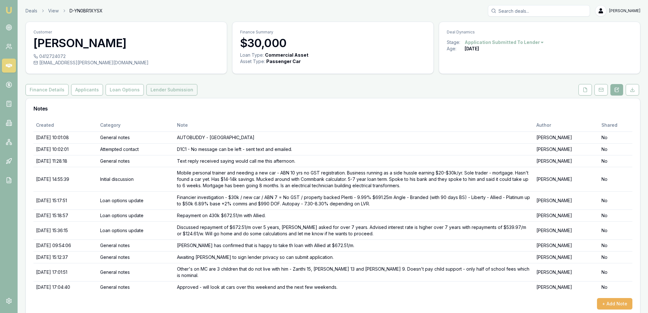
click at [166, 92] on button "Lender Submission" at bounding box center [171, 89] width 51 height 11
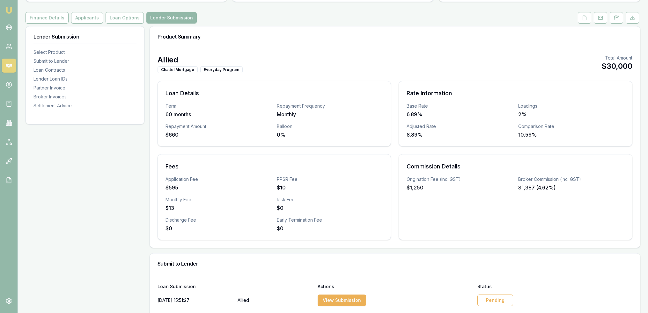
scroll to position [223, 0]
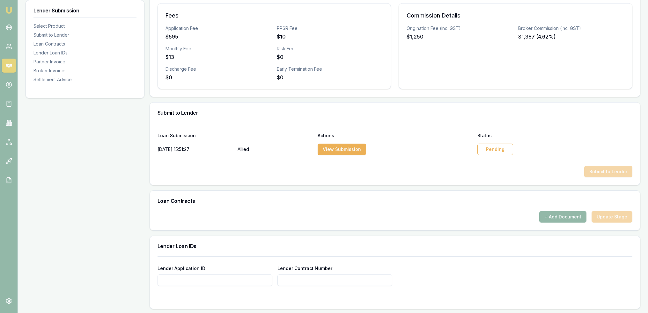
click at [495, 148] on div "Pending" at bounding box center [495, 149] width 36 height 11
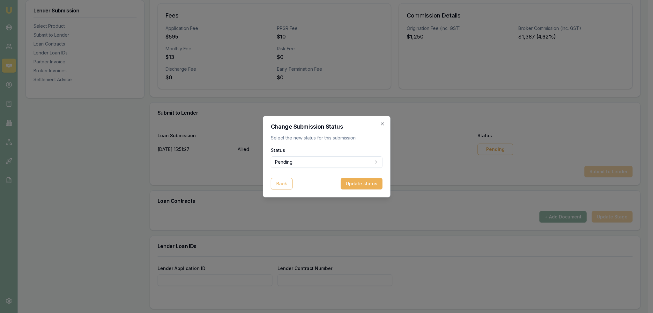
select select "APPROVED"
click at [361, 185] on button "Update status" at bounding box center [359, 183] width 42 height 11
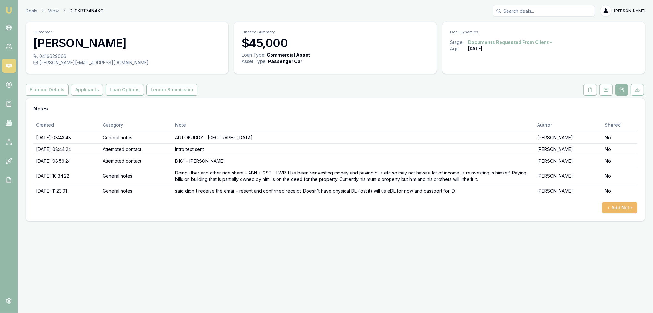
click at [615, 209] on button "+ Add Note" at bounding box center [619, 207] width 35 height 11
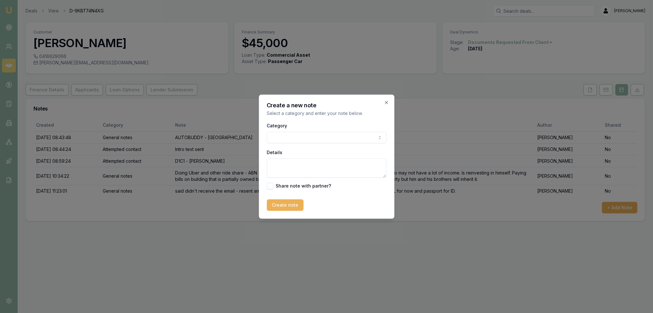
click at [343, 134] on body "Emu Broker Deals View D-9KBT74N4XG [PERSON_NAME] Toggle Menu Customer [PERSON_N…" at bounding box center [326, 156] width 653 height 313
click at [314, 168] on textarea "Details" at bounding box center [327, 168] width 120 height 19
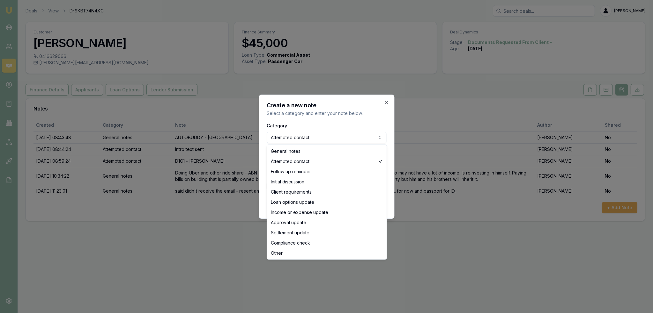
click at [318, 138] on body "Emu Broker Deals View D-9KBT74N4XG [PERSON_NAME] Toggle Menu Customer [PERSON_N…" at bounding box center [326, 156] width 653 height 313
select select "GENERAL_NOTES"
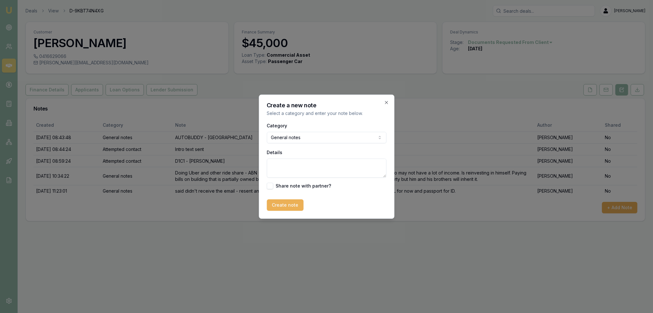
click at [302, 164] on textarea "Details" at bounding box center [327, 168] width 120 height 19
click at [385, 102] on icon "button" at bounding box center [386, 102] width 5 height 5
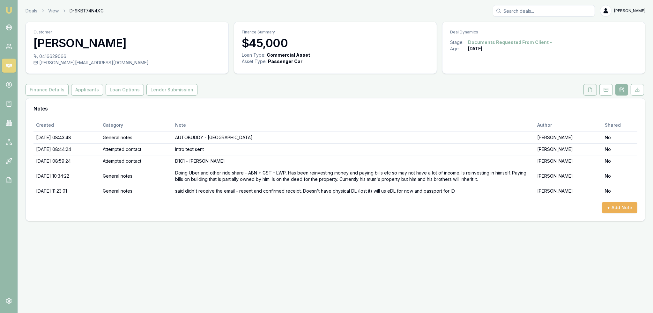
click at [591, 88] on icon at bounding box center [589, 89] width 5 height 5
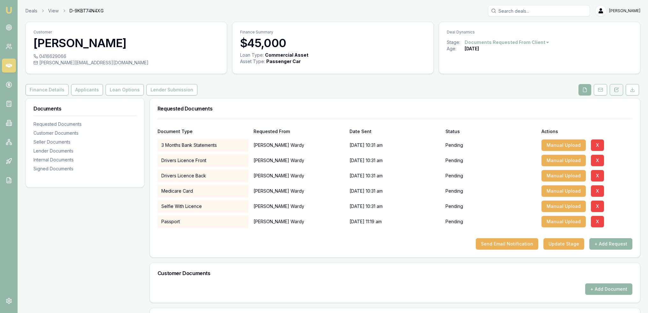
click at [617, 93] on button at bounding box center [616, 89] width 13 height 11
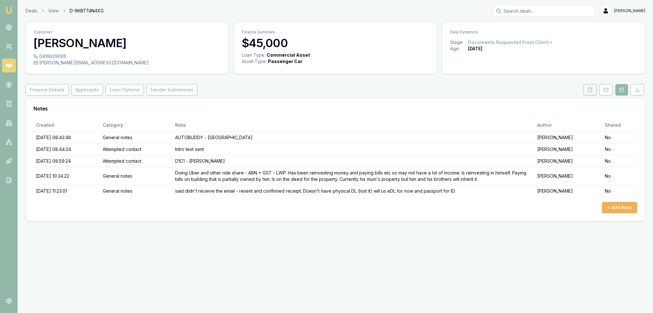
click at [588, 92] on icon at bounding box center [589, 89] width 5 height 5
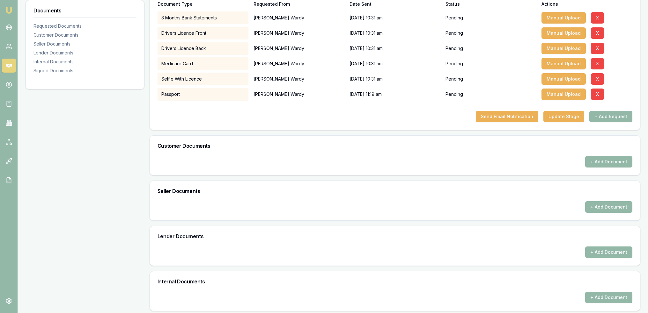
scroll to position [59, 0]
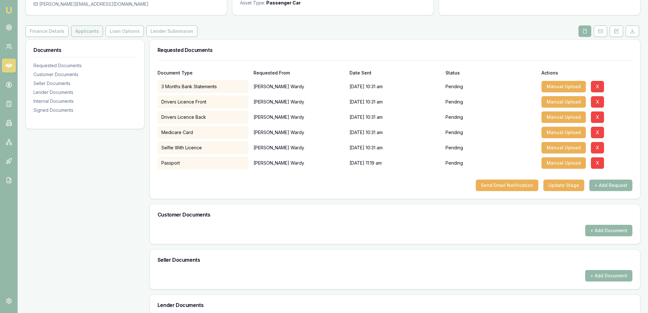
click at [77, 35] on button "Applicants" at bounding box center [87, 31] width 32 height 11
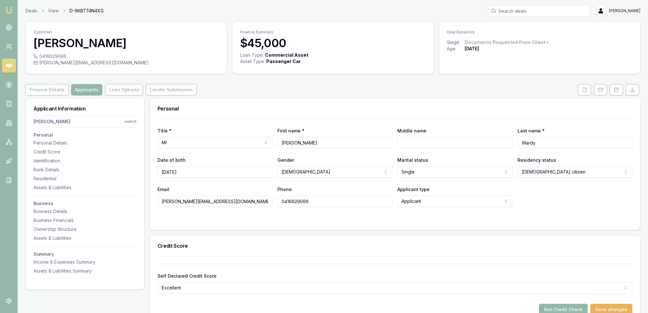
drag, startPoint x: 583, startPoint y: 90, endPoint x: 576, endPoint y: 102, distance: 13.9
click at [583, 90] on icon at bounding box center [585, 90] width 4 height 4
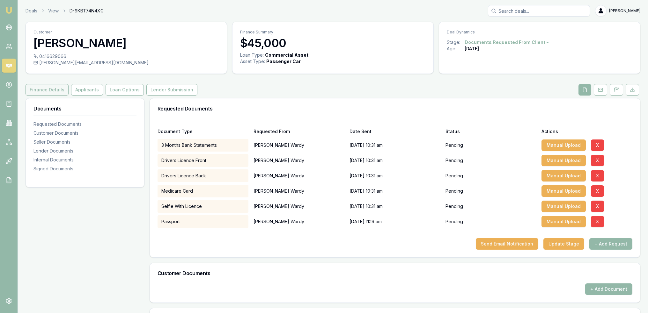
click at [52, 93] on button "Finance Details" at bounding box center [47, 89] width 43 height 11
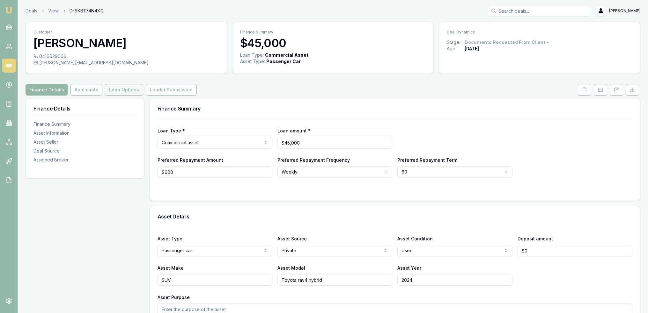
click at [121, 92] on button "Loan Options" at bounding box center [124, 89] width 38 height 11
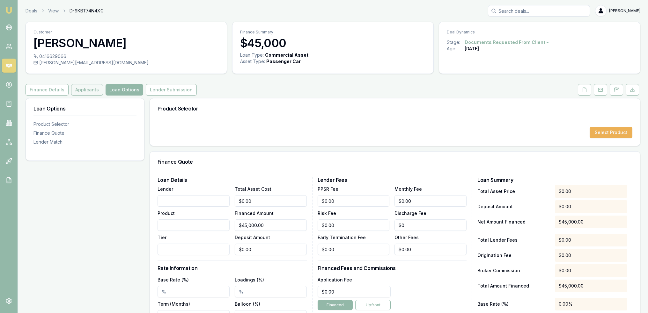
click at [85, 89] on button "Applicants" at bounding box center [87, 89] width 32 height 11
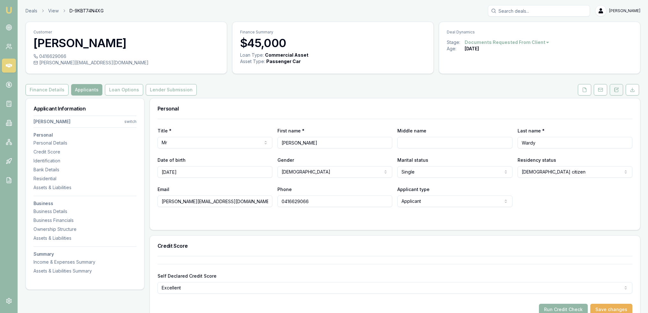
click at [616, 90] on icon at bounding box center [616, 89] width 5 height 5
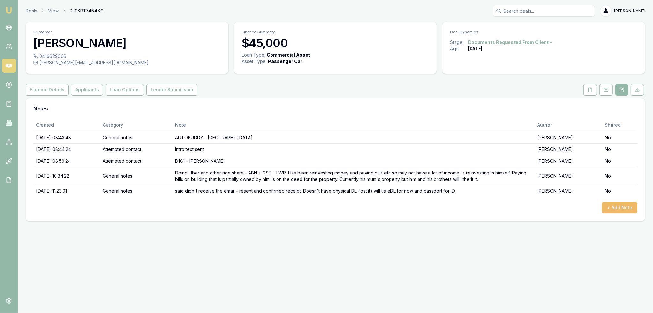
click at [619, 209] on button "+ Add Note" at bounding box center [619, 207] width 35 height 11
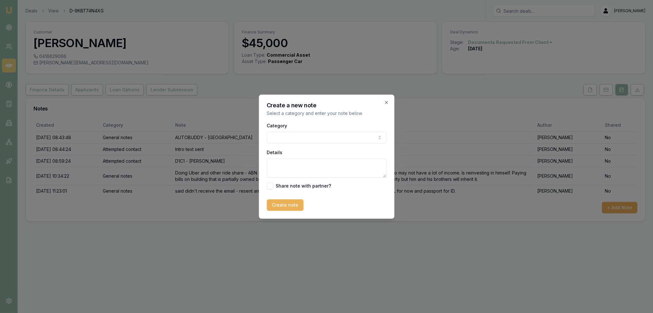
click at [323, 137] on body "Emu Broker Deals View D-9KBT74N4XG Robyn Adams Toggle Menu Customer Anthony War…" at bounding box center [326, 156] width 653 height 313
click at [302, 166] on textarea "Details" at bounding box center [327, 168] width 120 height 19
type textarea "i"
click at [353, 166] on textarea "Is going" at bounding box center [327, 168] width 120 height 19
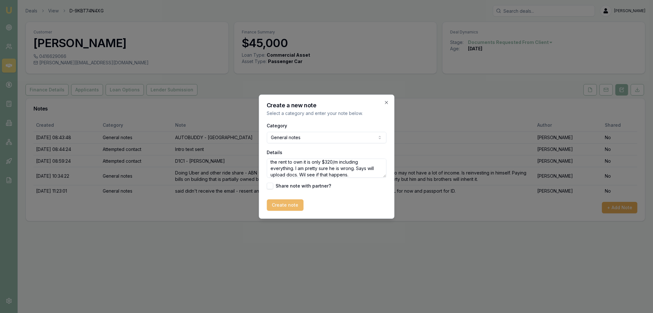
type textarea "Is going to do a rent to own for ride share. I think he has not added up the to…"
click at [297, 202] on button "Create note" at bounding box center [285, 205] width 37 height 11
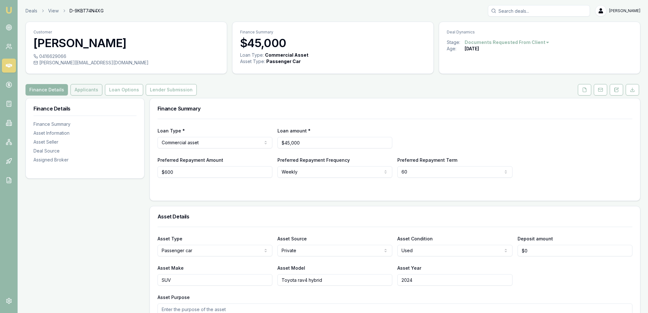
click at [86, 88] on button "Applicants" at bounding box center [86, 89] width 32 height 11
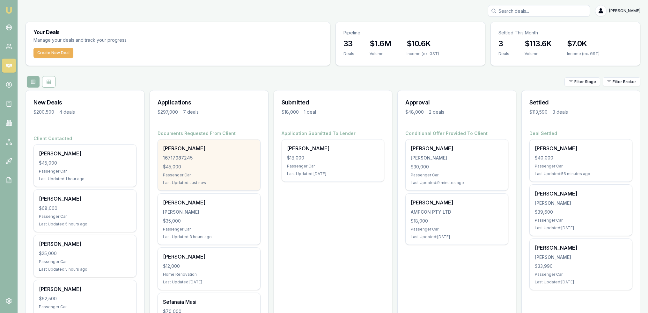
click at [175, 150] on div "[PERSON_NAME]" at bounding box center [209, 149] width 92 height 8
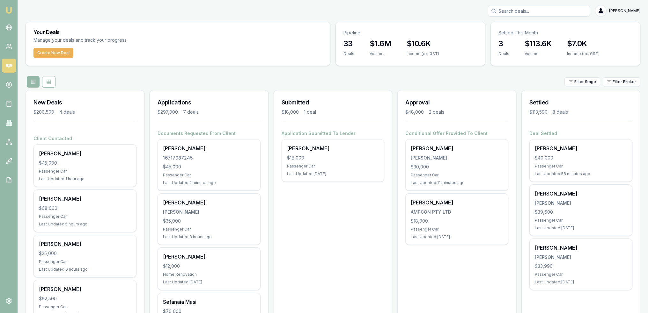
drag, startPoint x: 8, startPoint y: 8, endPoint x: 2, endPoint y: 17, distance: 11.3
click at [8, 8] on img at bounding box center [9, 10] width 8 height 8
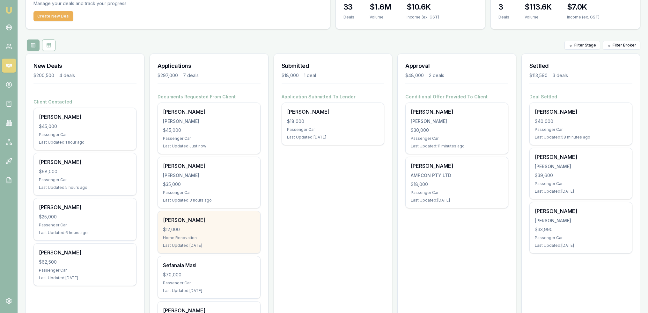
scroll to position [159, 0]
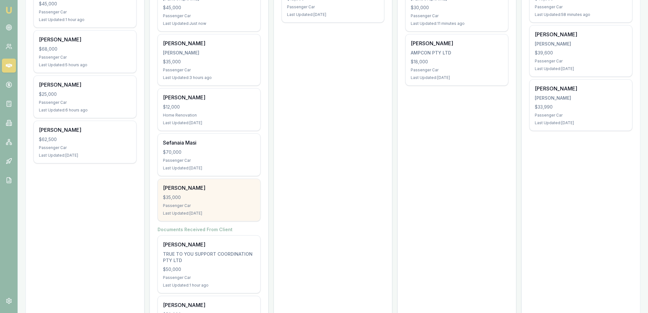
click at [217, 209] on div "Mervyn Cullen $35,000 Passenger Car Last Updated: 2 days ago" at bounding box center [209, 200] width 102 height 42
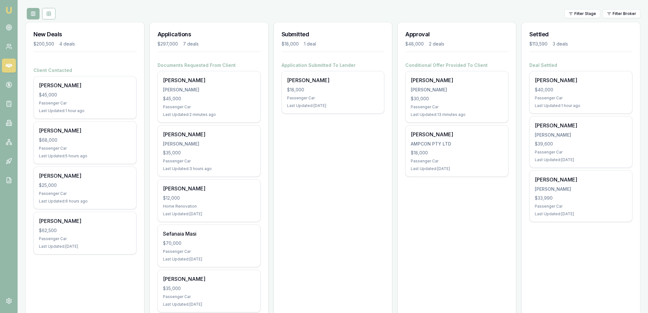
scroll to position [64, 0]
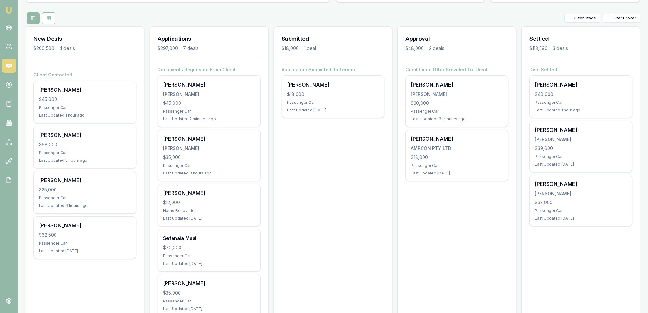
click at [6, 6] on img at bounding box center [9, 10] width 8 height 8
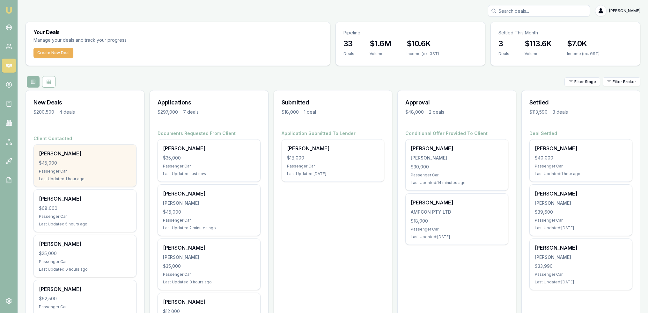
click at [63, 153] on div "Samantha Pike" at bounding box center [85, 154] width 92 height 8
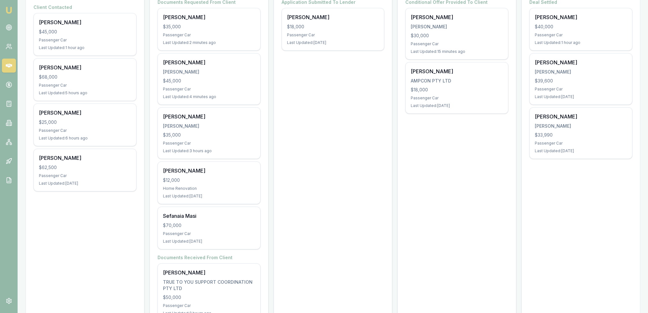
scroll to position [74, 0]
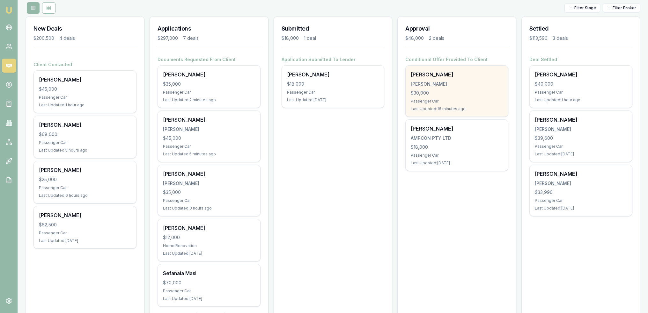
click at [442, 97] on div "Michael Galvin GALVIN, MICHAEL JAMES $30,000 Passenger Car Last Updated: 16 min…" at bounding box center [457, 91] width 102 height 51
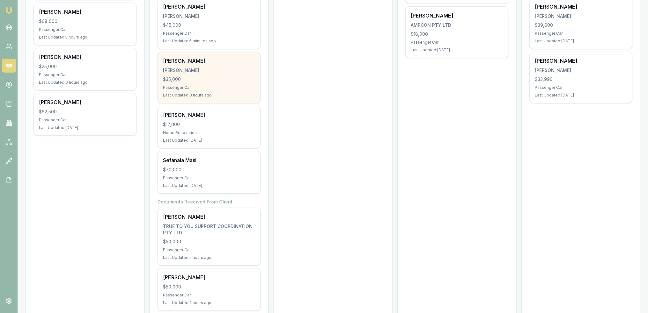
scroll to position [202, 0]
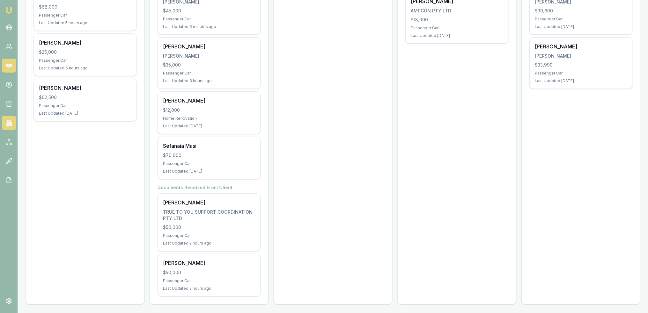
click at [9, 125] on icon at bounding box center [9, 123] width 6 height 6
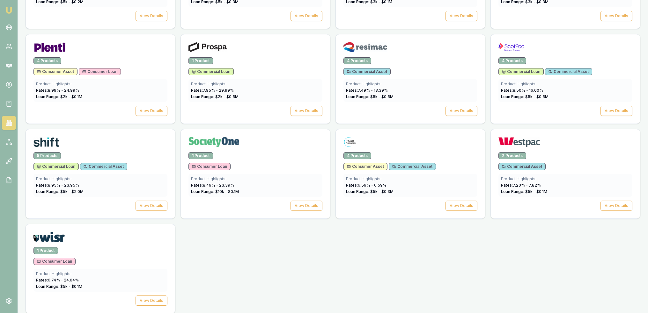
scroll to position [874, 0]
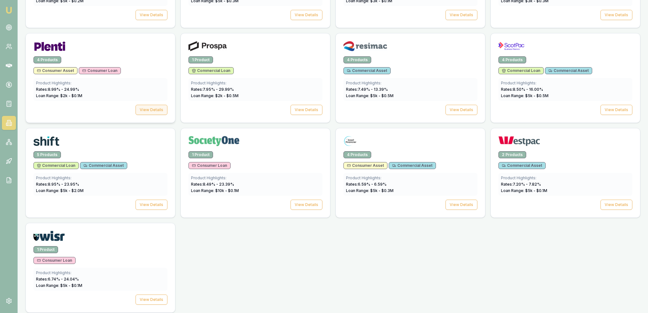
click at [147, 105] on button "View Details" at bounding box center [152, 110] width 32 height 10
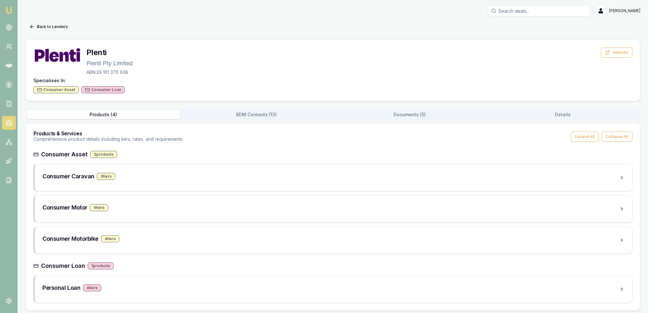
click at [279, 114] on button "BDM Contacts ( 13 )" at bounding box center [256, 114] width 153 height 9
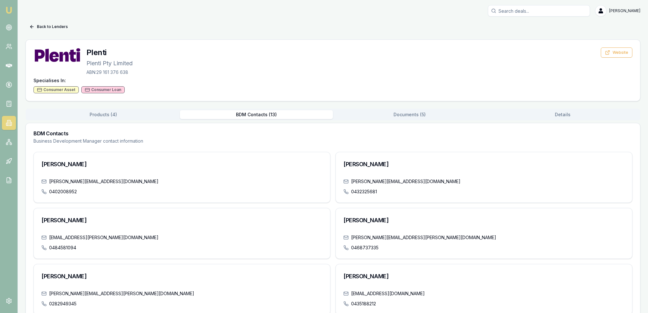
click at [418, 118] on button "Documents ( 5 )" at bounding box center [409, 114] width 153 height 9
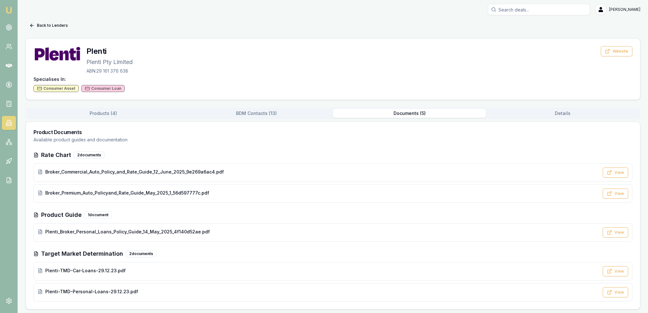
scroll to position [2, 0]
click at [125, 170] on span "Broker_Commercial_Auto_Policy_and_Rate_Guide_12_June_2025_9e269a6ac4.pdf" at bounding box center [134, 172] width 179 height 6
click at [42, 24] on button "Back to Lenders" at bounding box center [49, 25] width 46 height 10
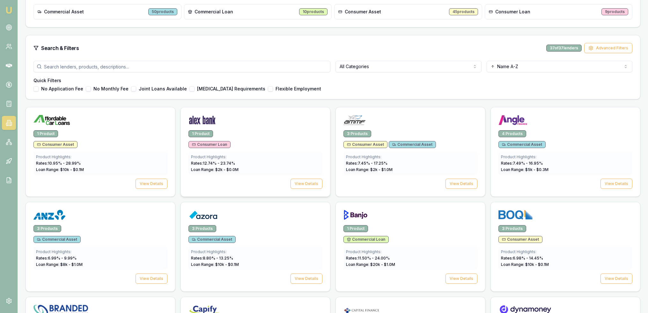
scroll to position [172, 0]
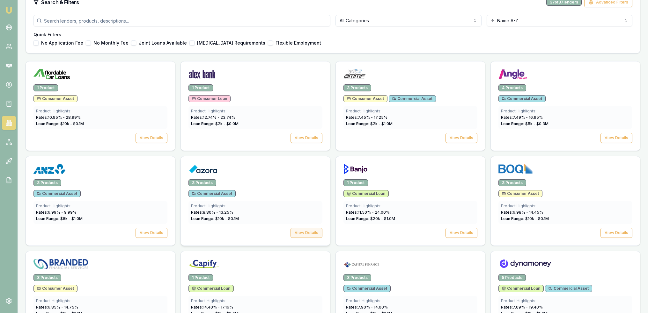
drag, startPoint x: 313, startPoint y: 233, endPoint x: 309, endPoint y: 232, distance: 4.2
click at [313, 233] on button "View Details" at bounding box center [307, 233] width 32 height 10
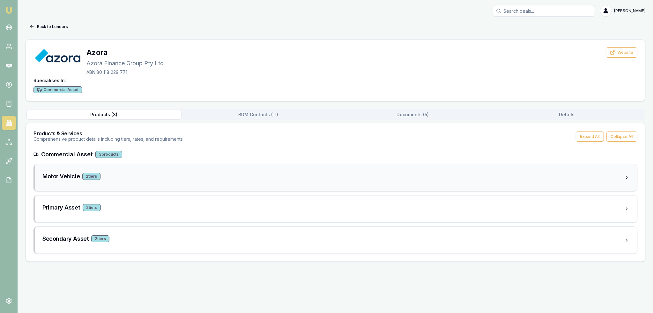
click at [91, 175] on div "2 tier s" at bounding box center [91, 176] width 18 height 7
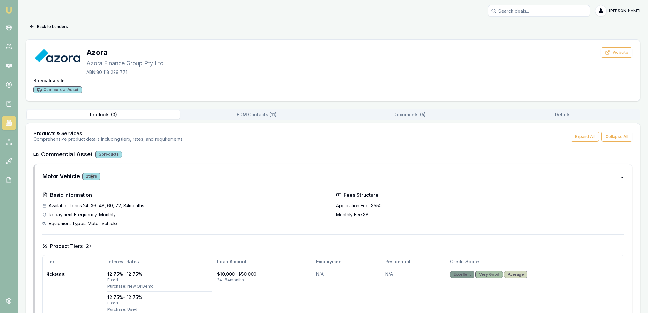
click at [407, 111] on button "Documents ( 5 )" at bounding box center [409, 114] width 153 height 9
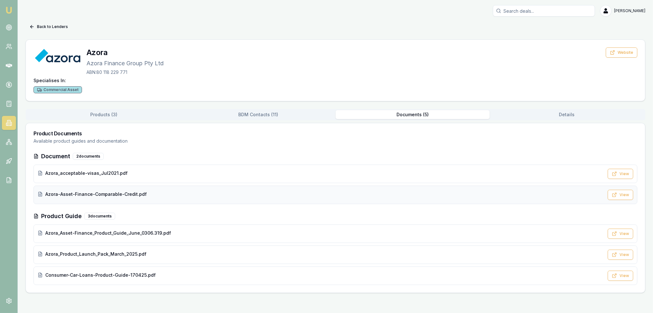
click at [101, 196] on span "Azora-Asset-Finance-Comparable-Credit.pdf" at bounding box center [95, 194] width 101 height 6
click at [112, 234] on span "Azora_Asset-Finance_Product_Guide_June_0306.319.pdf" at bounding box center [108, 233] width 126 height 6
click at [41, 28] on button "Back to Lenders" at bounding box center [49, 27] width 46 height 10
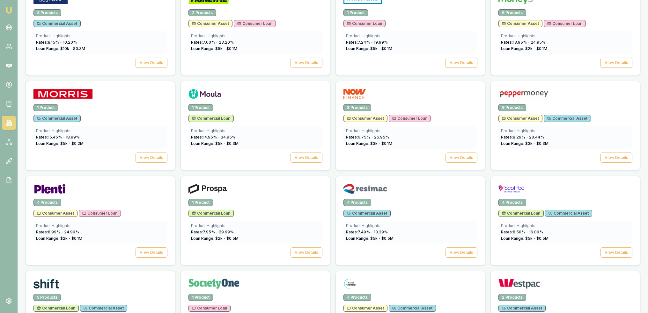
scroll to position [746, 0]
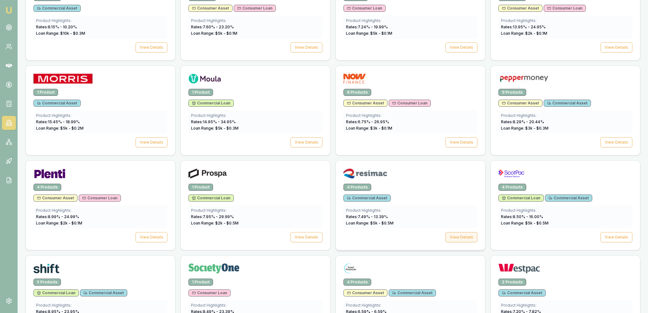
drag, startPoint x: 459, startPoint y: 237, endPoint x: 446, endPoint y: 237, distance: 12.8
click at [459, 237] on button "View Details" at bounding box center [462, 237] width 32 height 10
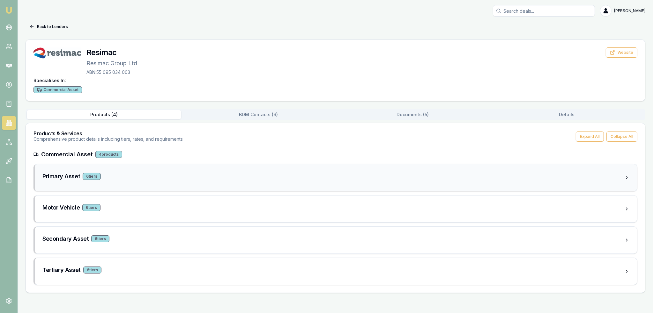
click at [94, 179] on div "6 tier s" at bounding box center [92, 176] width 18 height 7
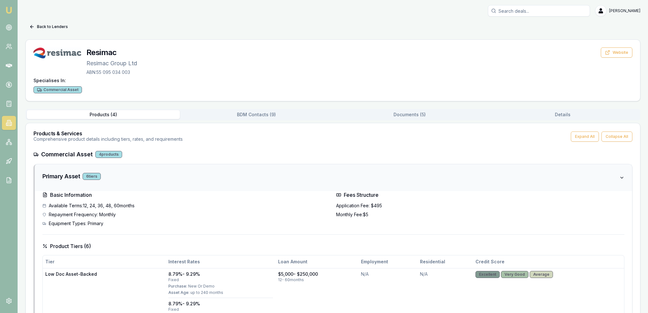
click at [94, 179] on div "6 tier s" at bounding box center [92, 176] width 18 height 7
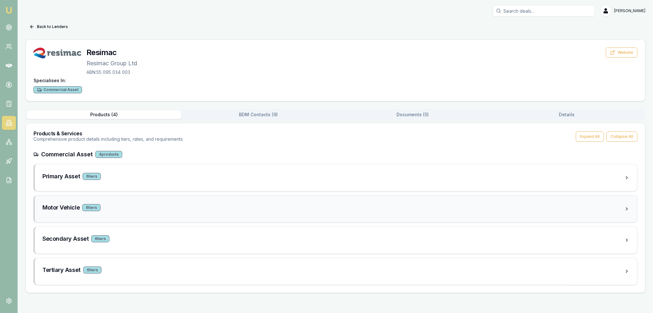
click at [93, 203] on div "Motor Vehicle 6 tier s" at bounding box center [333, 207] width 582 height 9
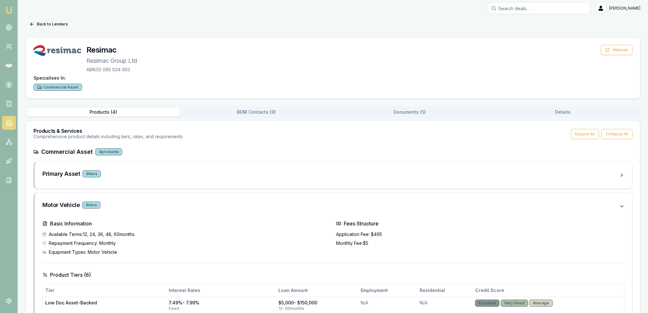
scroll to position [0, 0]
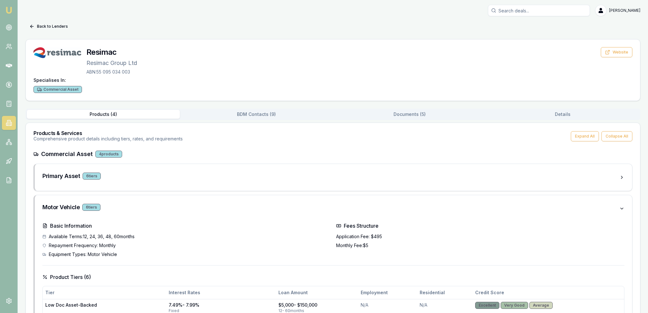
click at [407, 112] on button "Documents ( 5 )" at bounding box center [409, 114] width 153 height 9
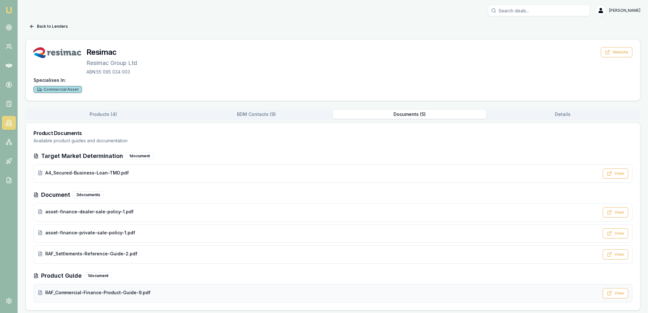
click at [105, 292] on span "RAF_Commercial-Finance-Product-Guide-9.pdf" at bounding box center [97, 293] width 105 height 6
click at [37, 25] on button "Back to Lenders" at bounding box center [49, 26] width 46 height 10
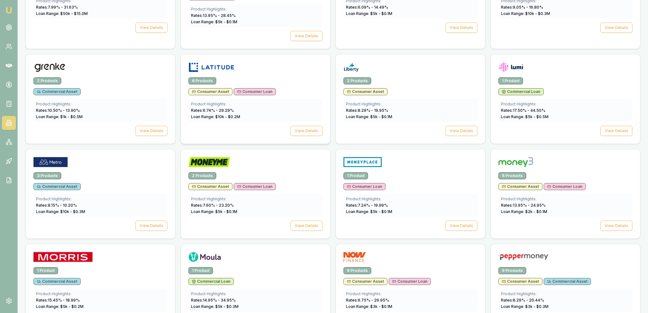
scroll to position [651, 0]
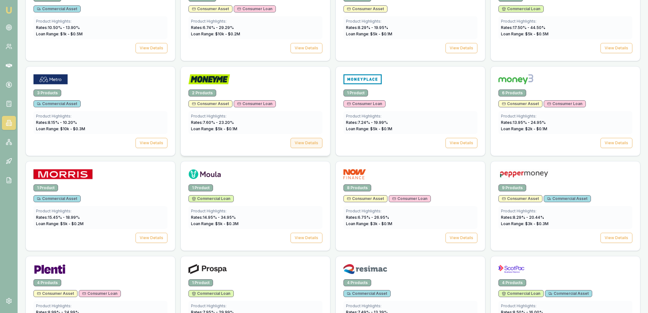
click at [313, 138] on button "View Details" at bounding box center [307, 143] width 32 height 10
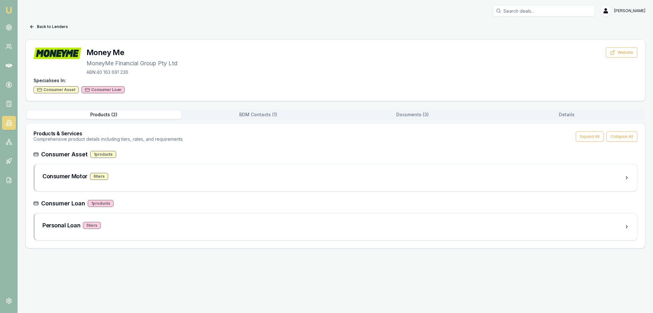
click at [410, 117] on button "Documents ( 3 )" at bounding box center [412, 114] width 154 height 9
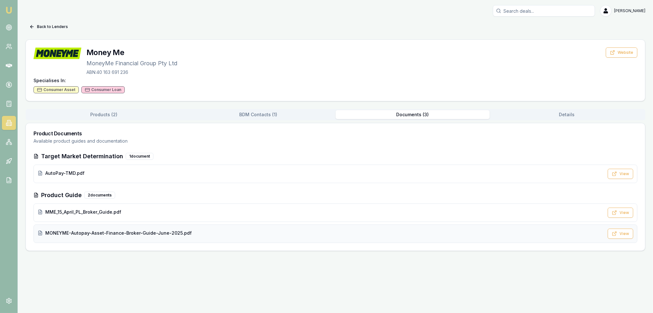
click at [83, 236] on span "MONEYME-Autopay-Asset-Finance-Broker-Guide-June-2025.pdf" at bounding box center [118, 233] width 146 height 6
click at [52, 27] on button "Back to Lenders" at bounding box center [49, 27] width 46 height 10
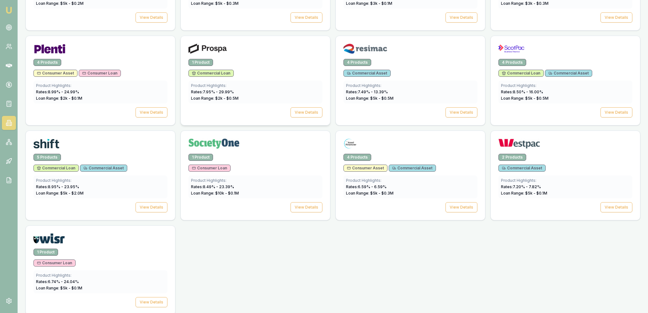
scroll to position [874, 0]
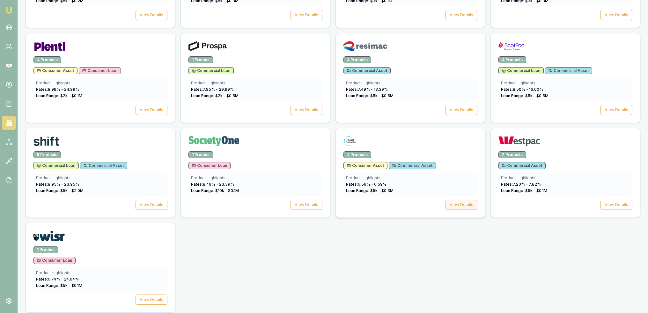
click at [469, 200] on button "View Details" at bounding box center [462, 205] width 32 height 10
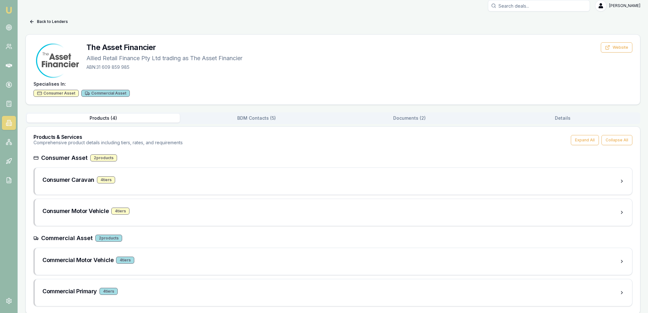
scroll to position [10, 0]
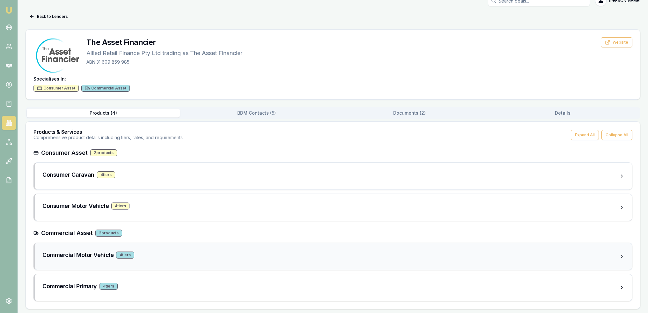
click at [110, 254] on h3 "Commercial Motor Vehicle" at bounding box center [77, 255] width 71 height 9
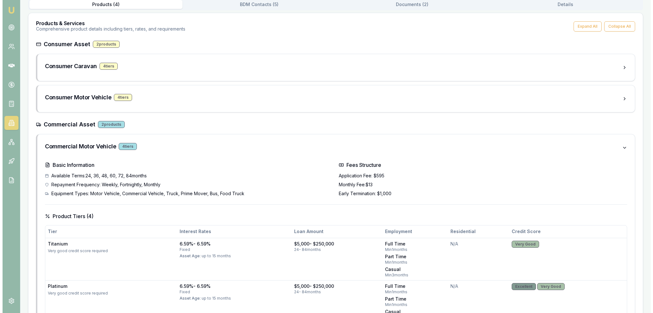
scroll to position [0, 0]
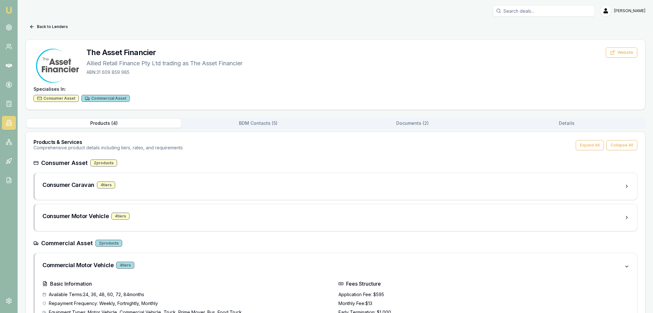
click at [406, 122] on button "Documents ( 2 )" at bounding box center [412, 123] width 154 height 9
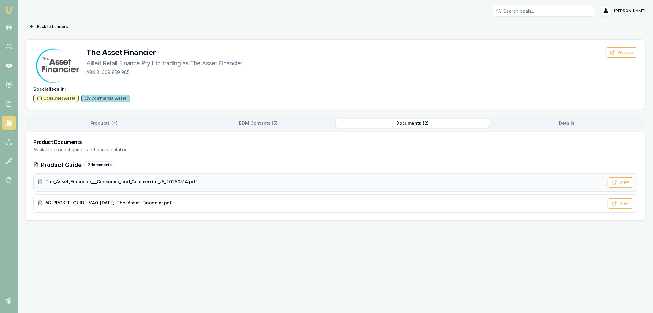
click at [102, 180] on span "The_Asset_Financier___Consumer_and_Commercial_v5_20250514.pdf" at bounding box center [120, 182] width 151 height 6
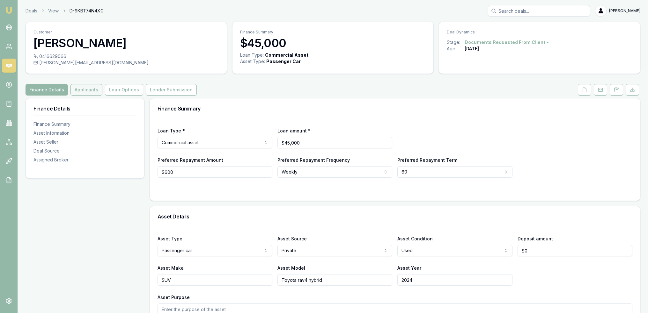
click at [84, 90] on button "Applicants" at bounding box center [86, 89] width 32 height 11
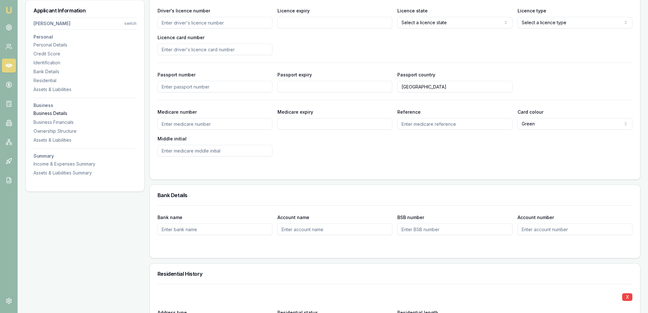
click at [66, 113] on div "Business Details" at bounding box center [84, 113] width 103 height 6
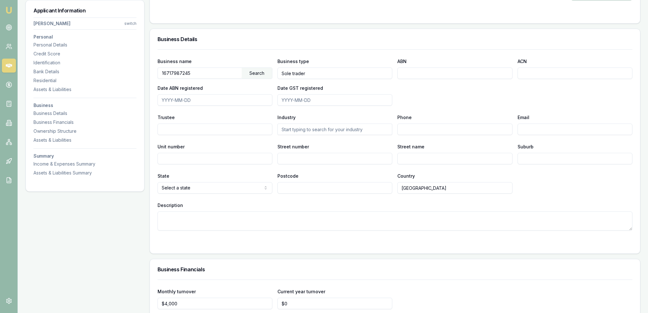
scroll to position [1383, 0]
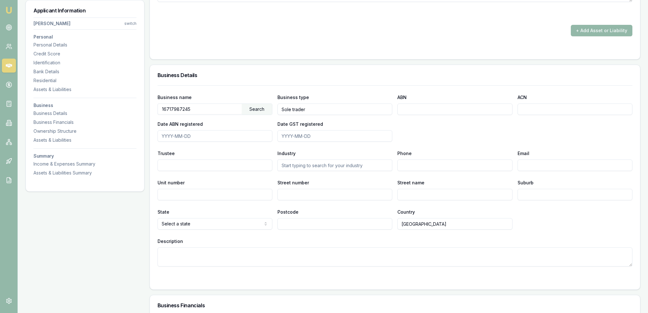
click at [244, 111] on div "Search" at bounding box center [257, 109] width 30 height 11
click at [214, 120] on div "WARDY, ANTHONY (16717987245)" at bounding box center [215, 120] width 114 height 11
type input "WARDY, ANTHONY"
type input "Individual/Sole Trader"
type input "16717987245"
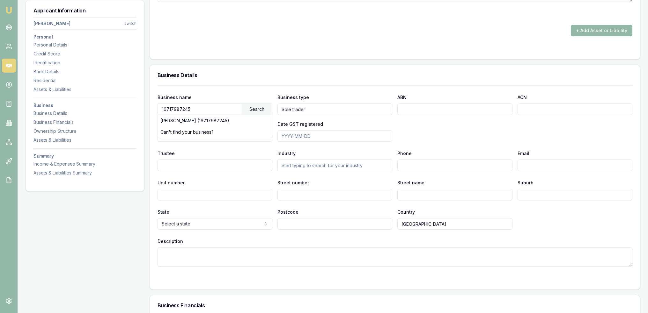
type input "2021-02-27"
type input "2021-04-01"
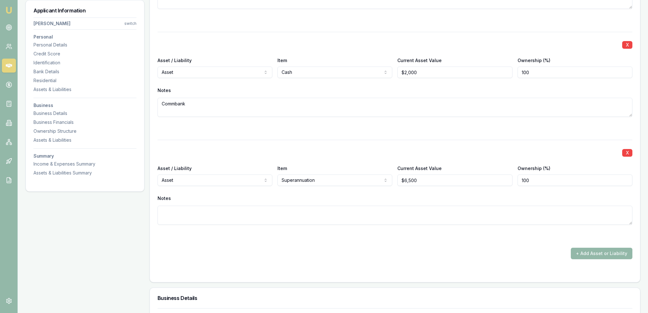
scroll to position [1160, 0]
click at [355, 159] on div "X Asset / Liability Asset Asset Liability Item Superannuation Home Car Boat Bik…" at bounding box center [395, 190] width 475 height 100
click at [381, 248] on div "+ Add Asset or Liability" at bounding box center [395, 253] width 475 height 11
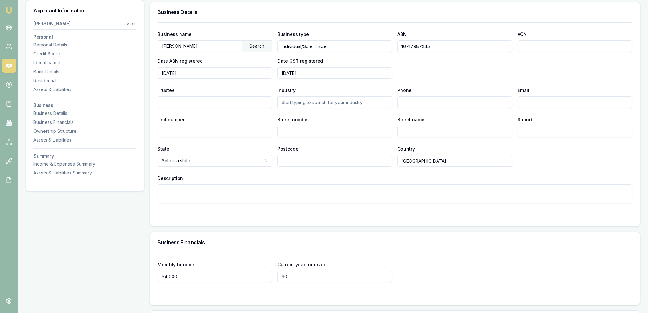
scroll to position [1447, 0]
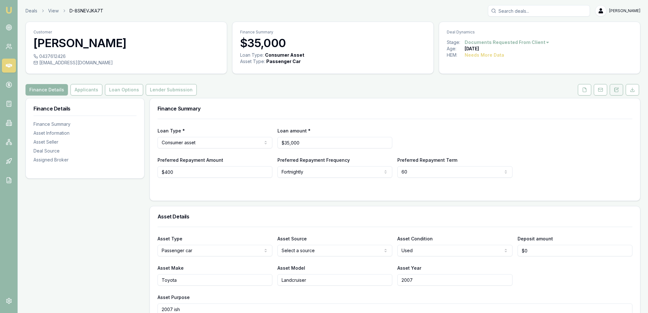
click at [616, 89] on icon at bounding box center [616, 89] width 5 height 5
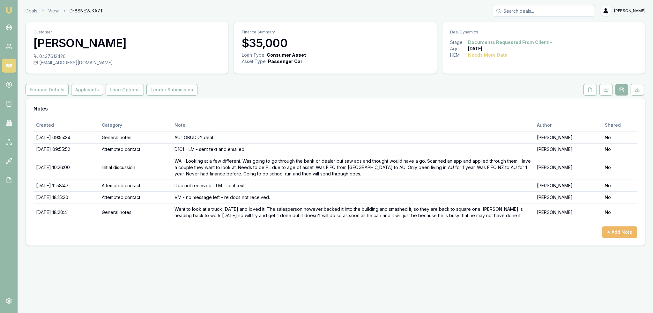
click at [616, 233] on button "+ Add Note" at bounding box center [619, 232] width 35 height 11
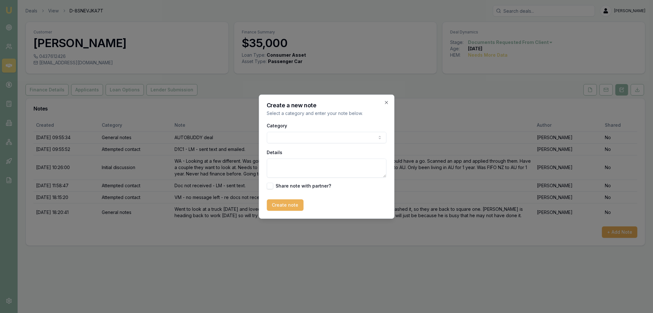
click at [303, 133] on body "Emu Broker Deals View D-8SNEVJKA7T [PERSON_NAME] Toggle Menu Customer [PERSON_N…" at bounding box center [326, 156] width 653 height 313
click at [296, 169] on textarea "Details" at bounding box center [327, 168] width 120 height 19
type textarea "[PERSON_NAME] sent."
click at [273, 205] on button "Create note" at bounding box center [285, 205] width 37 height 11
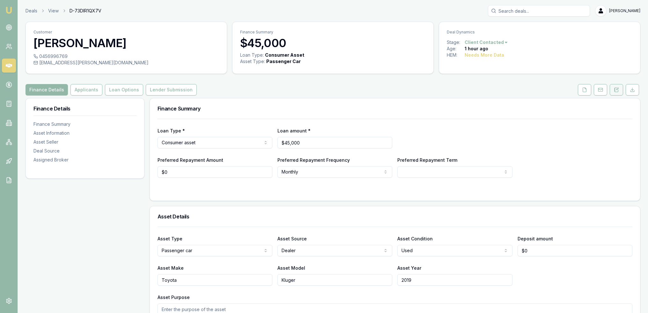
drag, startPoint x: 617, startPoint y: 88, endPoint x: 611, endPoint y: 94, distance: 9.0
click at [617, 88] on icon at bounding box center [617, 89] width 2 height 2
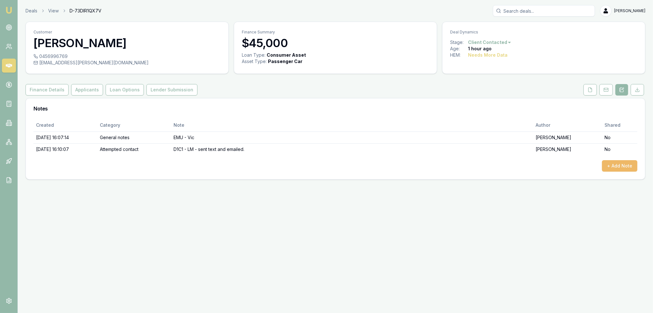
click at [610, 168] on button "+ Add Note" at bounding box center [619, 165] width 35 height 11
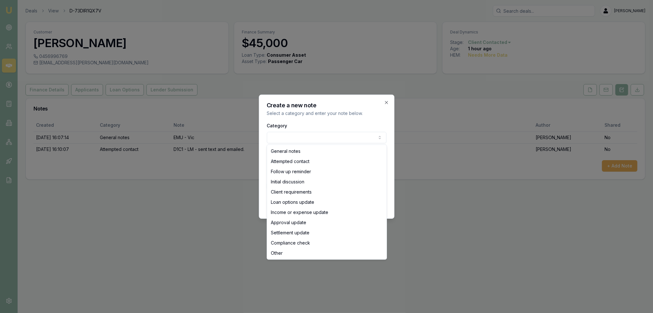
click at [320, 140] on body "Emu Broker Deals View D-73DIR1QX7V [PERSON_NAME] Toggle Menu Customer [PERSON_N…" at bounding box center [326, 156] width 653 height 313
select select "ATTEMPTED_CONTACT"
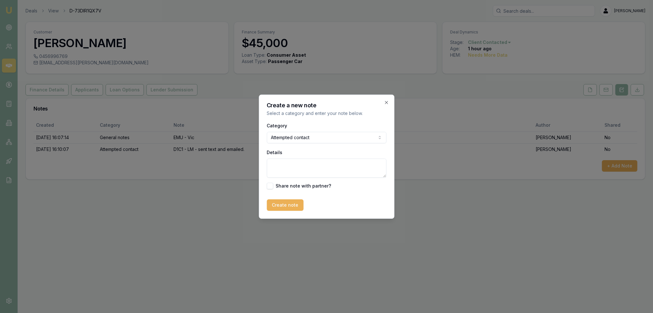
click at [304, 165] on textarea "Details" at bounding box center [327, 168] width 120 height 19
type textarea "D1C2 - VM - no message left - sent text."
click at [282, 204] on button "Create note" at bounding box center [285, 205] width 37 height 11
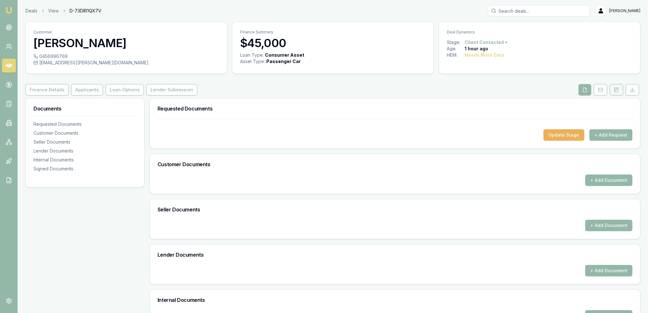
click at [613, 87] on button at bounding box center [616, 89] width 13 height 11
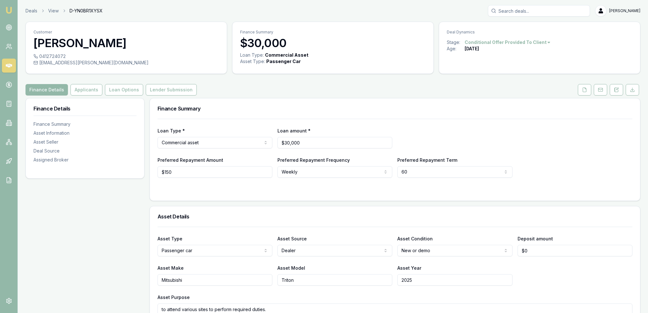
drag, startPoint x: 581, startPoint y: 88, endPoint x: 564, endPoint y: 95, distance: 18.9
click at [581, 88] on button at bounding box center [584, 89] width 13 height 11
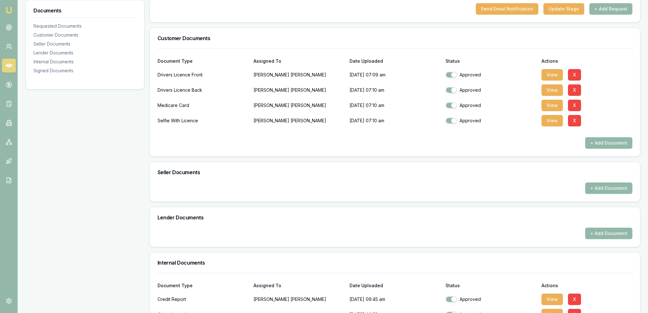
scroll to position [159, 0]
click at [597, 143] on button "+ Add Document" at bounding box center [608, 142] width 47 height 11
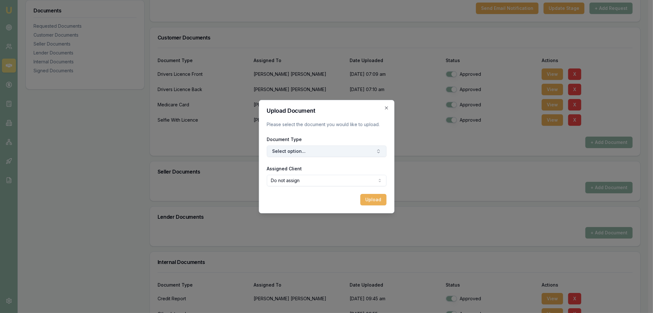
click at [299, 149] on button "Select option..." at bounding box center [327, 151] width 120 height 11
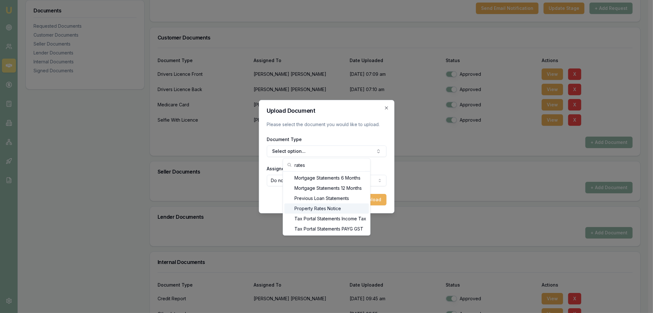
type input "rates"
click at [313, 209] on div "Property Rates Notice" at bounding box center [326, 209] width 85 height 10
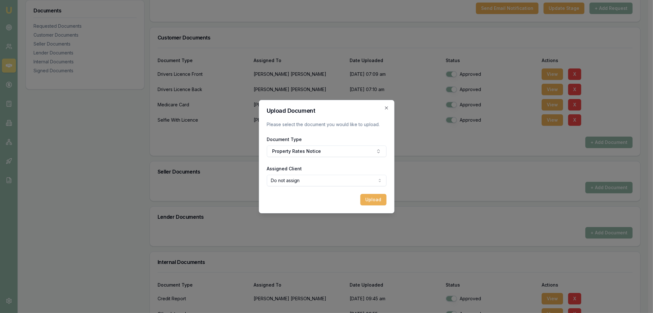
click at [352, 191] on form "Upload Document Please select the document you would like to upload. Document T…" at bounding box center [327, 157] width 120 height 98
click at [368, 197] on button "Upload" at bounding box center [373, 199] width 26 height 11
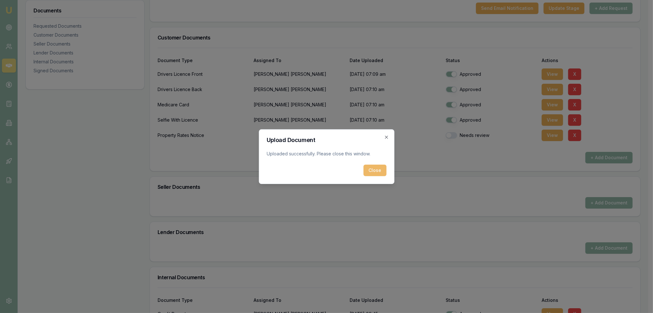
click at [373, 168] on button "Close" at bounding box center [374, 170] width 23 height 11
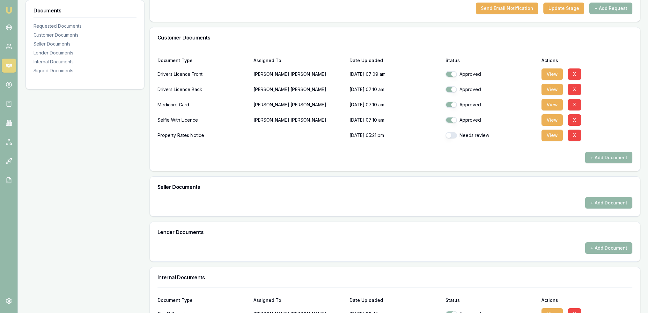
click at [453, 136] on button "button" at bounding box center [451, 135] width 11 height 6
checkbox input "true"
click at [552, 139] on button "View" at bounding box center [551, 135] width 21 height 11
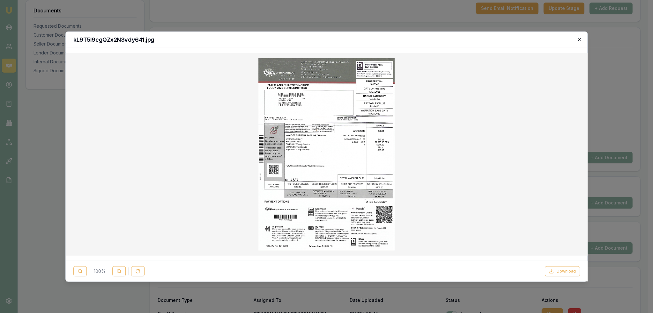
click at [581, 40] on icon "button" at bounding box center [579, 39] width 5 height 5
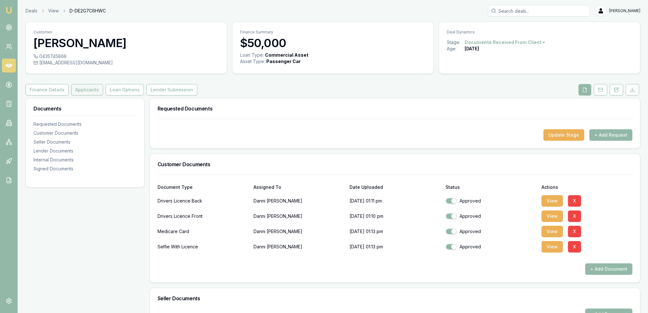
click at [93, 92] on button "Applicants" at bounding box center [87, 89] width 32 height 11
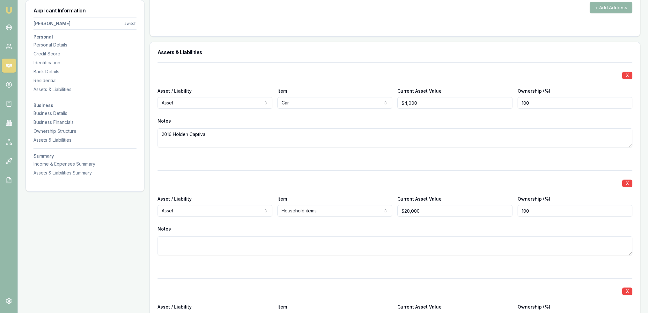
scroll to position [829, 0]
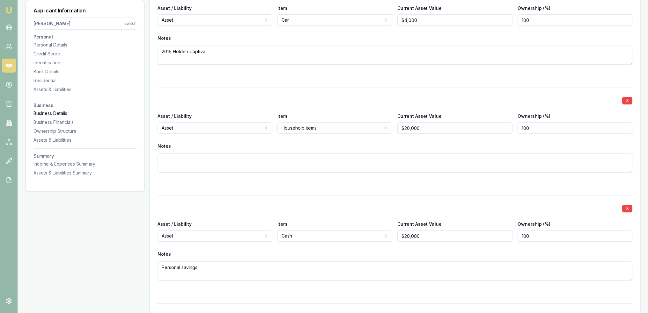
click at [57, 111] on div "Business Details" at bounding box center [84, 113] width 103 height 6
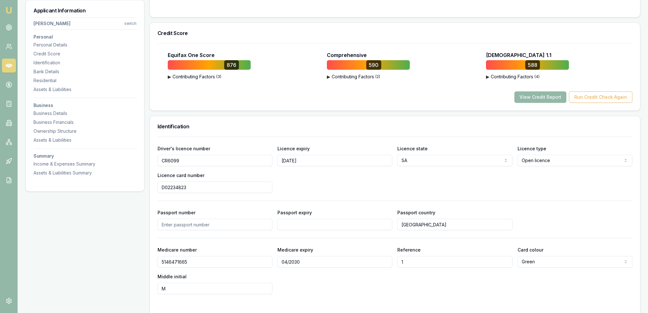
scroll to position [0, 0]
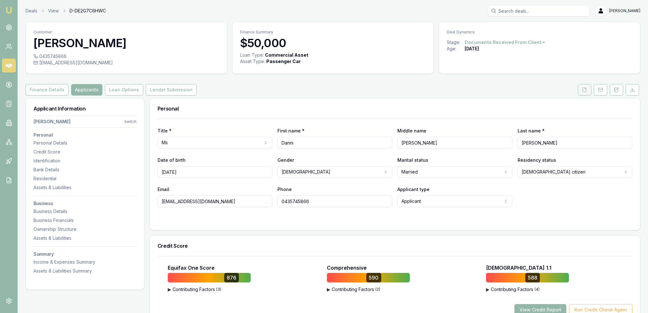
click at [584, 87] on icon at bounding box center [584, 89] width 5 height 5
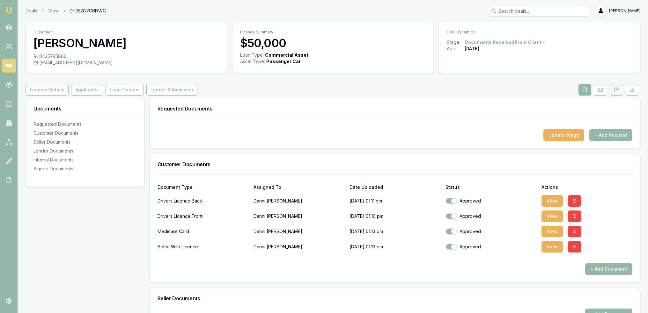
click at [615, 90] on icon at bounding box center [617, 90] width 4 height 4
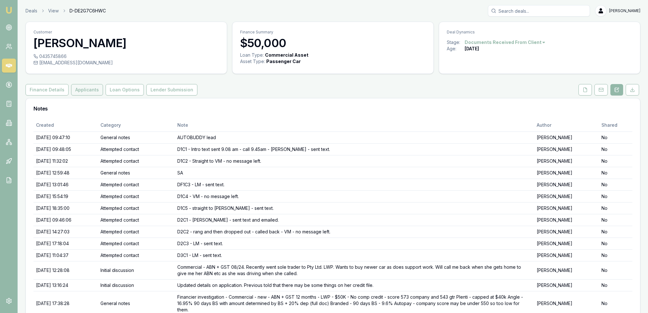
click at [80, 89] on button "Applicants" at bounding box center [87, 89] width 32 height 11
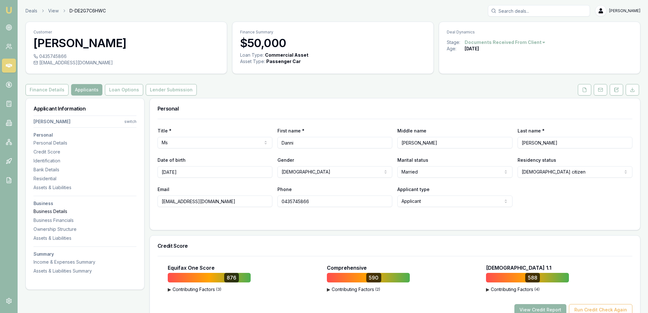
click at [54, 213] on div "Business Details" at bounding box center [84, 212] width 103 height 6
click at [614, 89] on icon at bounding box center [616, 89] width 5 height 5
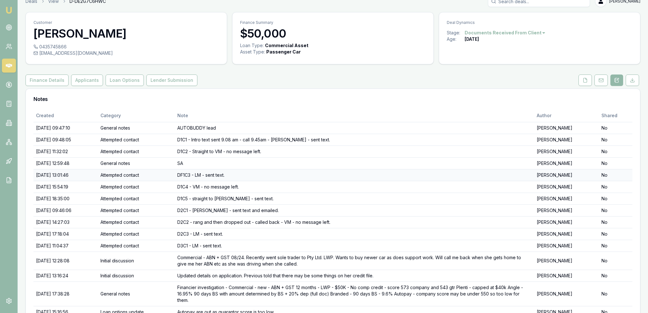
scroll to position [71, 0]
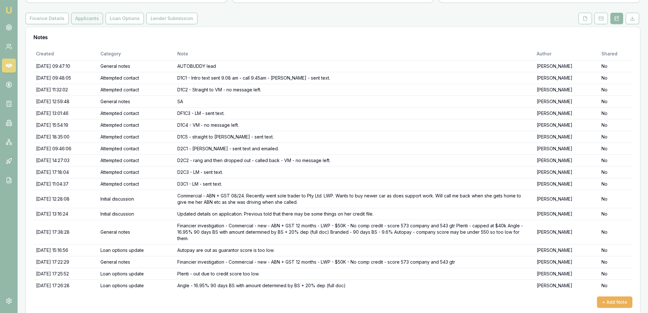
drag, startPoint x: 88, startPoint y: 18, endPoint x: 90, endPoint y: 22, distance: 4.6
click at [88, 18] on button "Applicants" at bounding box center [87, 18] width 32 height 11
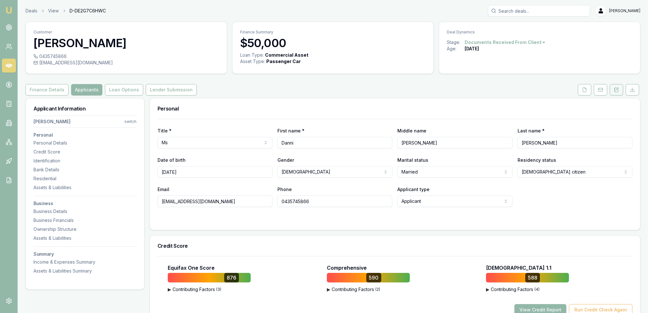
drag, startPoint x: 615, startPoint y: 90, endPoint x: 610, endPoint y: 94, distance: 6.6
click at [615, 89] on icon at bounding box center [616, 89] width 5 height 5
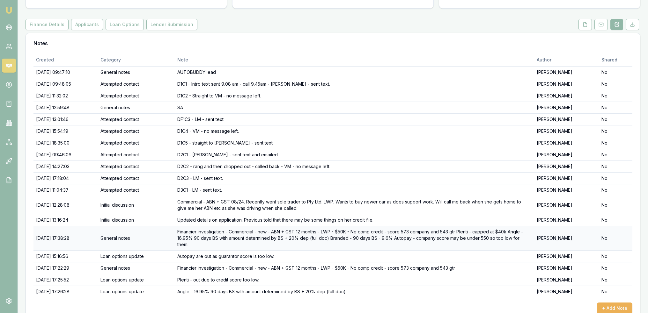
scroll to position [71, 0]
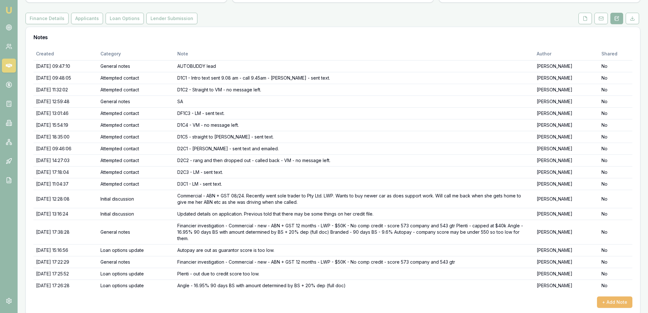
click at [615, 297] on button "+ Add Note" at bounding box center [614, 302] width 35 height 11
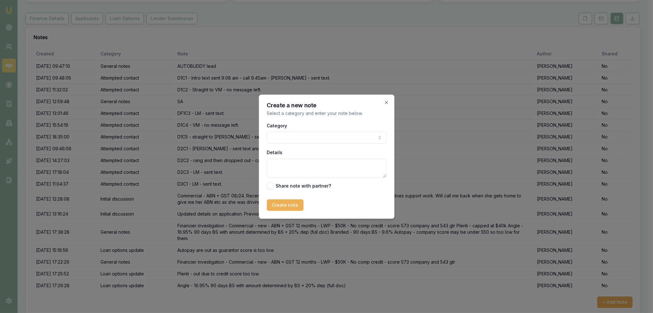
click at [310, 139] on body "Emu Broker Deals View D-DE2G7C6HWC [PERSON_NAME] Toggle Menu Customer [PERSON_N…" at bounding box center [324, 85] width 648 height 313
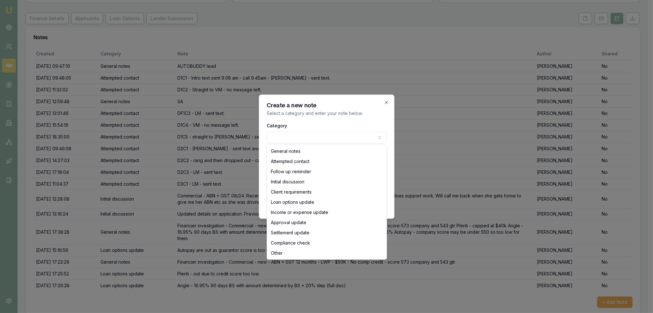
select select "LOAN_OPTIONS_UPDATE"
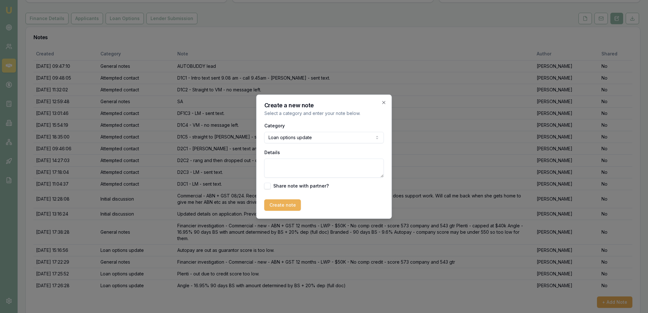
click at [300, 168] on textarea "Details" at bounding box center [324, 168] width 120 height 19
type textarea "Dyna - score too low"
click at [288, 203] on button "Create note" at bounding box center [282, 205] width 37 height 11
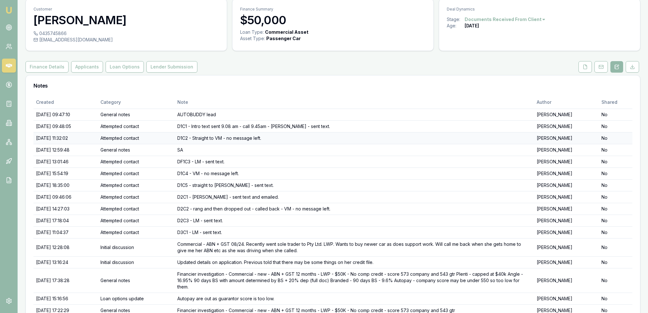
scroll to position [0, 0]
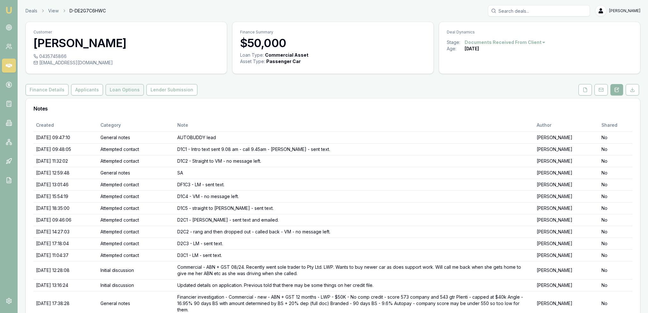
click at [118, 93] on button "Loan Options" at bounding box center [125, 89] width 38 height 11
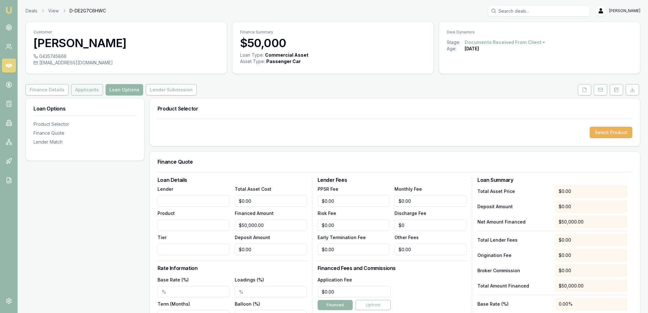
click at [80, 86] on button "Applicants" at bounding box center [87, 89] width 32 height 11
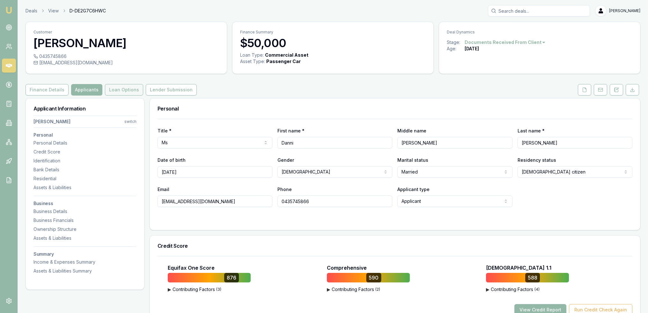
click at [126, 91] on button "Loan Options" at bounding box center [124, 89] width 38 height 11
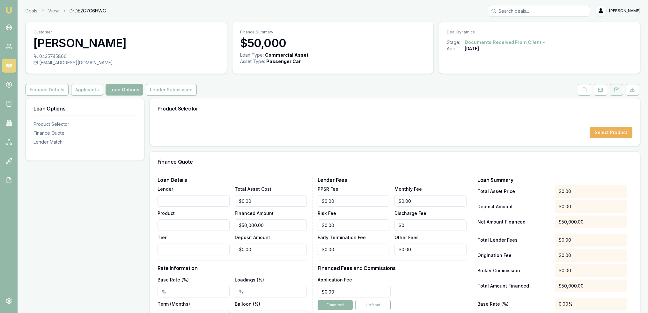
click at [620, 92] on button at bounding box center [616, 89] width 13 height 11
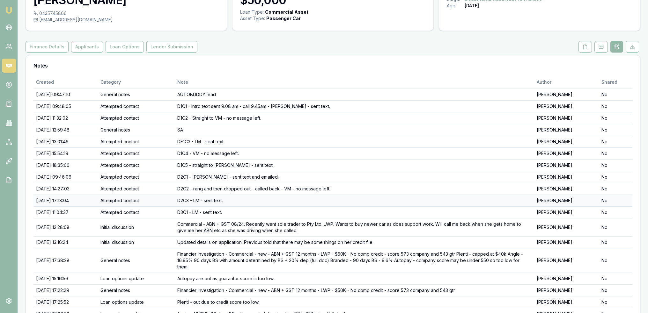
scroll to position [83, 0]
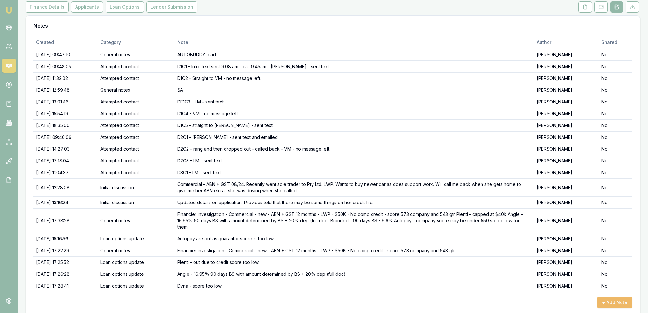
click at [630, 297] on button "+ Add Note" at bounding box center [614, 302] width 35 height 11
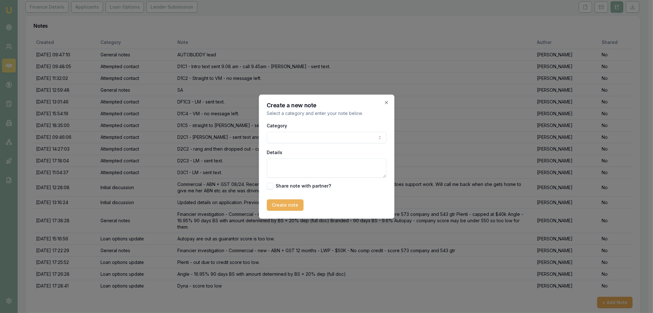
click at [306, 134] on body "Emu Broker Deals View D-DE2G7C6HWC [PERSON_NAME] Toggle Menu Customer [PERSON_N…" at bounding box center [324, 73] width 648 height 313
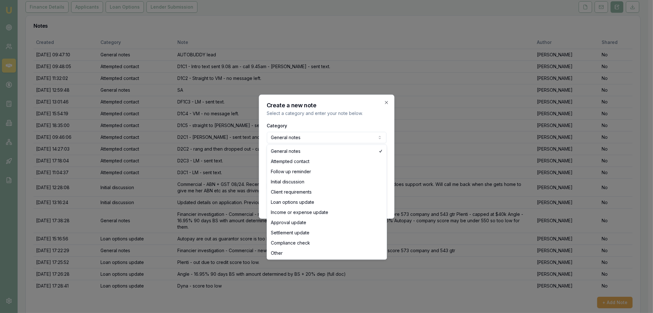
click at [292, 138] on body "Emu Broker Deals View D-DE2G7C6HWC [PERSON_NAME] Toggle Menu Customer [PERSON_N…" at bounding box center [324, 73] width 648 height 313
select select "LOAN_OPTIONS_UPDATE"
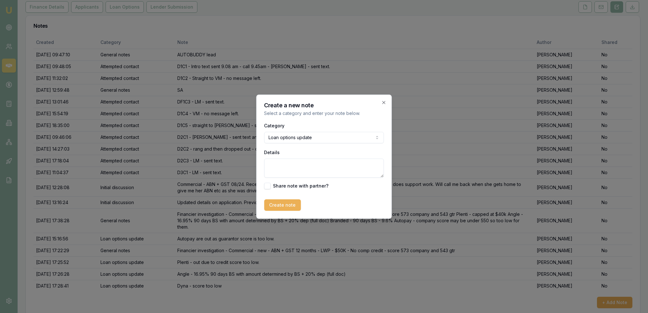
click at [297, 166] on textarea "Details" at bounding box center [324, 168] width 120 height 19
type textarea "Azora - credit score too low"
click at [277, 204] on button "Create note" at bounding box center [282, 205] width 37 height 11
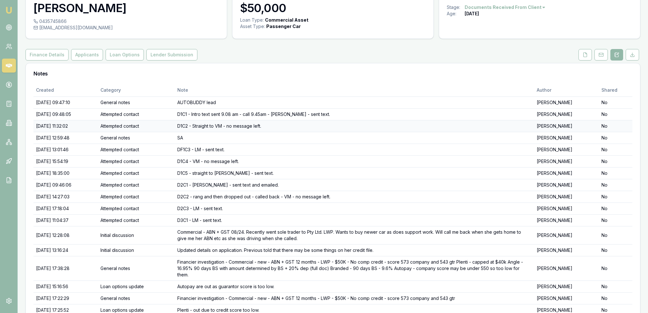
scroll to position [31, 0]
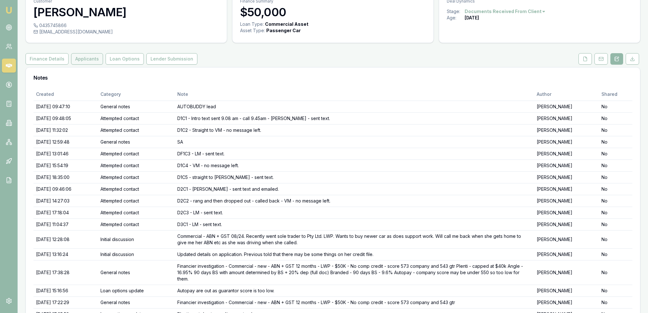
click at [83, 58] on button "Applicants" at bounding box center [87, 58] width 32 height 11
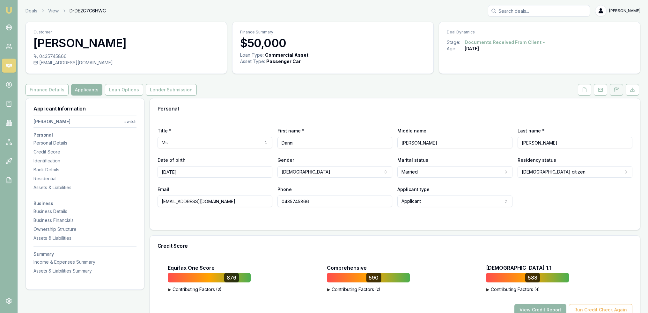
click at [613, 92] on button at bounding box center [616, 89] width 13 height 11
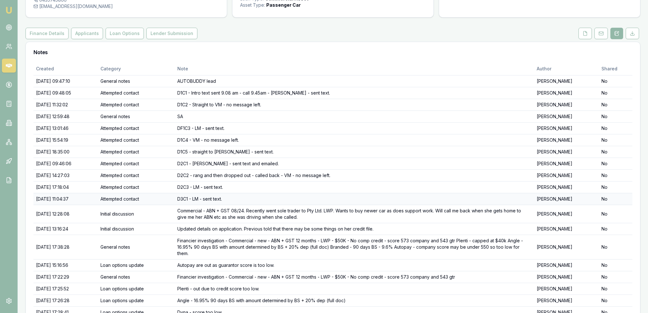
scroll to position [95, 0]
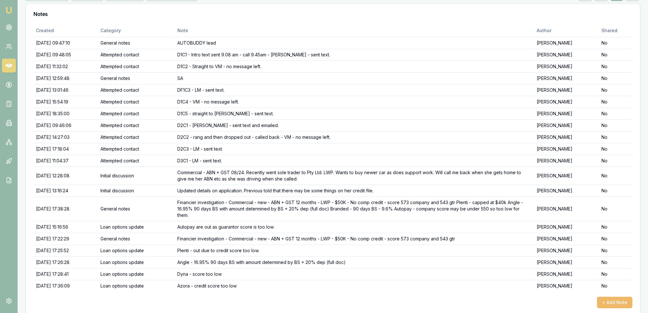
click at [618, 297] on button "+ Add Note" at bounding box center [614, 302] width 35 height 11
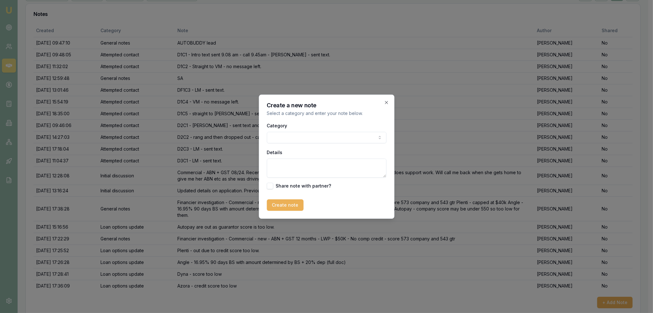
click at [292, 137] on body "Emu Broker Deals View D-DE2G7C6HWC [PERSON_NAME] Toggle Menu Customer [PERSON_N…" at bounding box center [324, 61] width 648 height 313
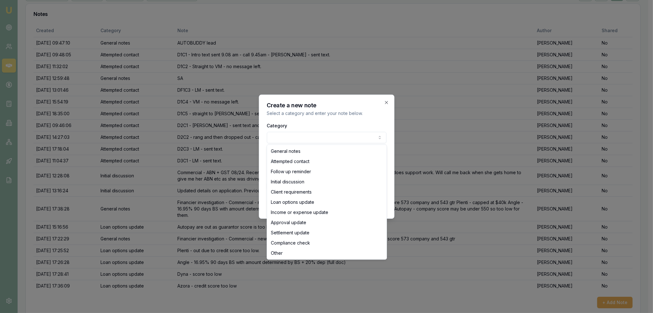
select select "LOAN_OPTIONS_UPDATE"
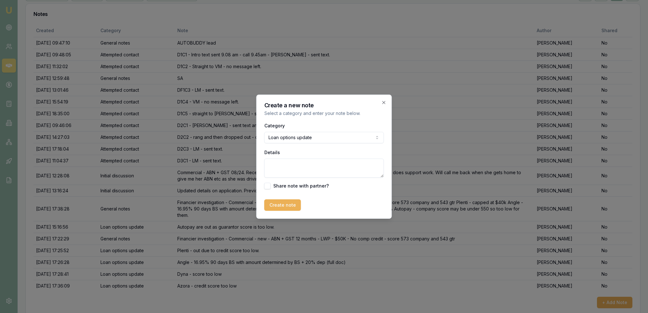
click at [292, 171] on textarea "Details" at bounding box center [324, 168] width 120 height 19
type textarea "Resimac - potentially under lite doc with 12 months ATO portals and 2 most rece…"
click at [279, 205] on button "Create note" at bounding box center [282, 205] width 37 height 11
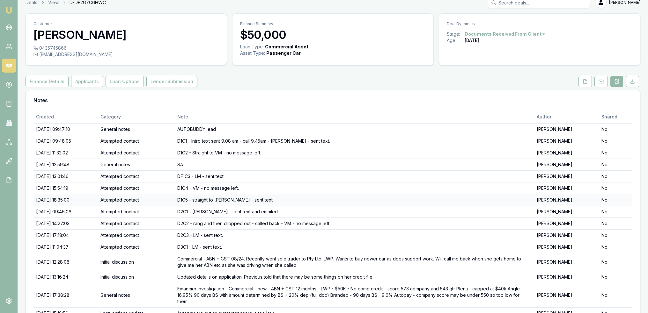
scroll to position [0, 0]
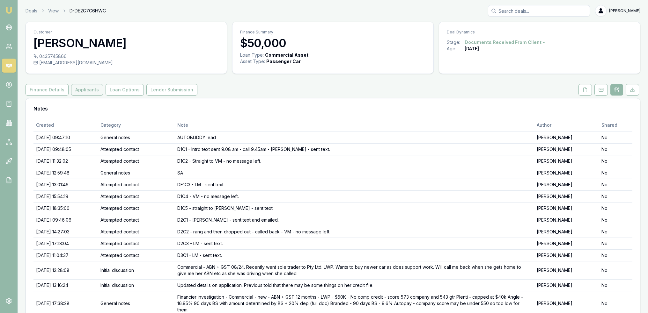
click at [88, 91] on button "Applicants" at bounding box center [87, 89] width 32 height 11
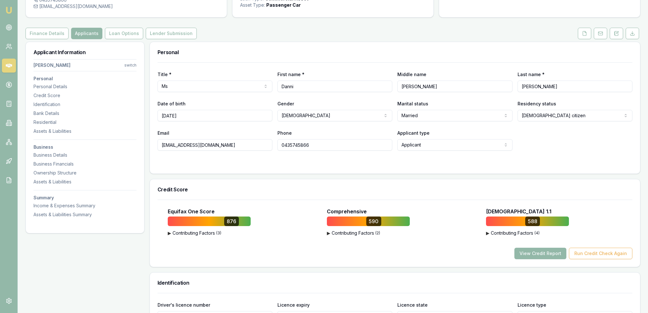
scroll to position [64, 0]
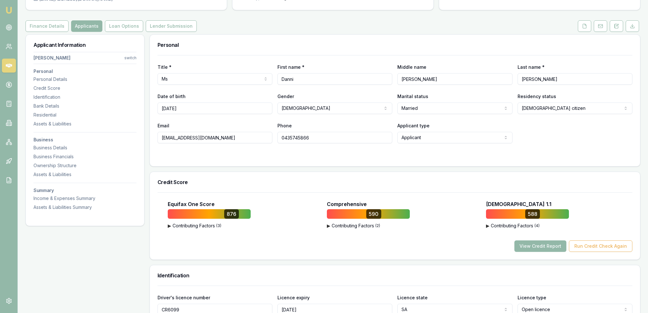
drag, startPoint x: 617, startPoint y: 25, endPoint x: 614, endPoint y: 41, distance: 16.1
click at [617, 25] on icon at bounding box center [616, 26] width 5 height 5
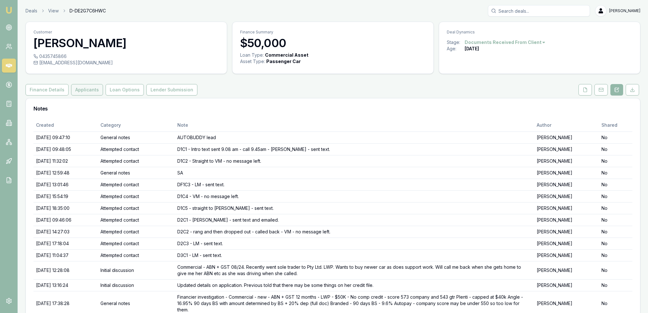
click at [89, 90] on button "Applicants" at bounding box center [87, 89] width 32 height 11
